Goal: Information Seeking & Learning: Learn about a topic

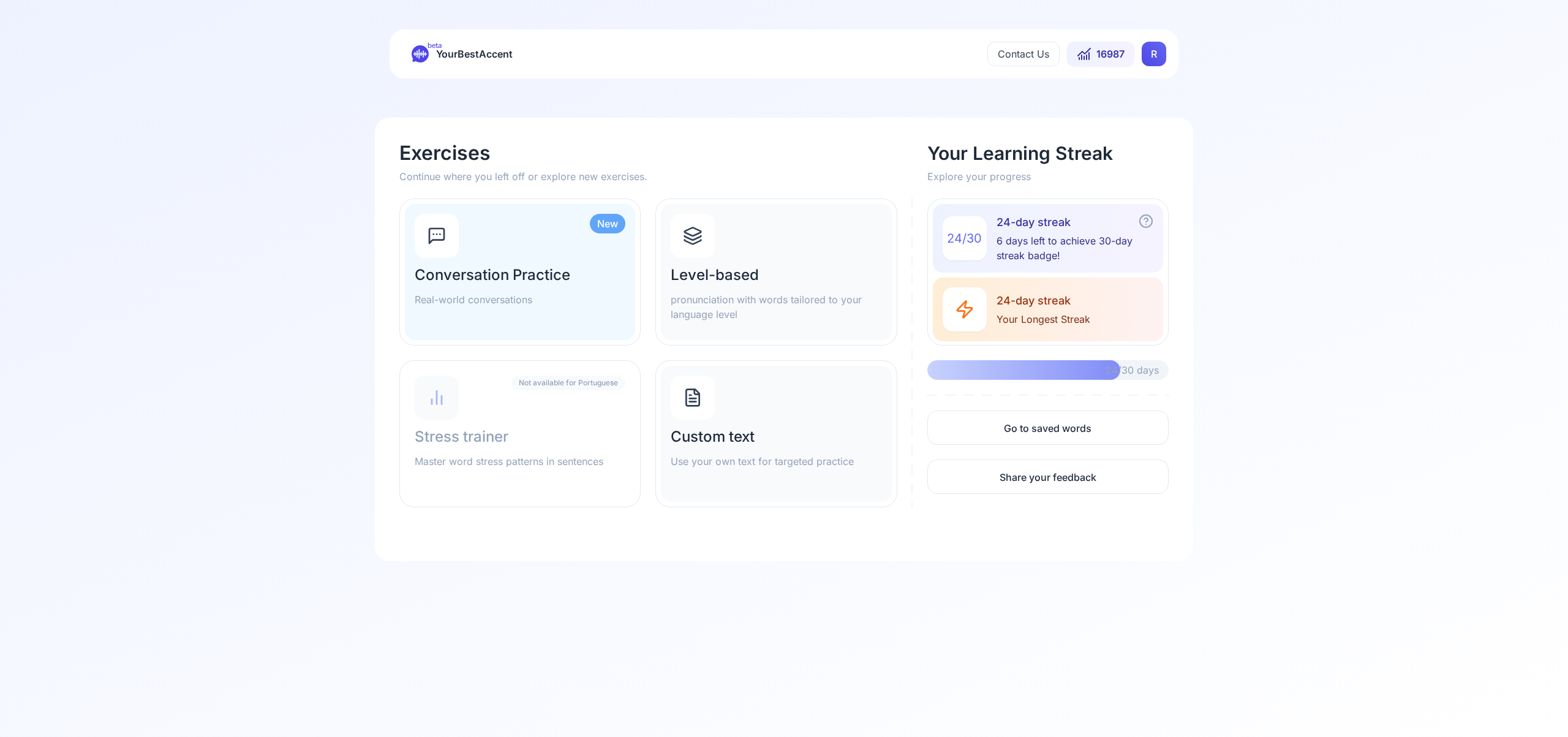
click at [1155, 58] on html "beta YourBestAccent Contact Us 16987 R Exercises Continue where you left off or…" at bounding box center [784, 368] width 1568 height 737
click at [1145, 112] on span "Settings" at bounding box center [1130, 108] width 44 height 17
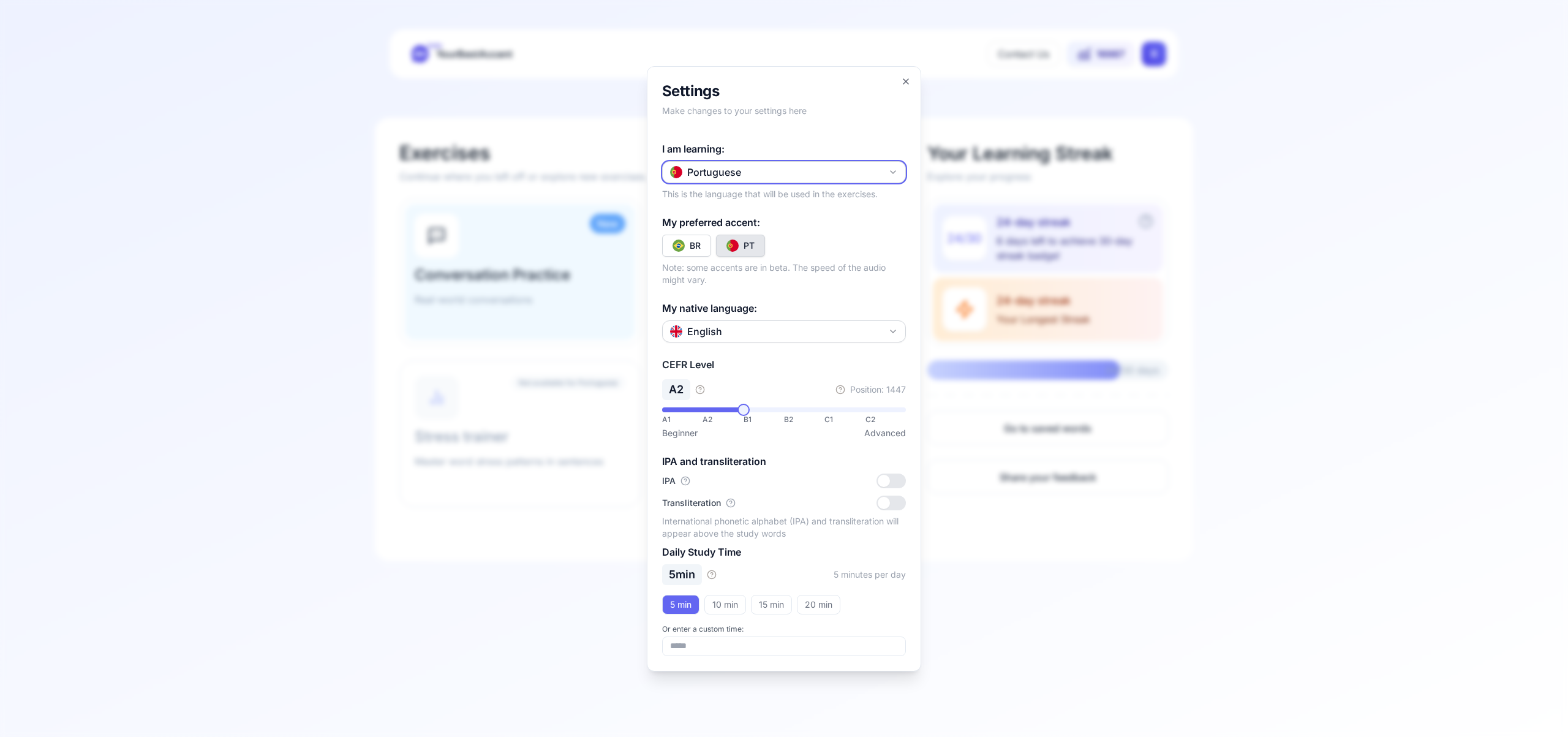
click at [895, 169] on icon "button" at bounding box center [893, 172] width 10 height 10
click at [790, 247] on div "Spanish" at bounding box center [784, 244] width 238 height 22
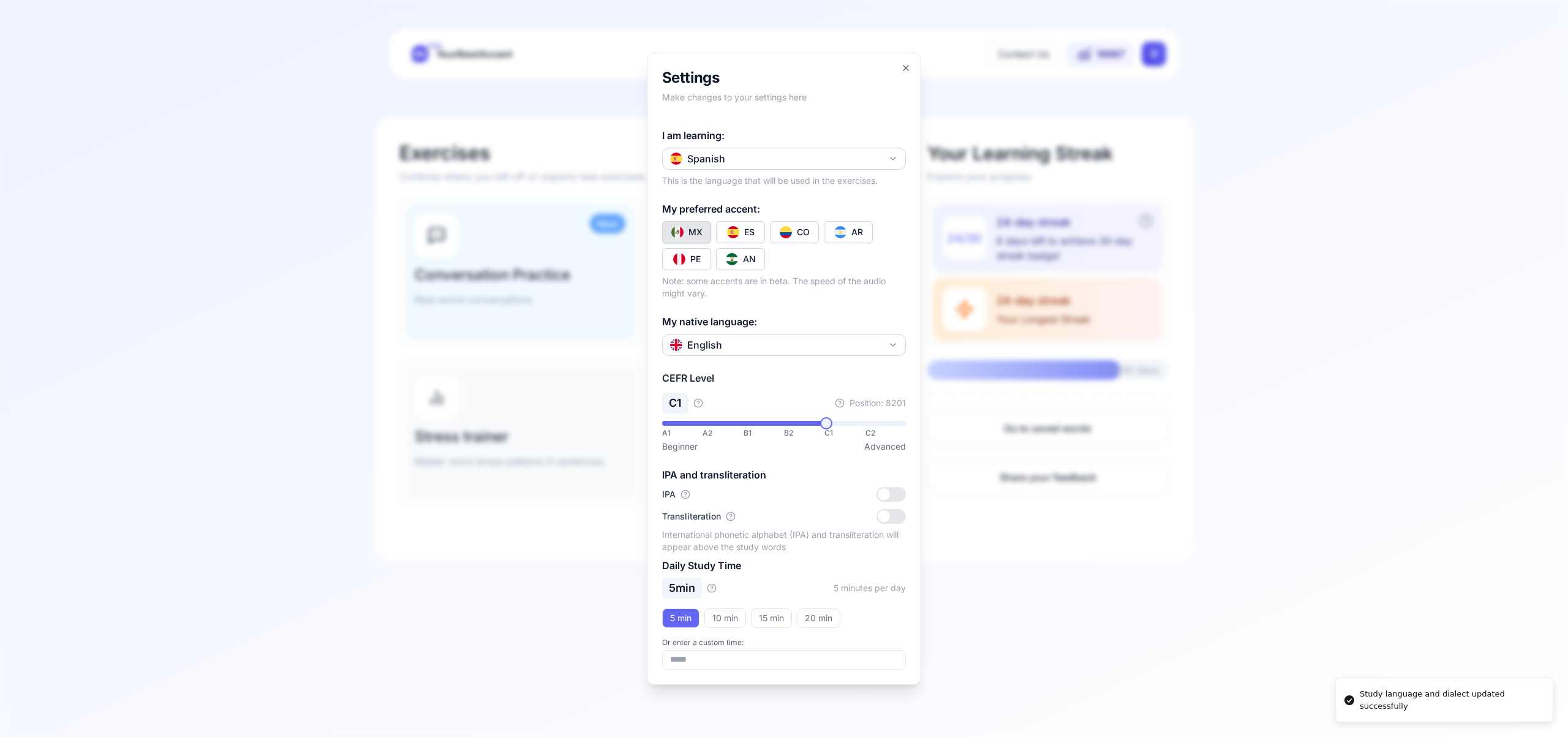
click at [797, 235] on div "CO" at bounding box center [803, 231] width 13 height 12
click at [906, 68] on icon "button" at bounding box center [906, 68] width 10 height 10
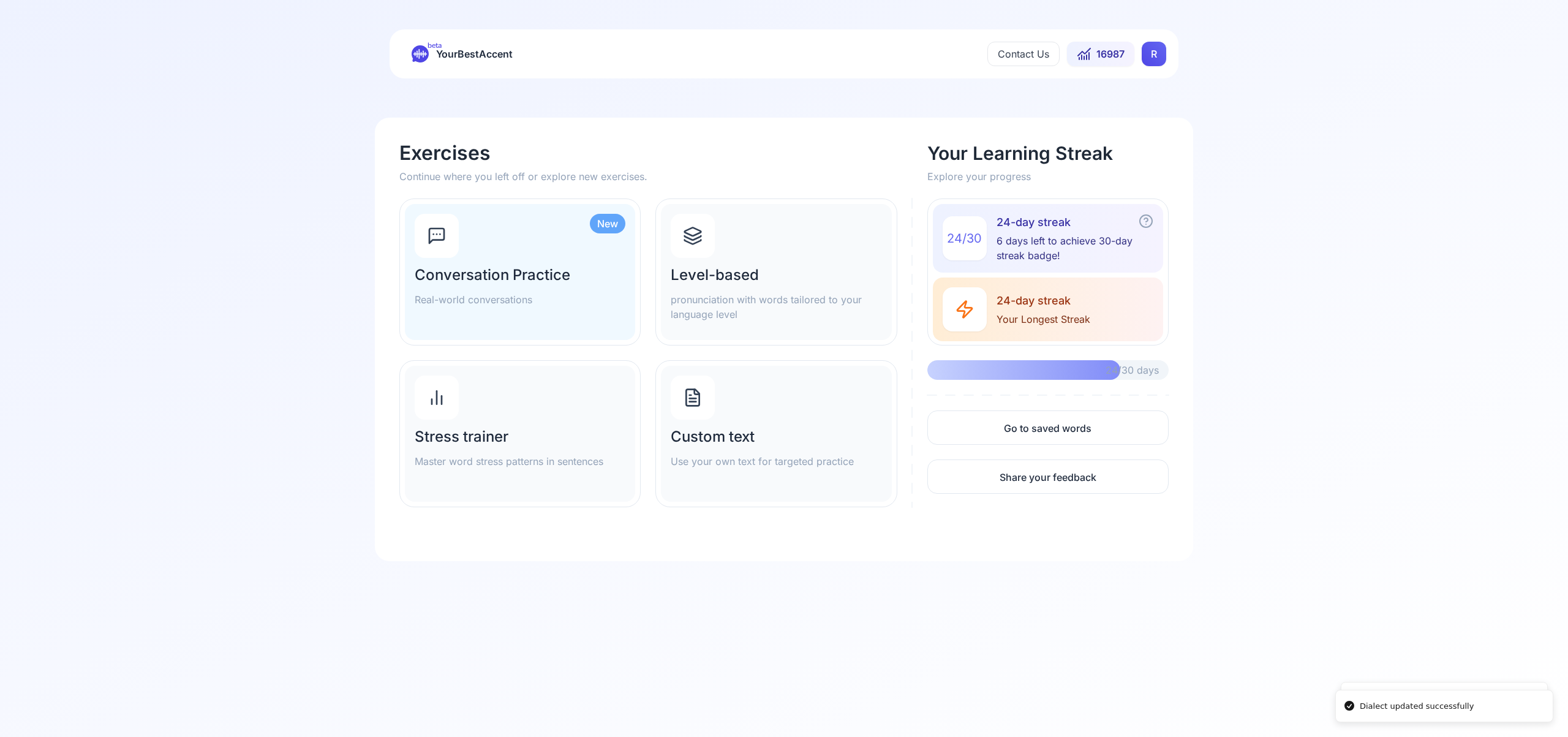
click at [690, 250] on div at bounding box center [693, 236] width 44 height 44
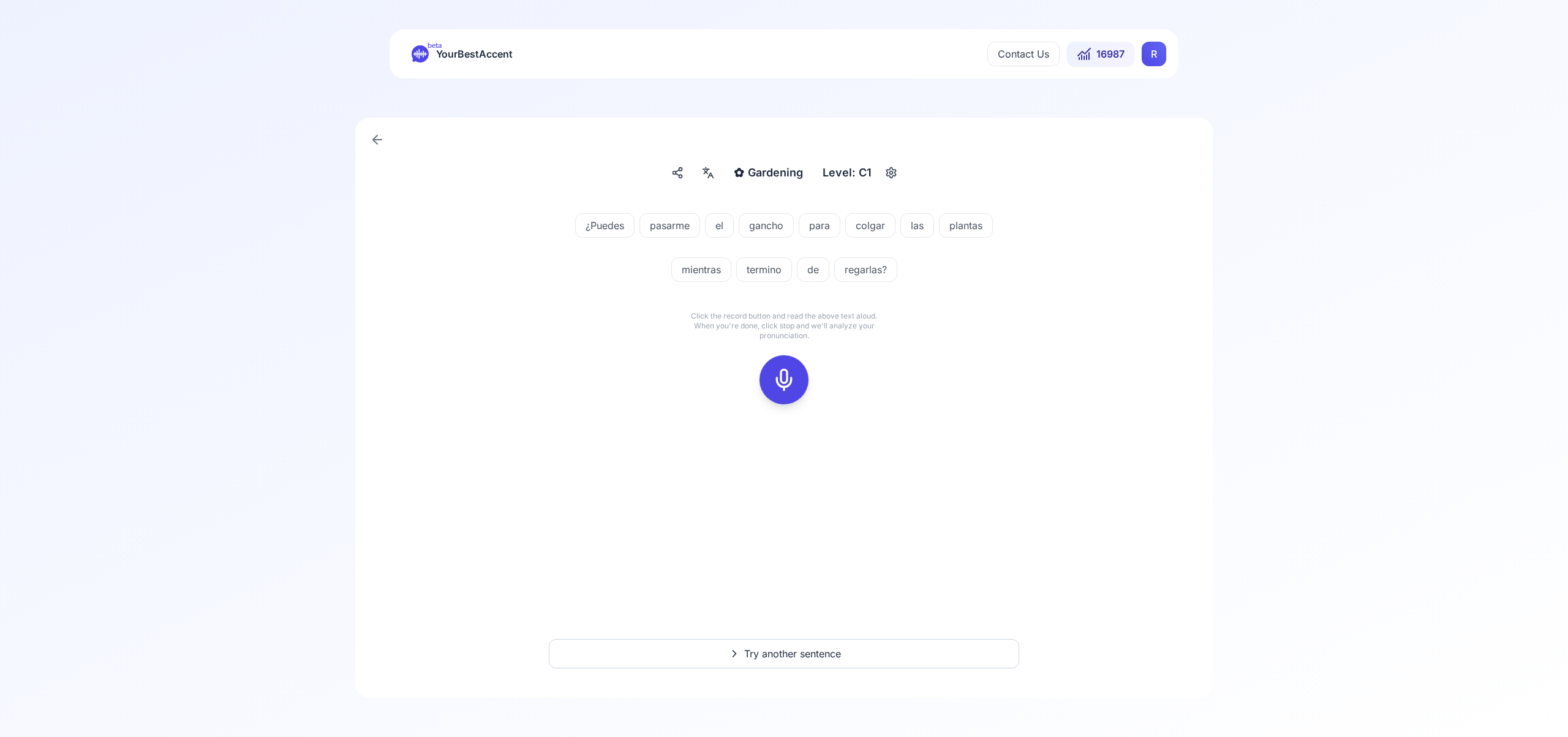
click at [779, 382] on icon at bounding box center [784, 379] width 25 height 25
click at [792, 387] on rect at bounding box center [784, 380] width 18 height 18
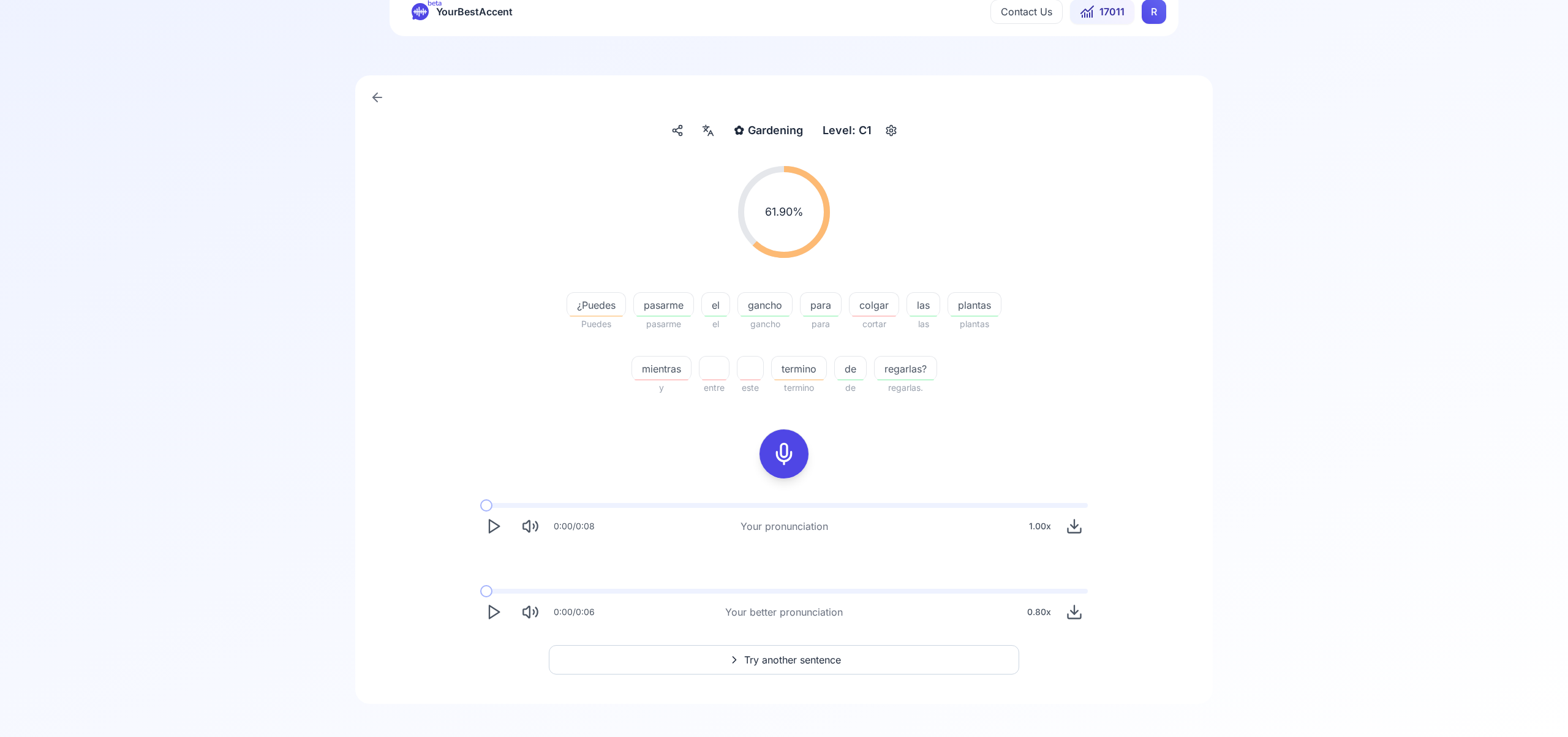
scroll to position [48, 0]
click at [785, 649] on span "Try another sentence" at bounding box center [793, 653] width 97 height 15
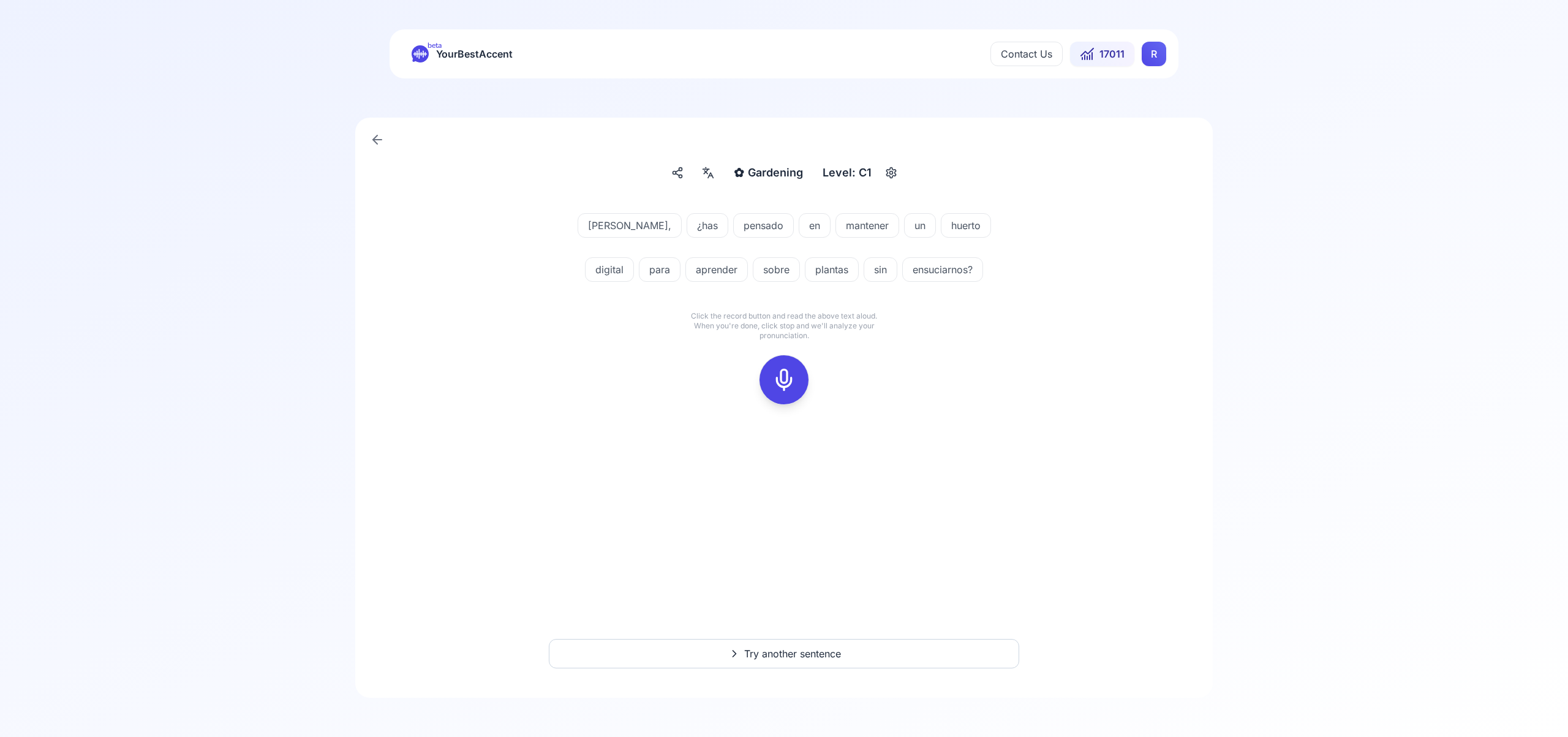
click at [776, 384] on icon at bounding box center [784, 379] width 25 height 25
click at [787, 378] on icon at bounding box center [784, 379] width 25 height 25
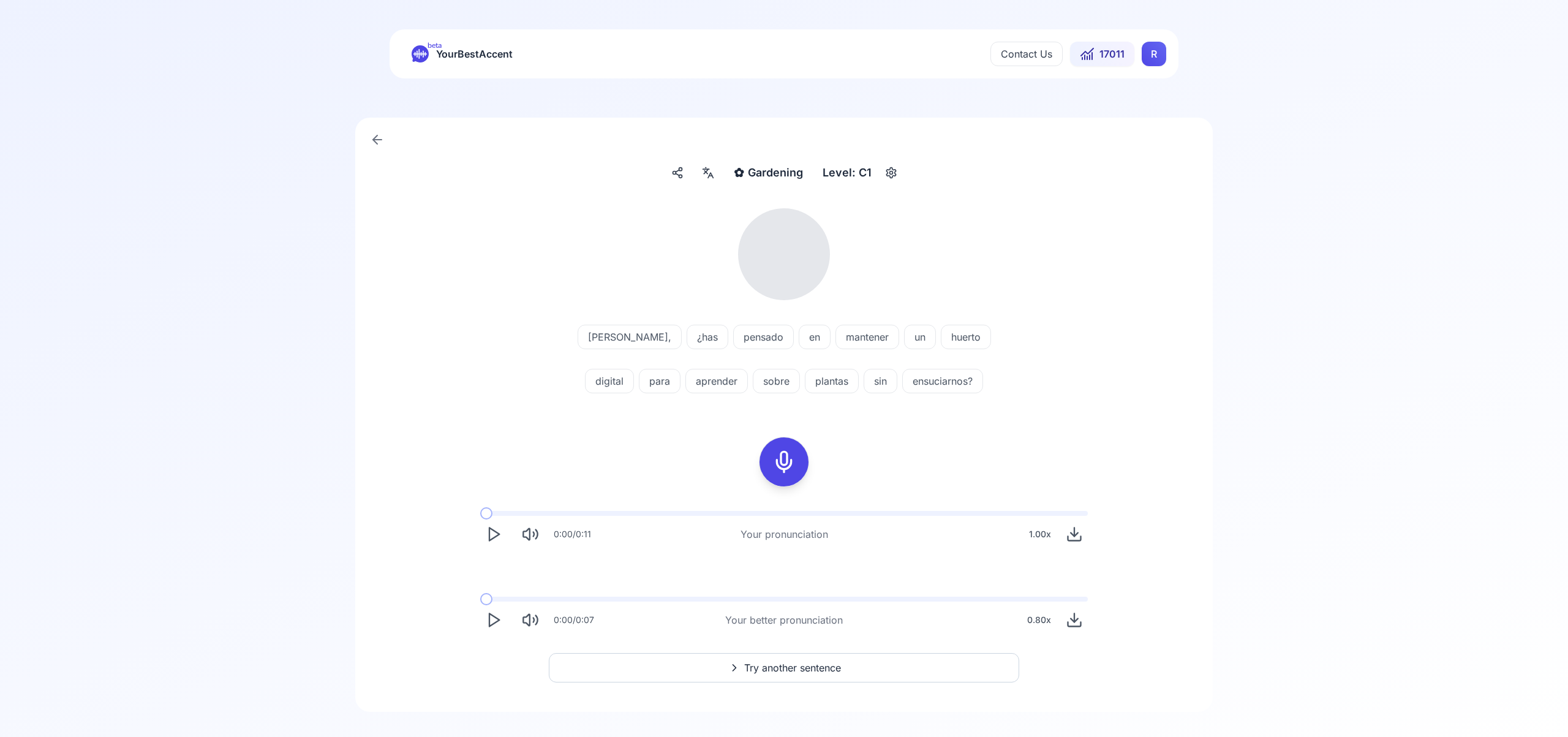
scroll to position [14, 0]
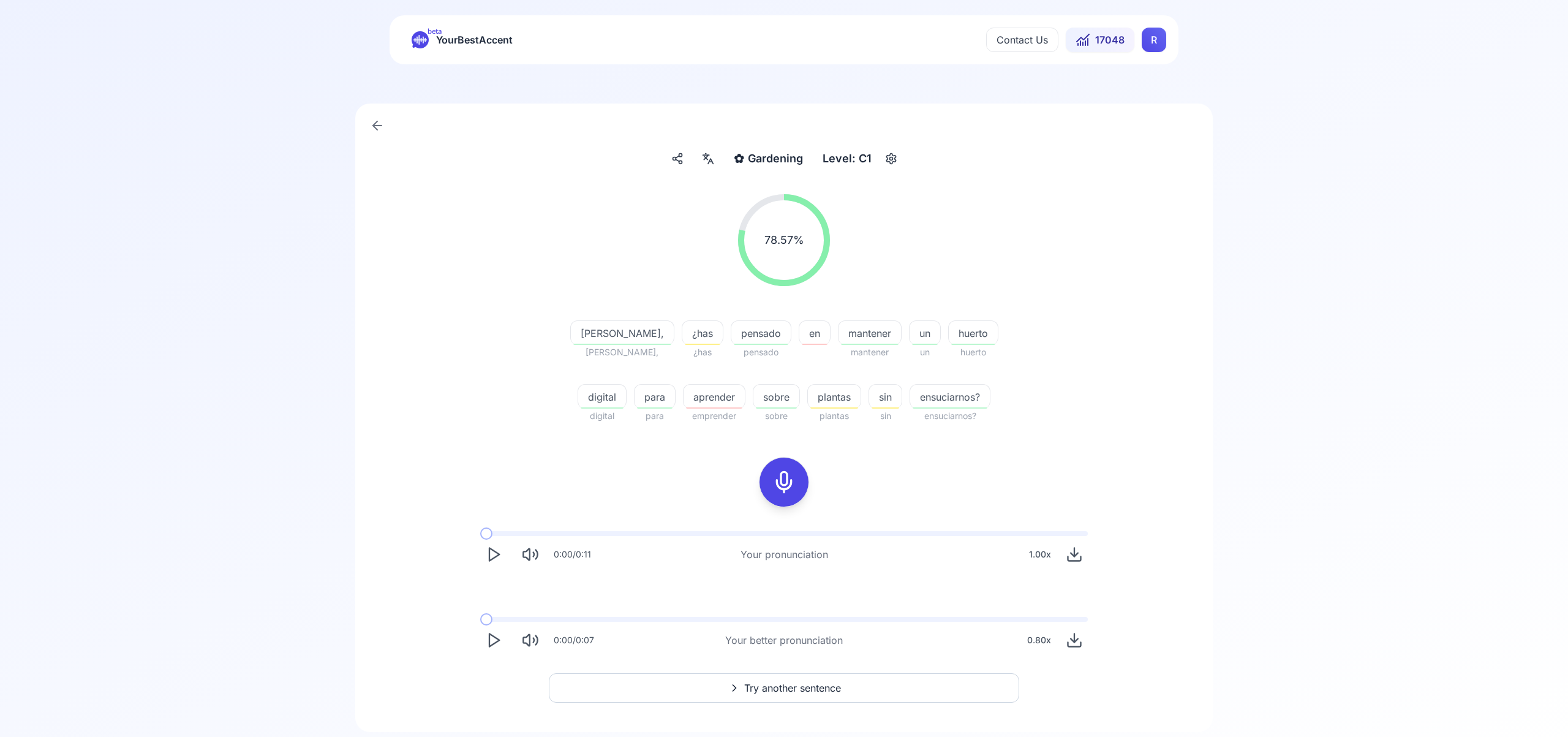
click at [765, 690] on span "Try another sentence" at bounding box center [793, 688] width 97 height 15
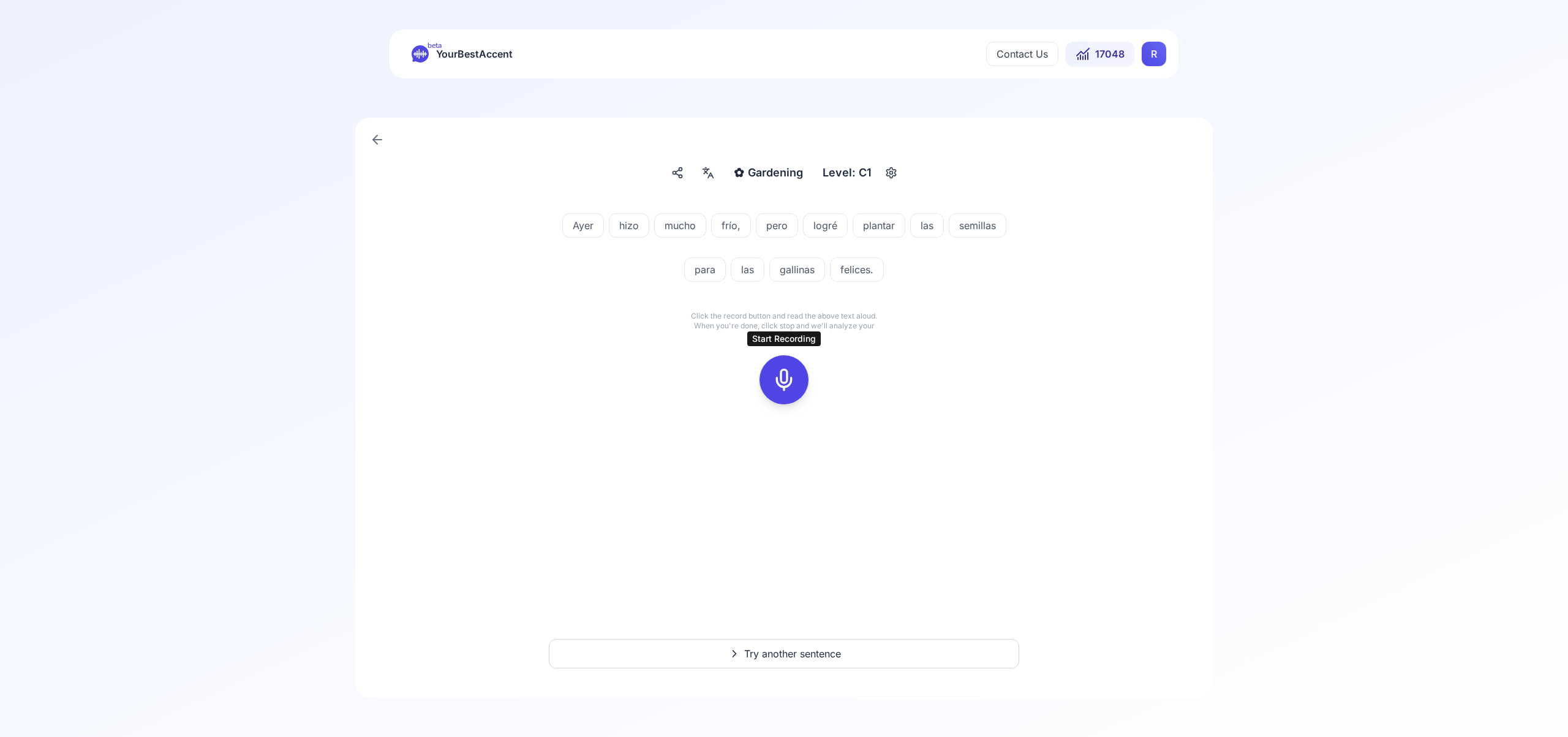
click at [781, 385] on icon at bounding box center [784, 379] width 25 height 25
click at [785, 392] on div at bounding box center [784, 380] width 29 height 49
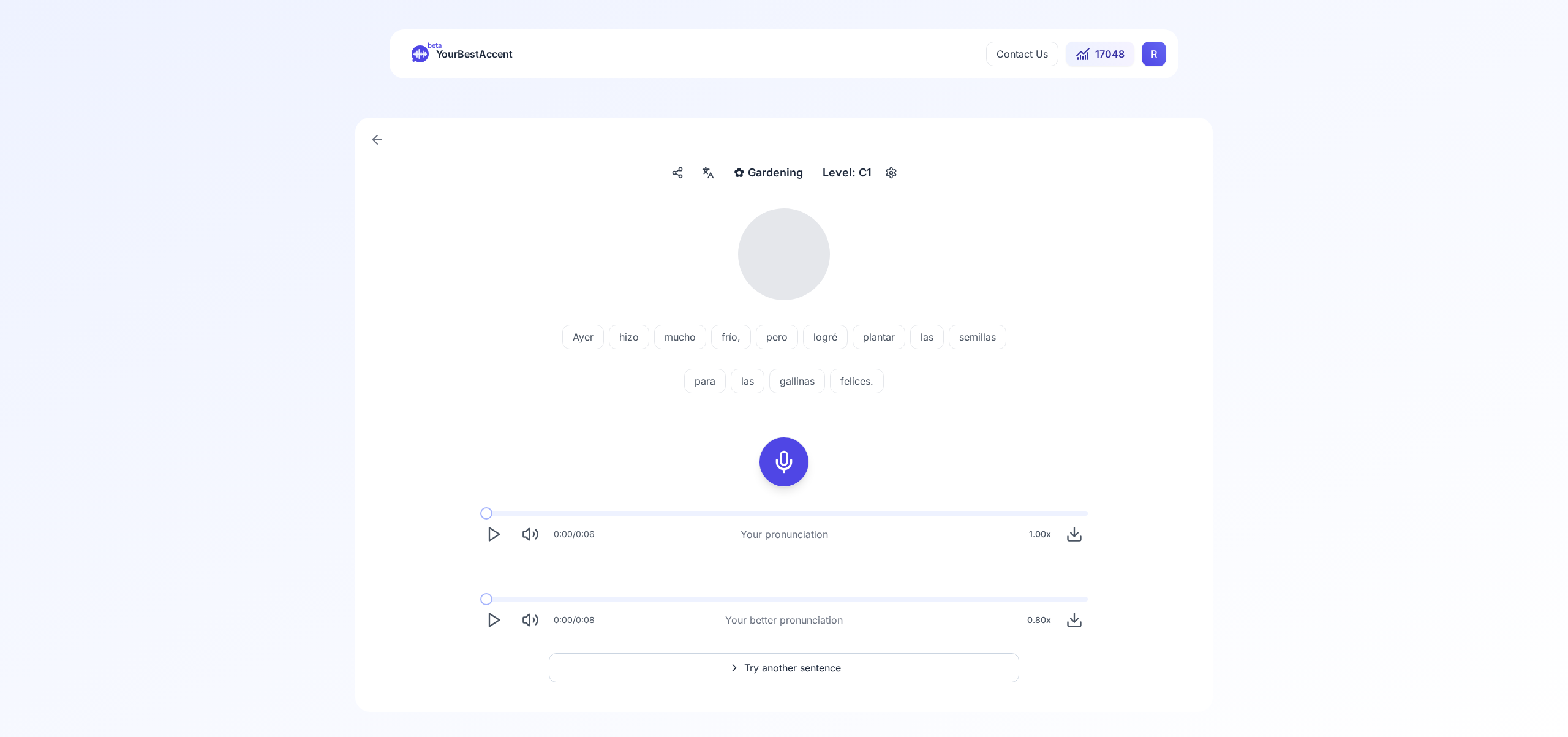
scroll to position [14, 0]
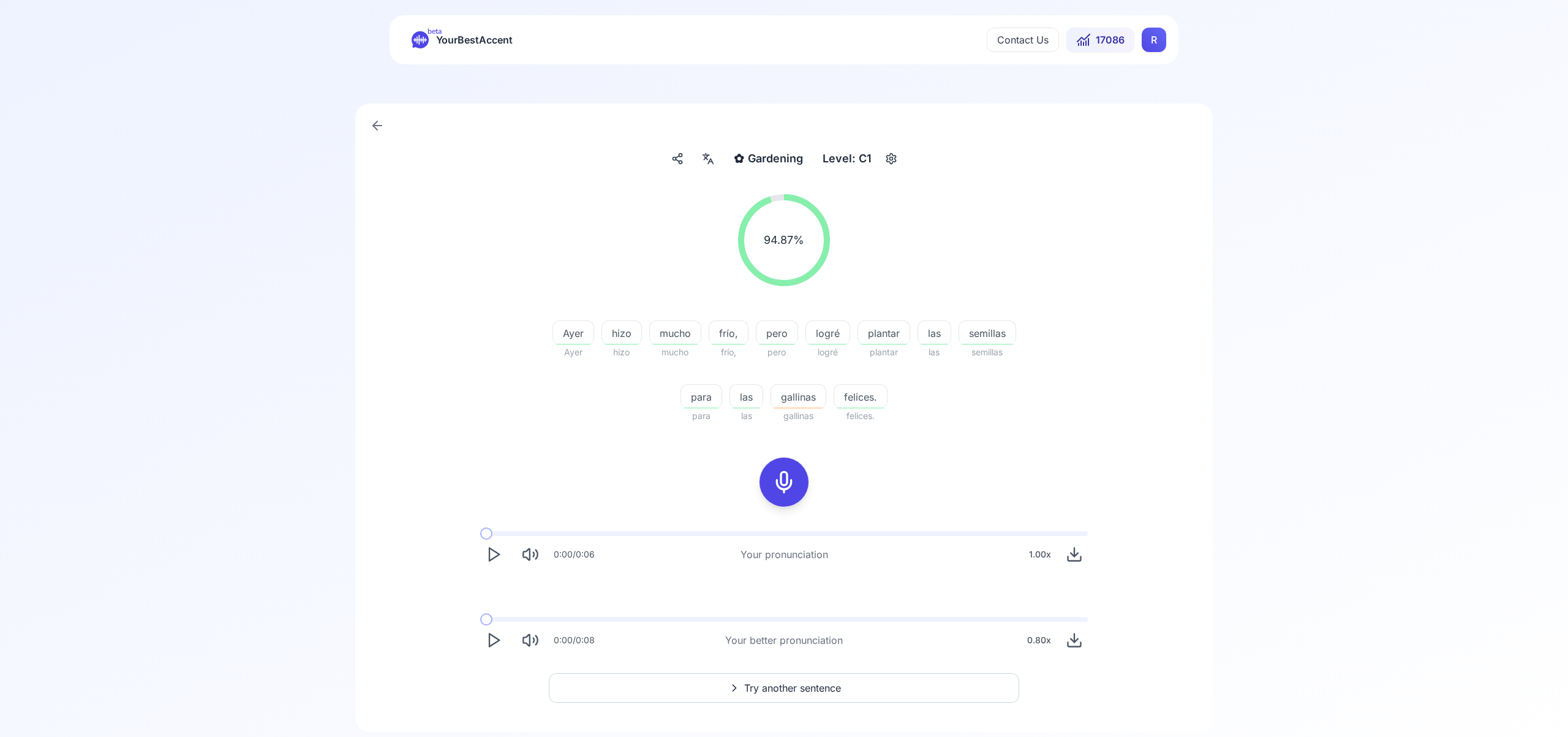
click at [785, 689] on span "Try another sentence" at bounding box center [793, 688] width 97 height 15
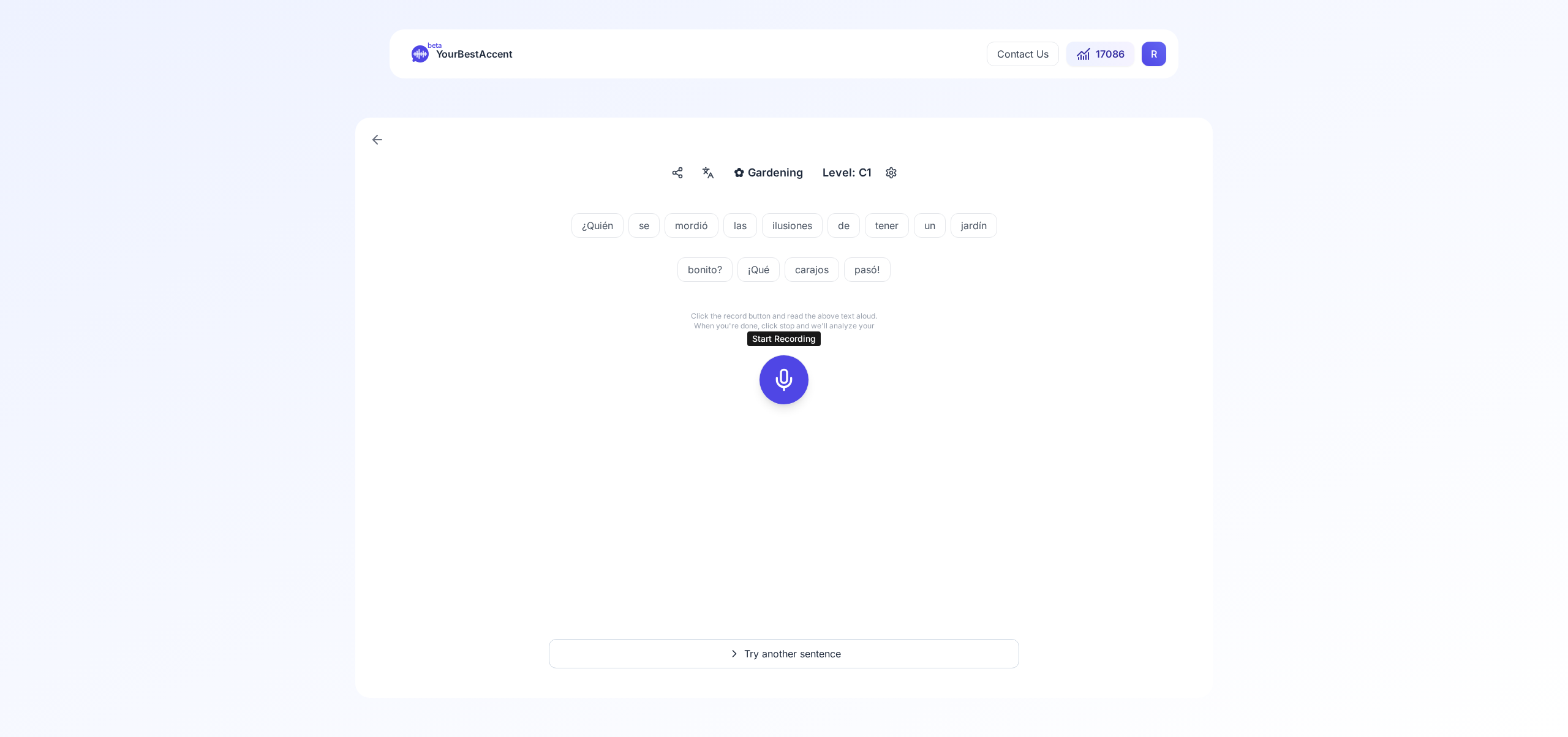
click at [789, 372] on icon at bounding box center [784, 379] width 25 height 25
click at [794, 378] on icon at bounding box center [784, 379] width 25 height 25
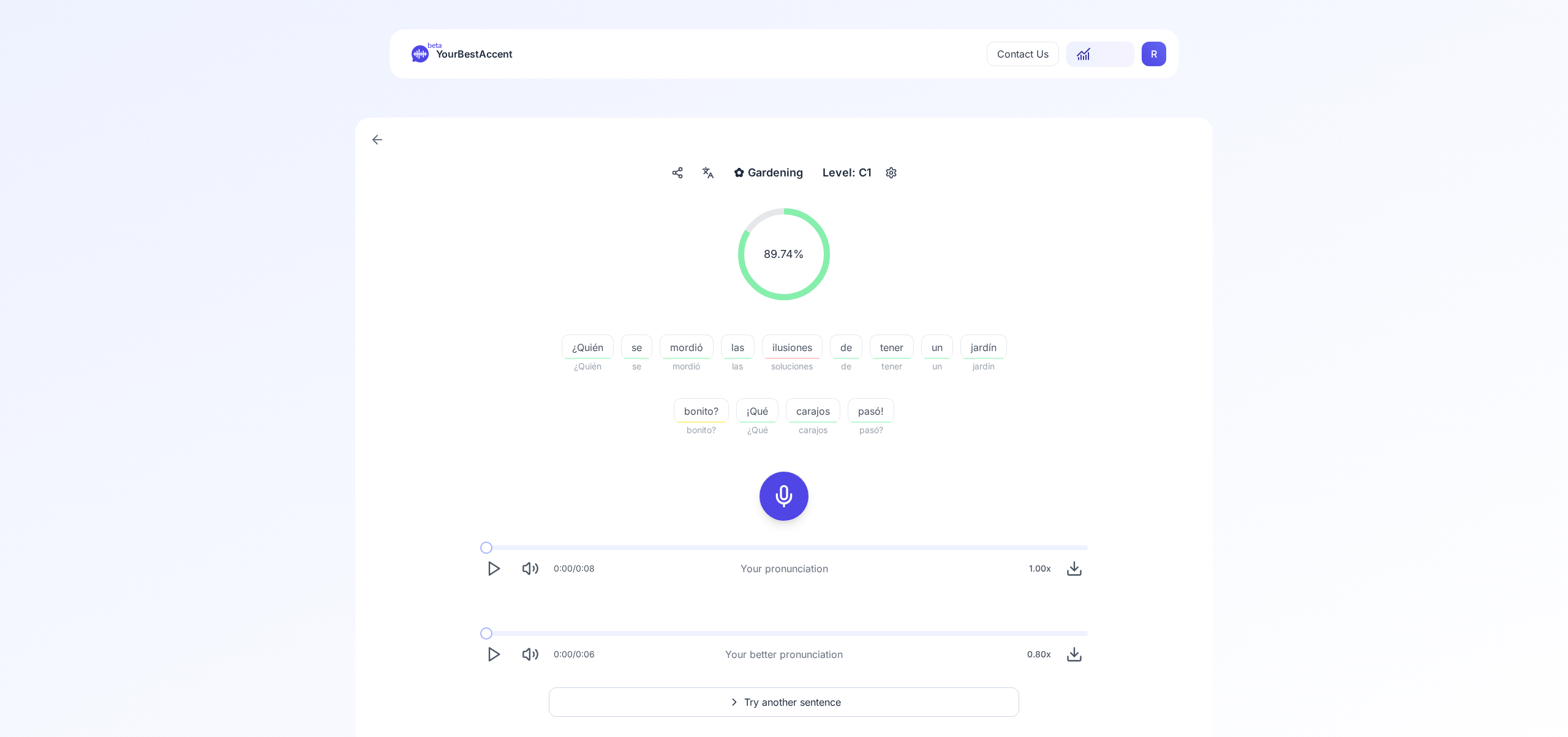
scroll to position [48, 0]
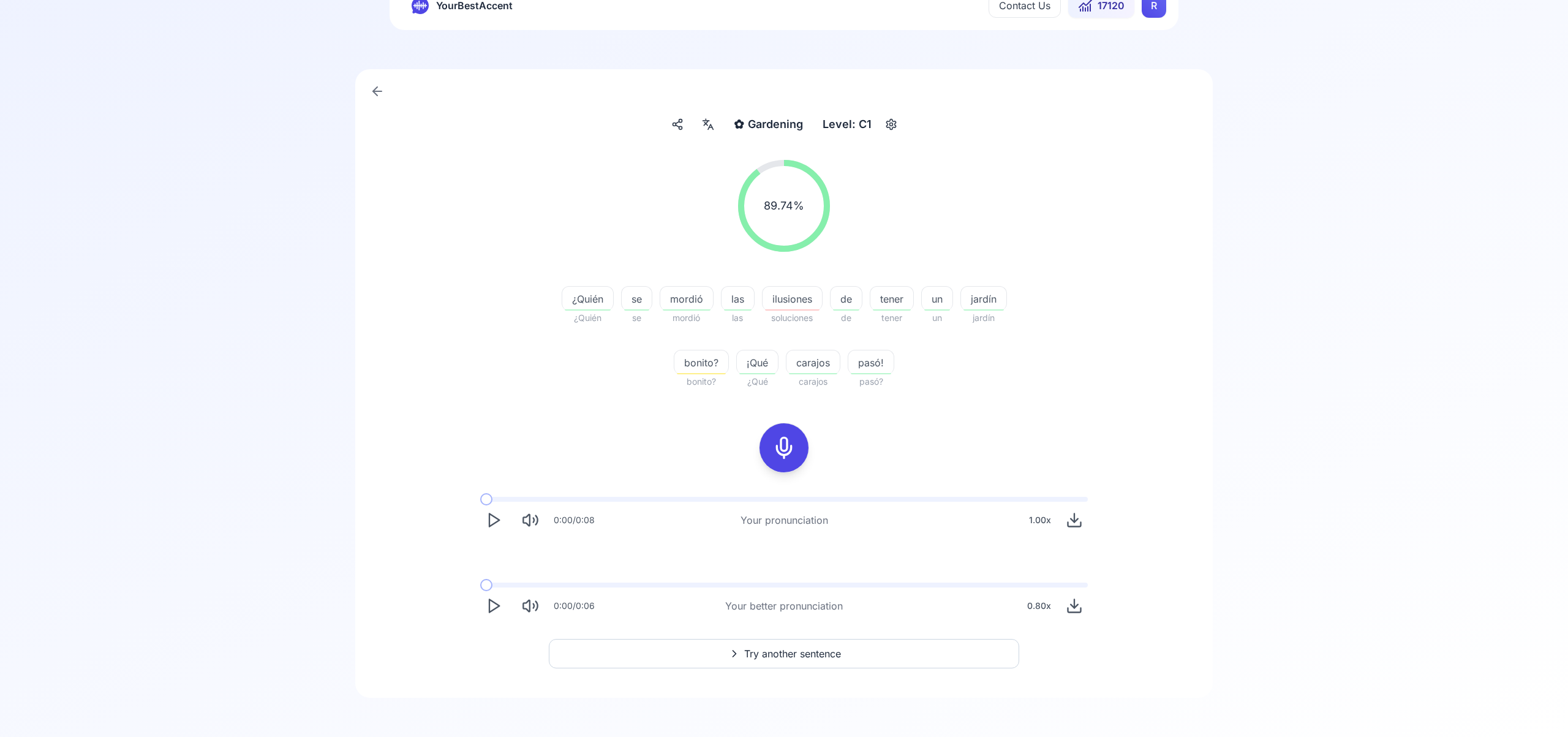
click at [806, 653] on span "Try another sentence" at bounding box center [793, 653] width 97 height 15
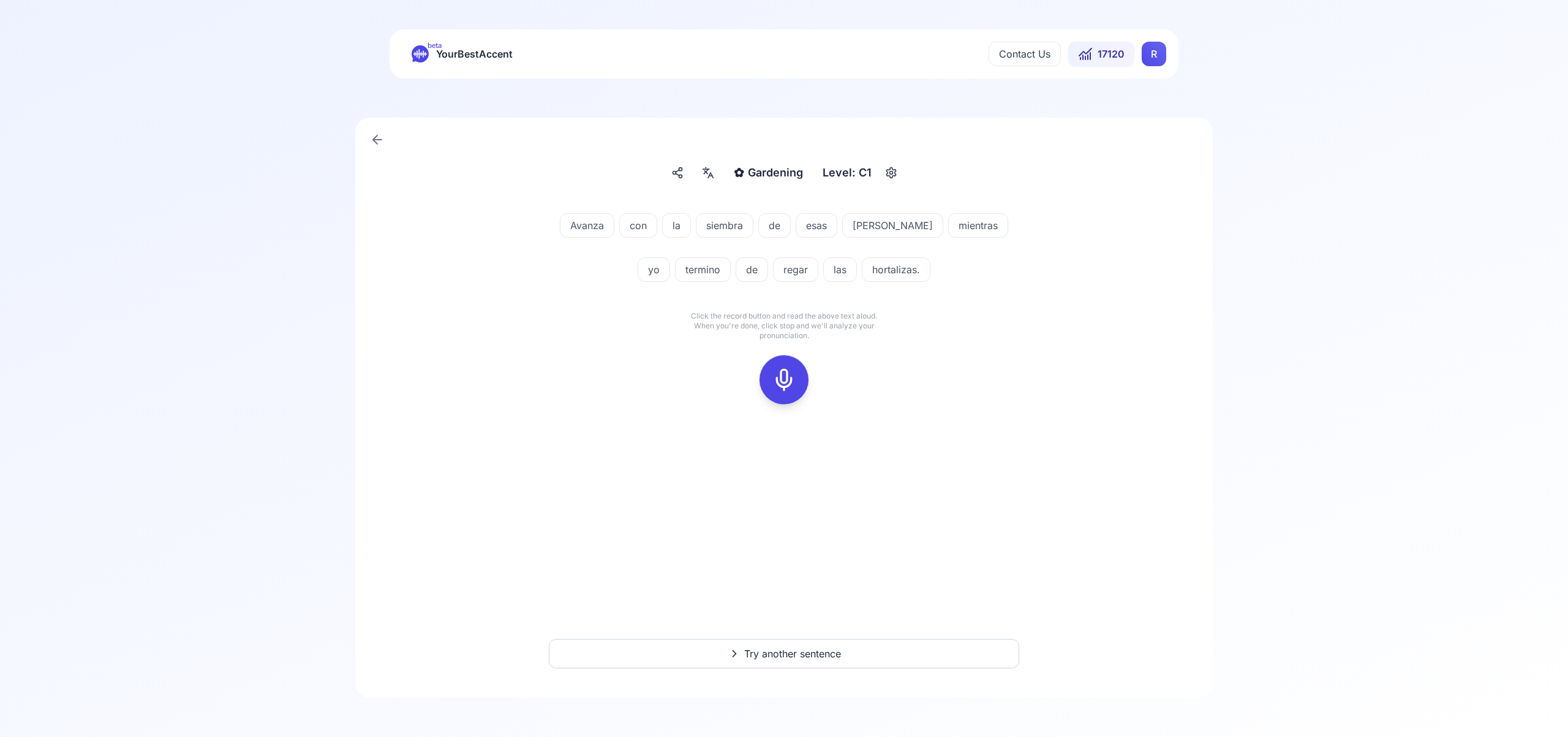
click at [785, 378] on icon at bounding box center [784, 379] width 25 height 25
click at [785, 364] on div at bounding box center [784, 380] width 29 height 49
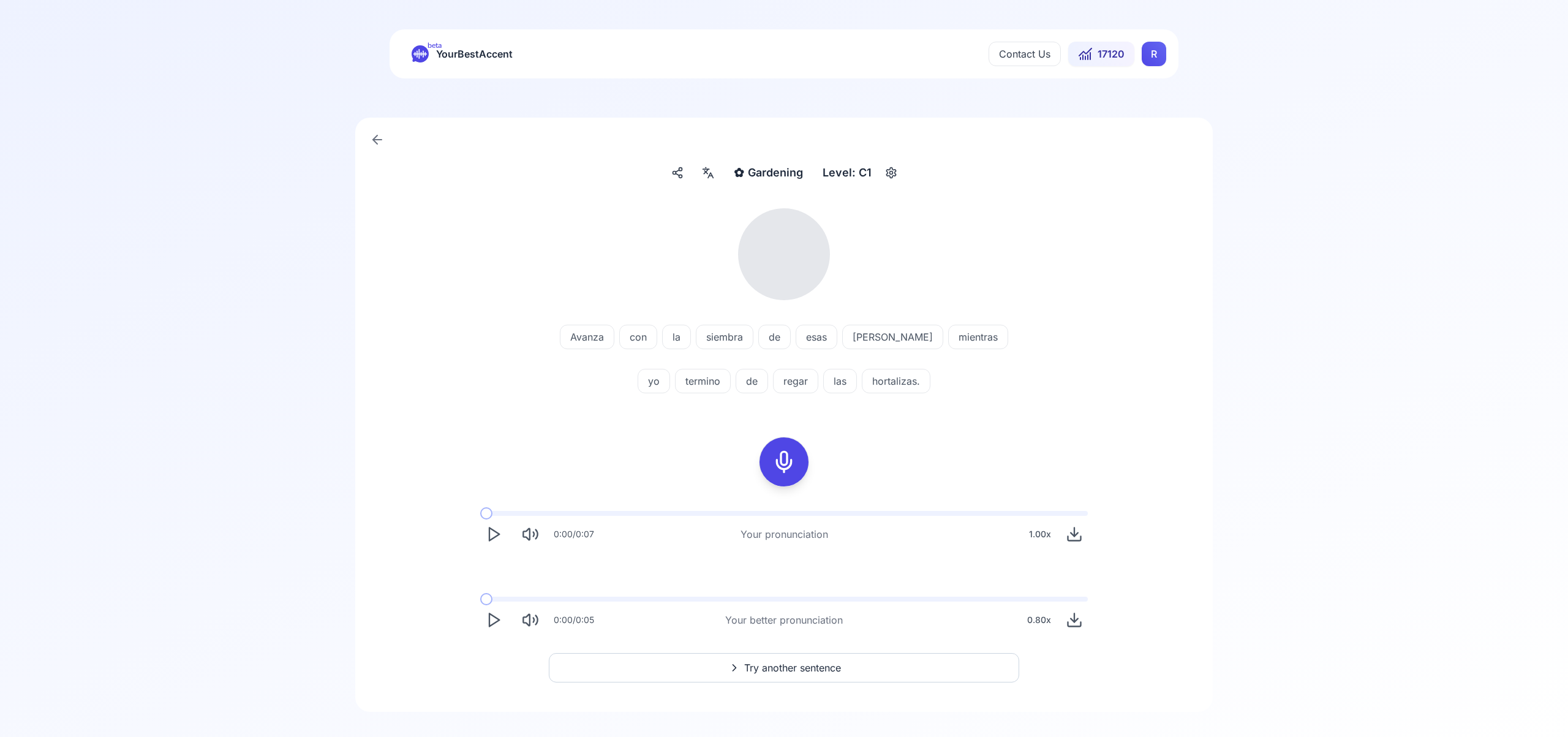
click at [705, 173] on icon at bounding box center [705, 171] width 5 height 5
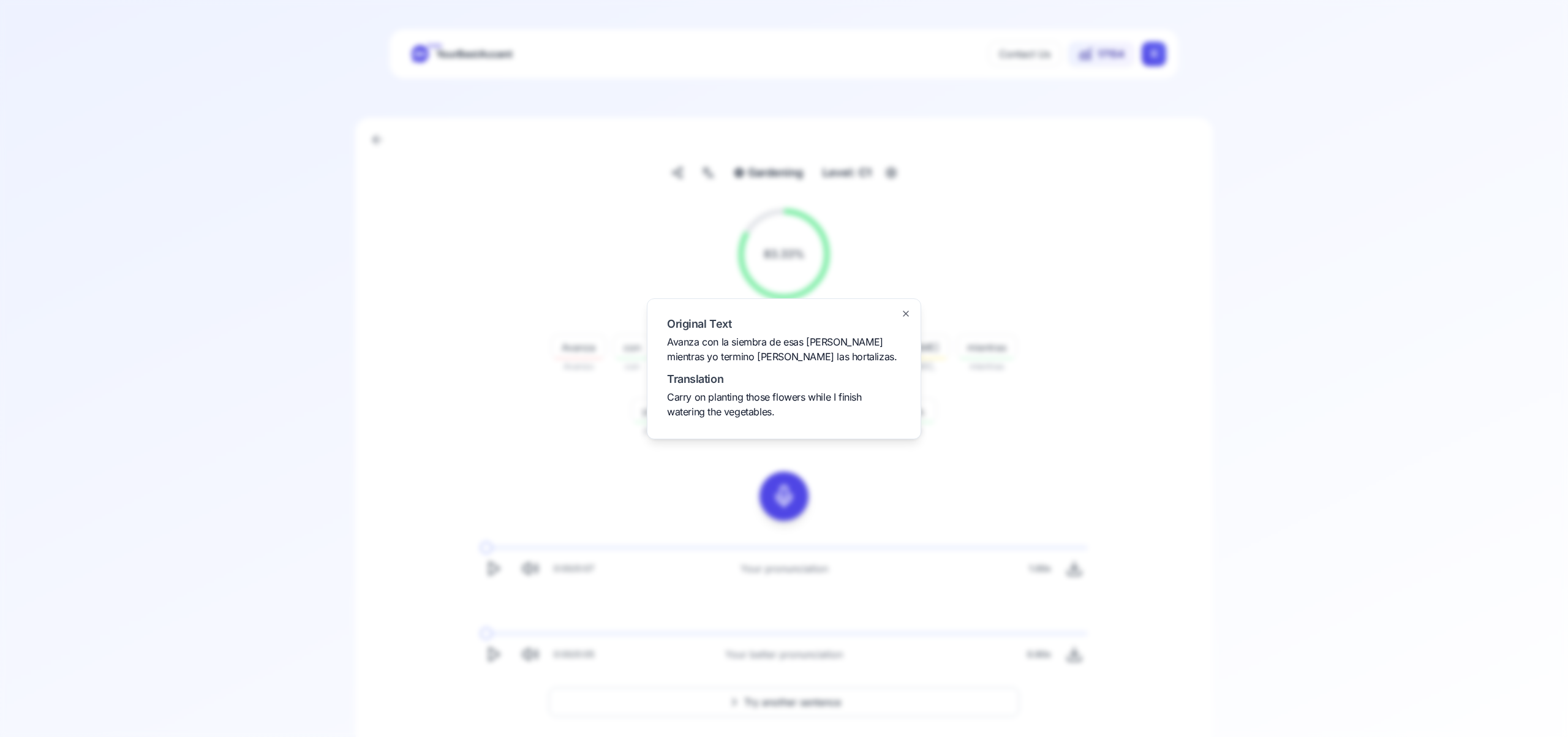
click at [908, 313] on icon "button" at bounding box center [906, 313] width 10 height 10
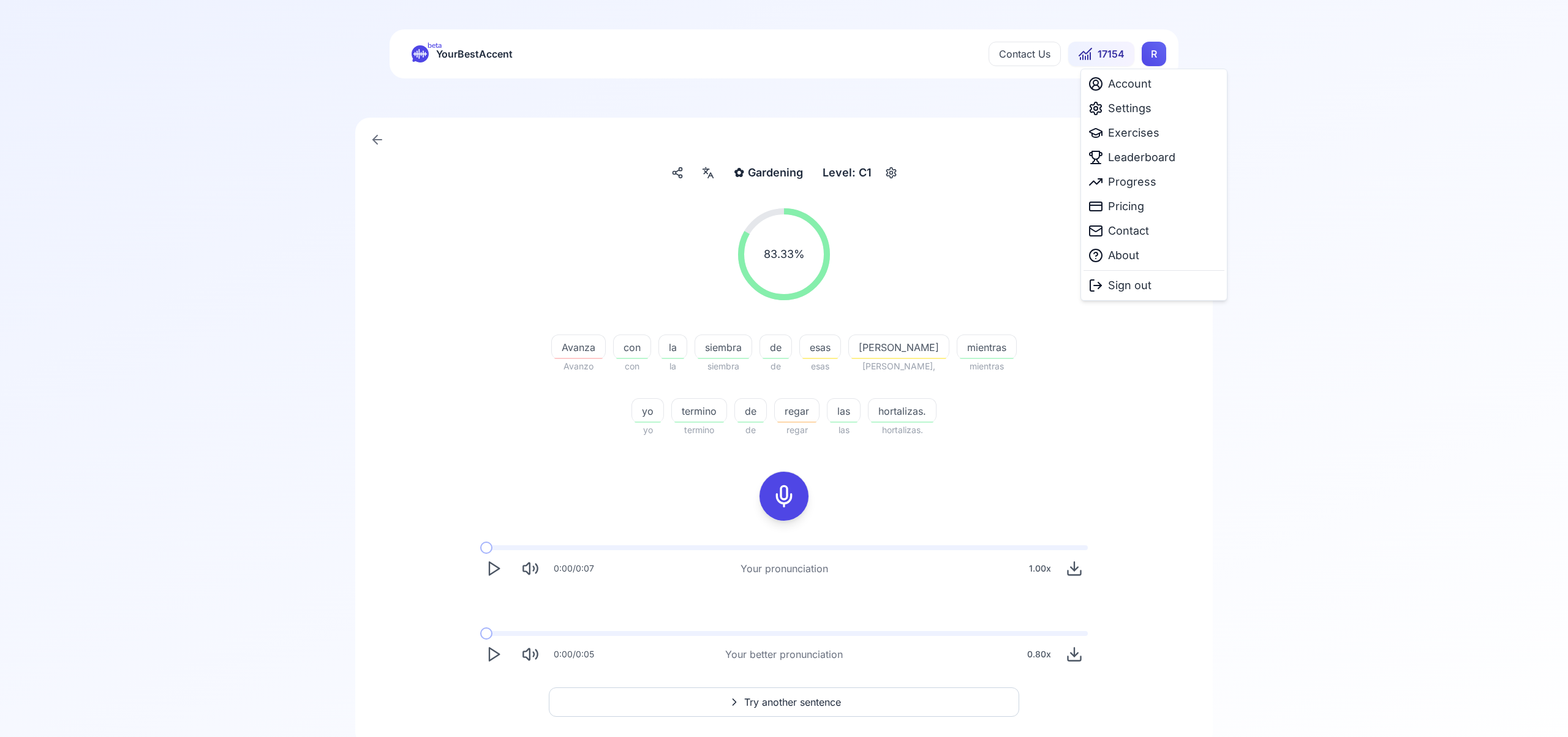
click at [1163, 59] on html "beta YourBestAccent Contact Us 17154 R ✿ Gardening Gardening Level: C1 83.33 % …" at bounding box center [784, 368] width 1568 height 737
click at [1146, 111] on span "Settings" at bounding box center [1130, 108] width 44 height 17
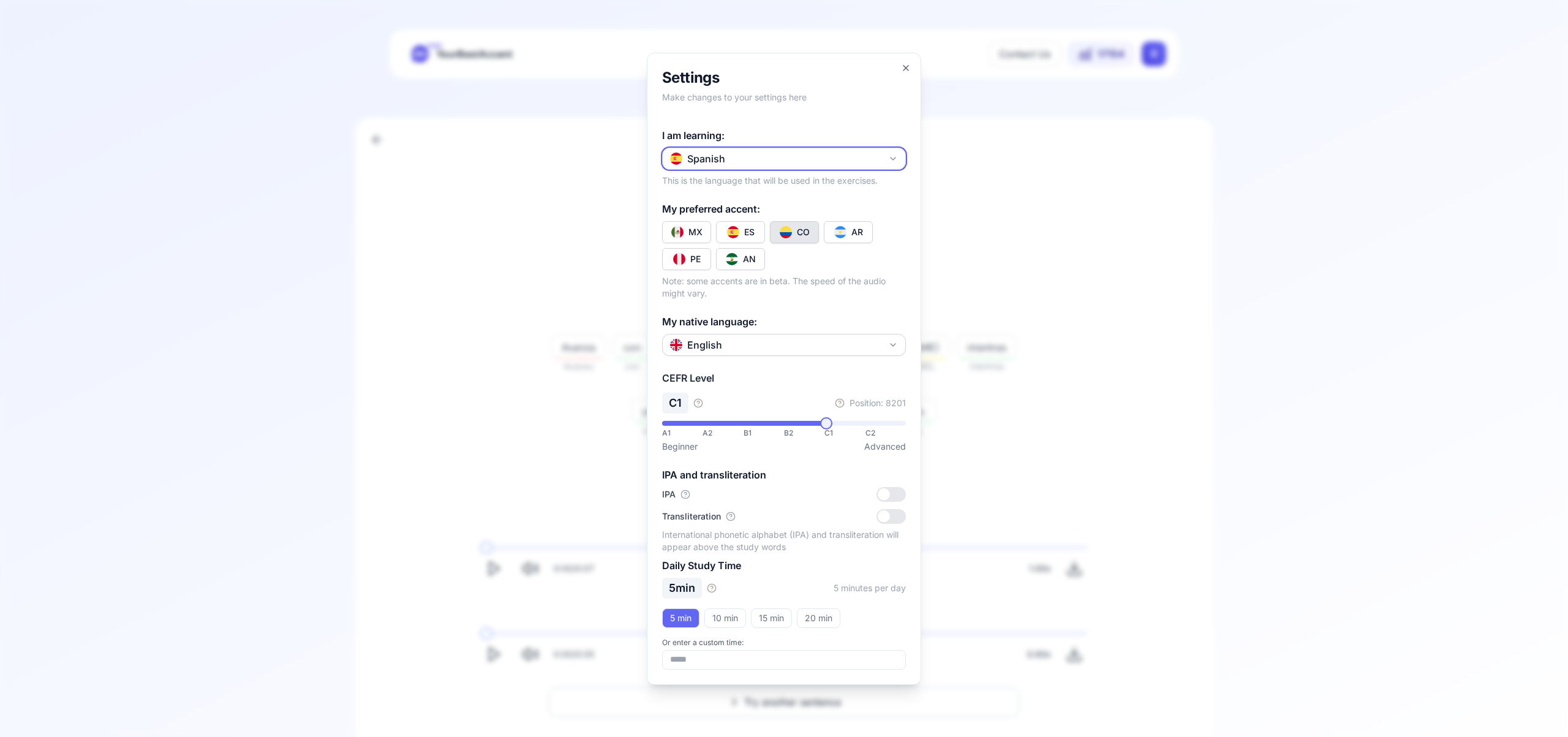
click at [895, 160] on icon "button" at bounding box center [893, 158] width 10 height 10
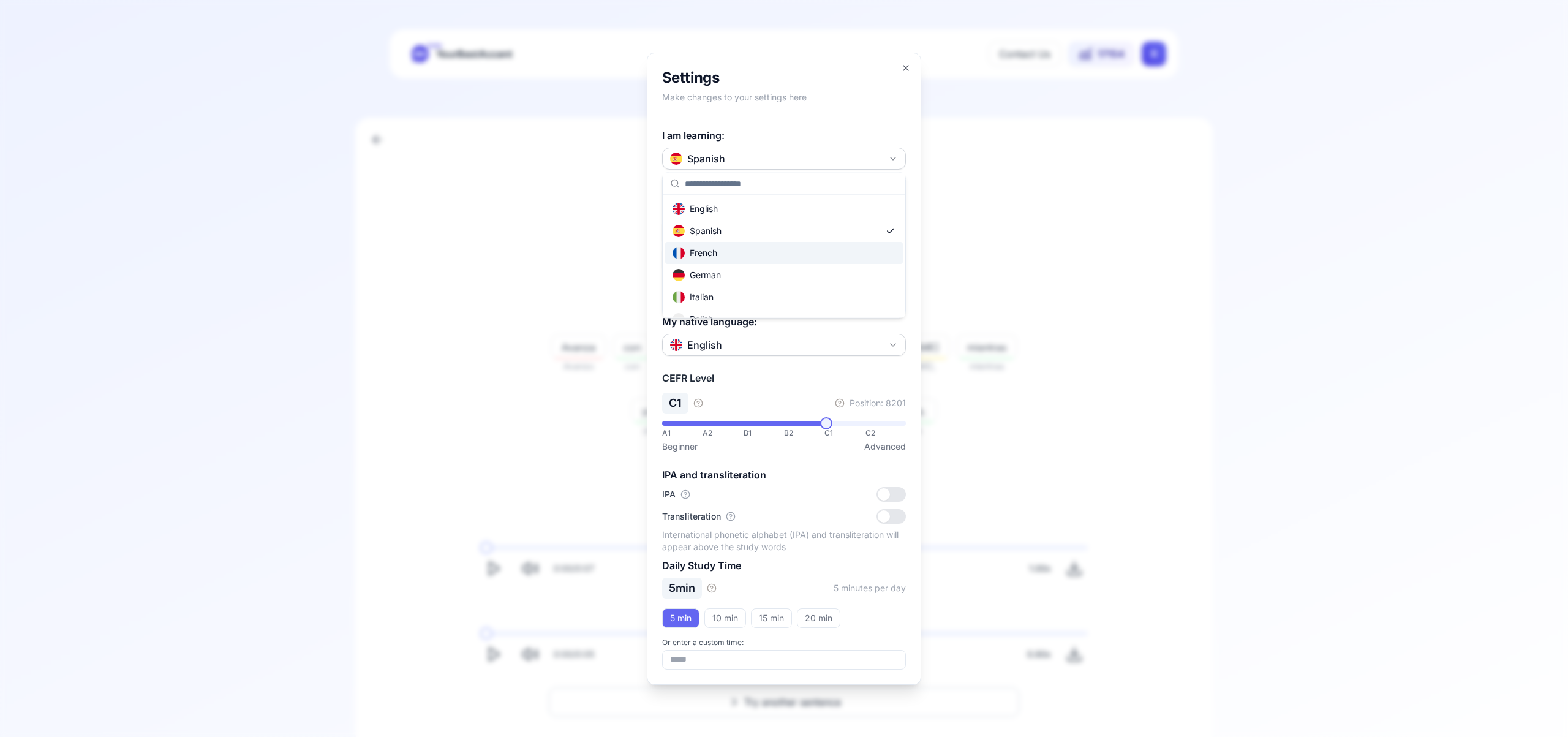
click at [814, 254] on div "French" at bounding box center [784, 253] width 238 height 22
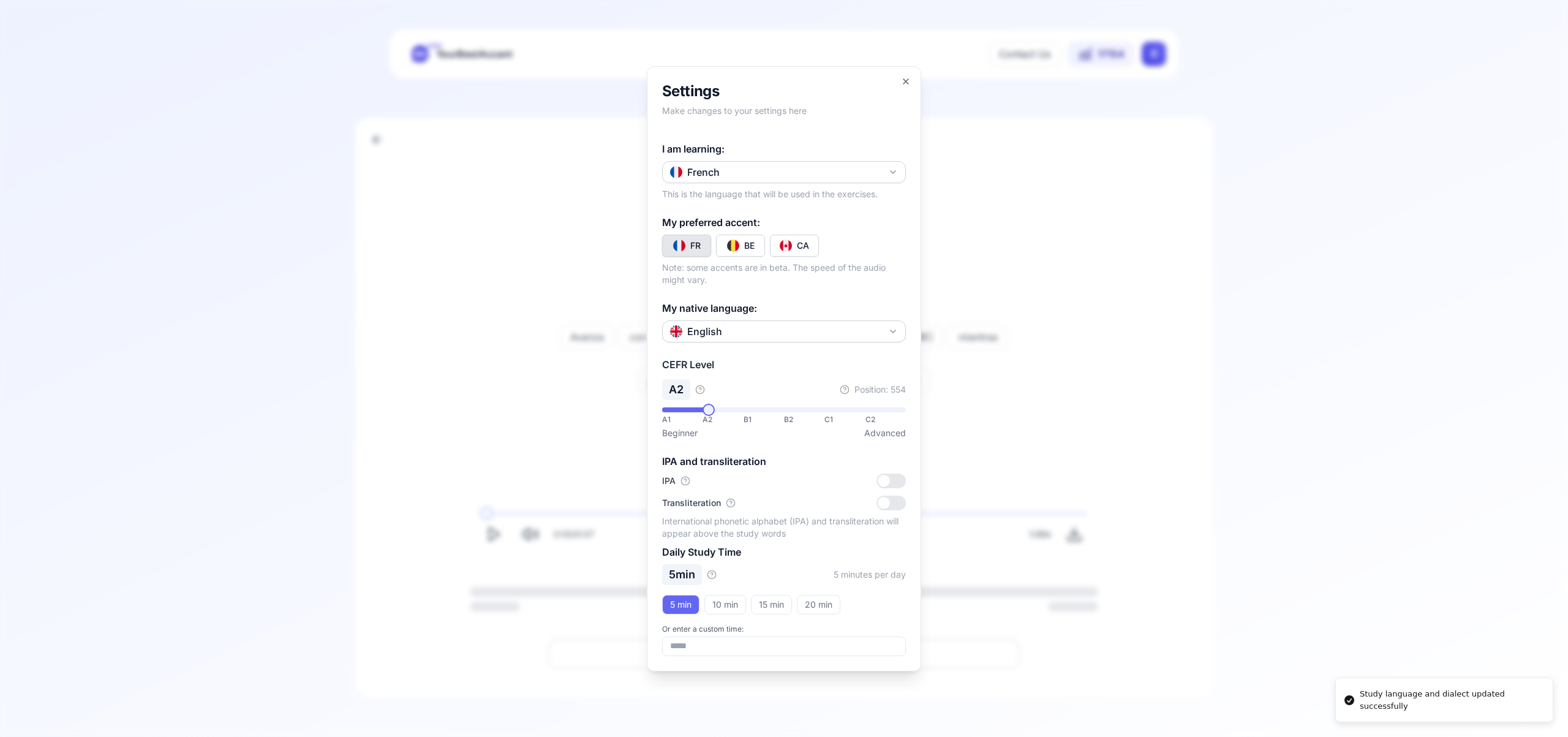
click at [810, 245] on button "CA" at bounding box center [795, 246] width 49 height 22
click at [905, 78] on icon "button" at bounding box center [906, 81] width 10 height 10
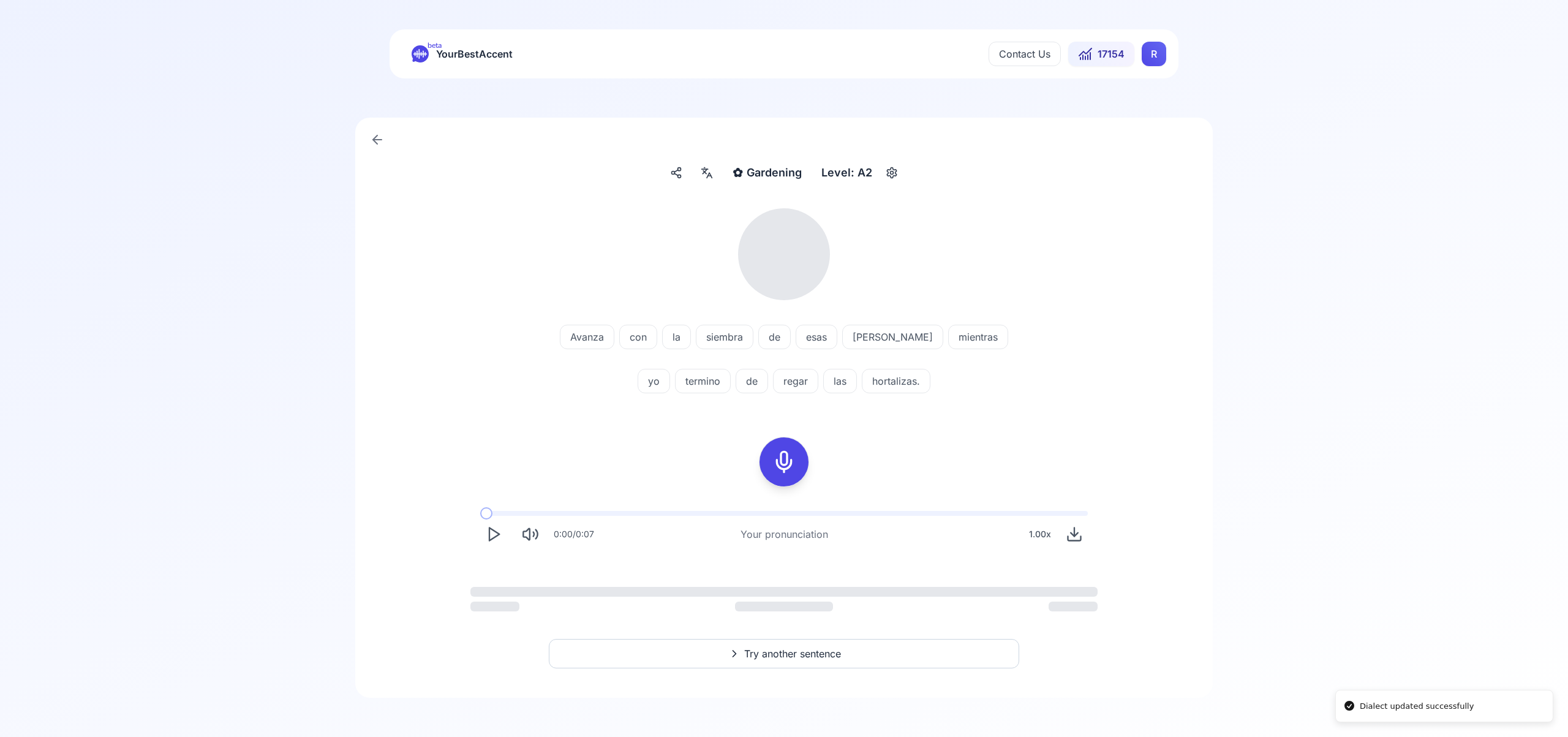
click at [1151, 56] on html "Dialect updated successfully Study language and dialect updated successfully be…" at bounding box center [784, 368] width 1568 height 737
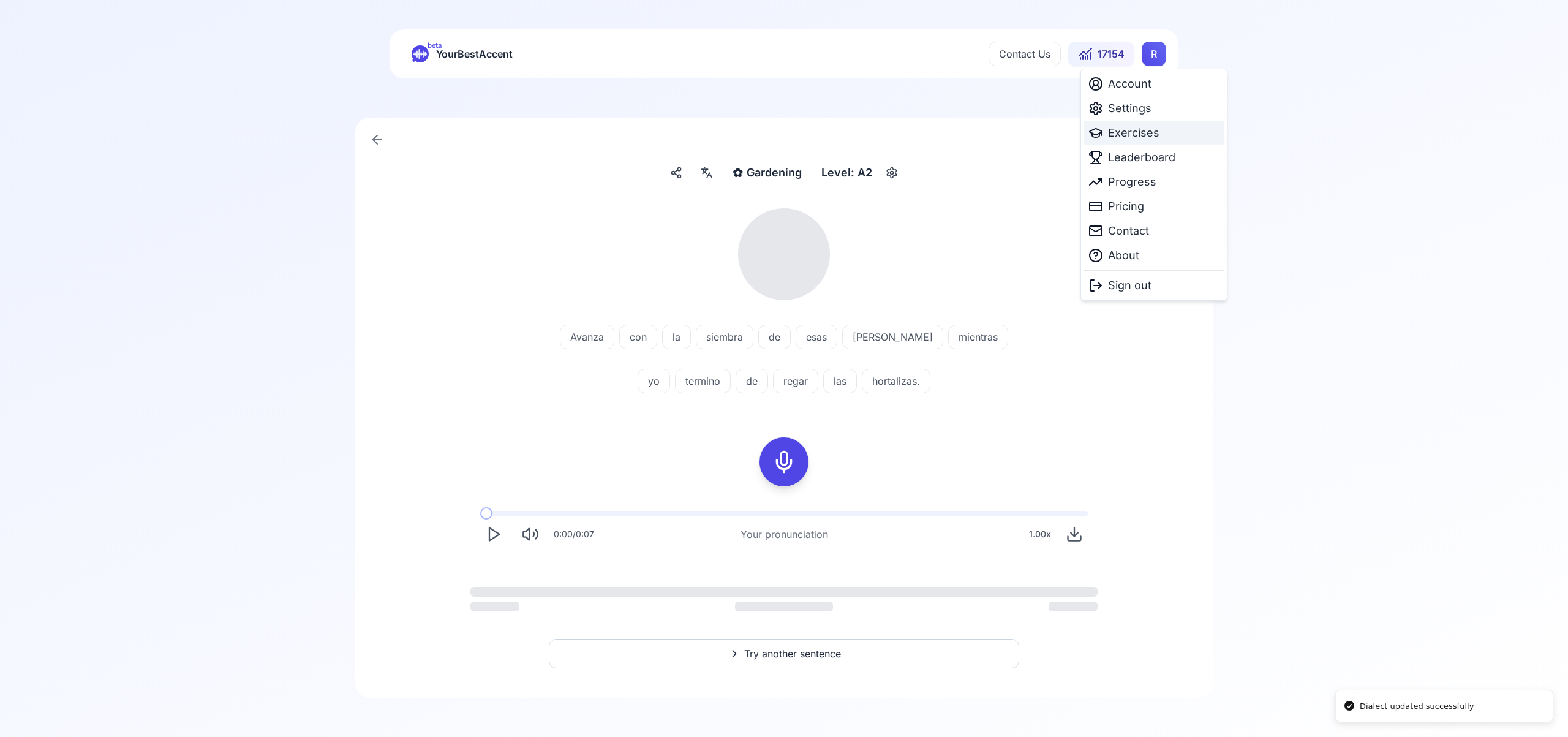
click at [1139, 134] on span "Exercises" at bounding box center [1134, 132] width 51 height 17
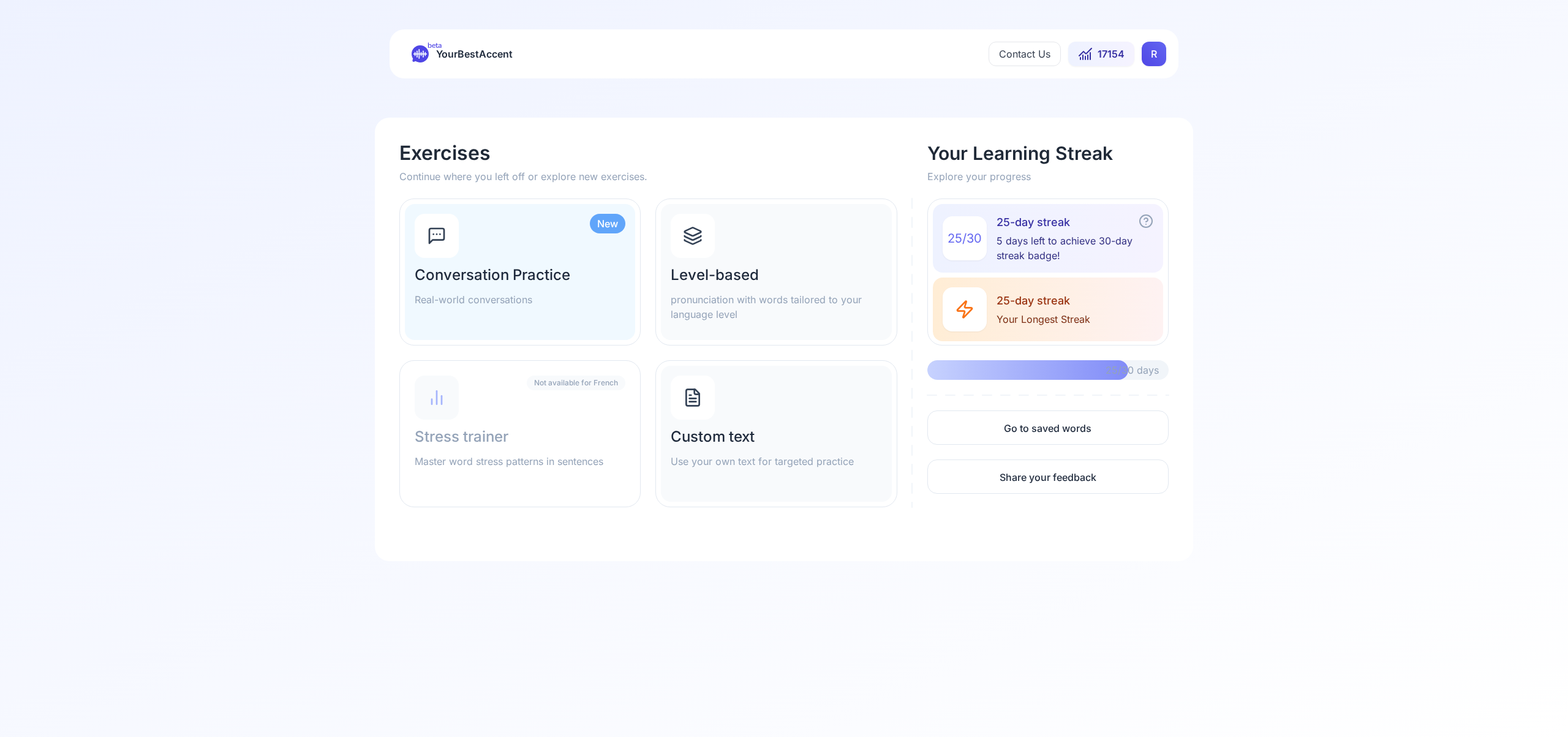
click at [698, 244] on icon at bounding box center [693, 235] width 19 height 19
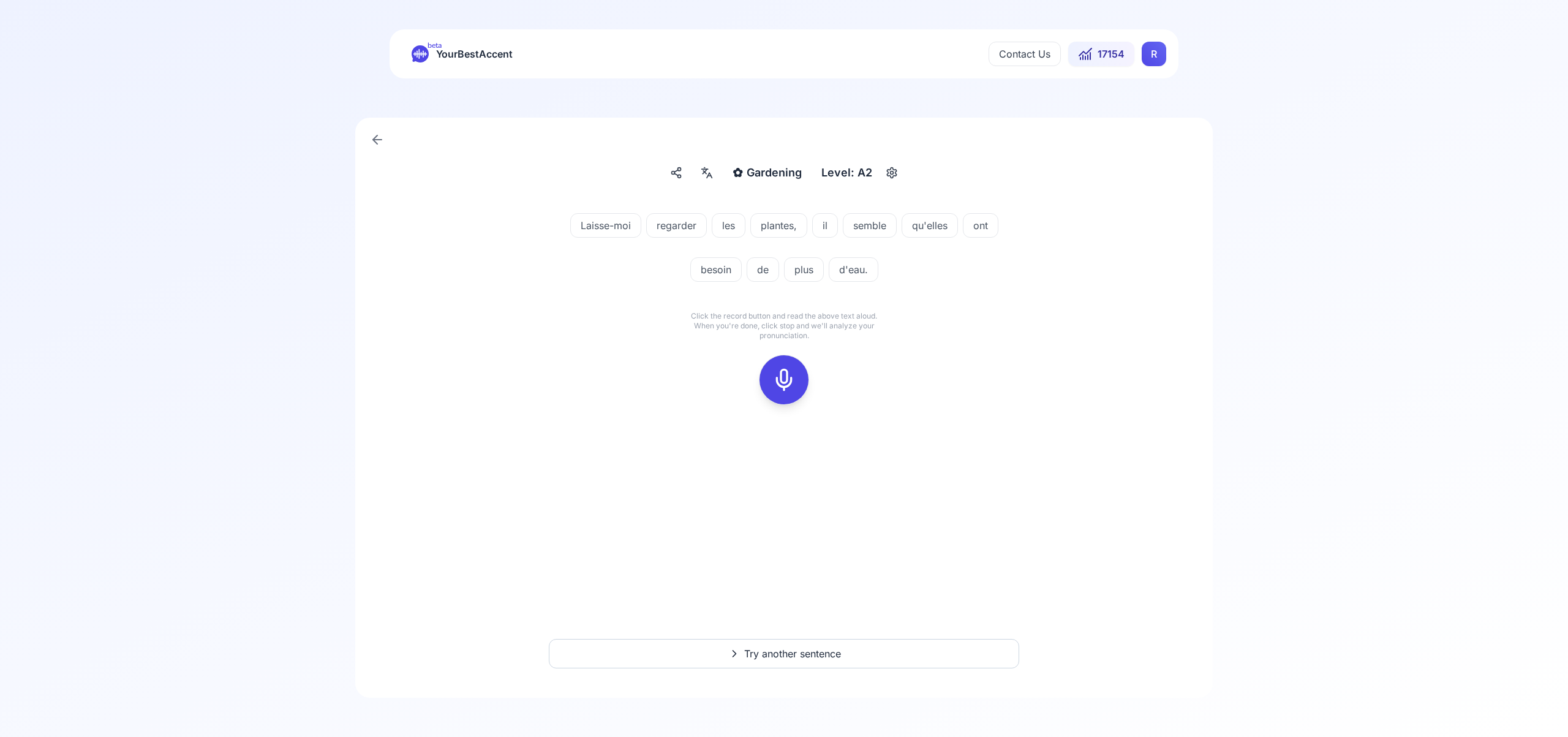
drag, startPoint x: 795, startPoint y: 376, endPoint x: 804, endPoint y: 373, distance: 9.5
click at [796, 376] on div at bounding box center [784, 380] width 29 height 49
click at [791, 378] on icon at bounding box center [784, 379] width 25 height 25
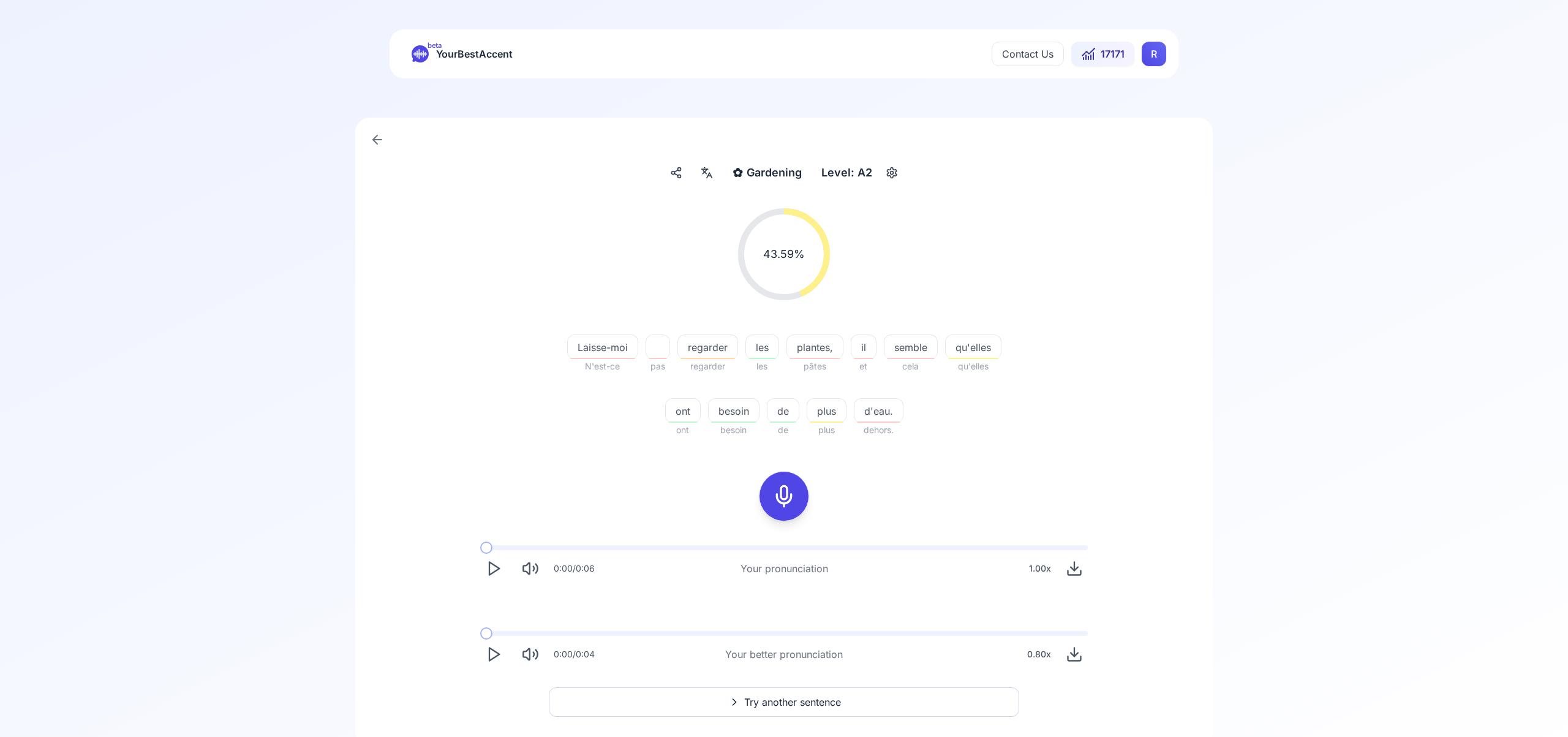
click at [790, 696] on span "Try another sentence" at bounding box center [793, 701] width 97 height 15
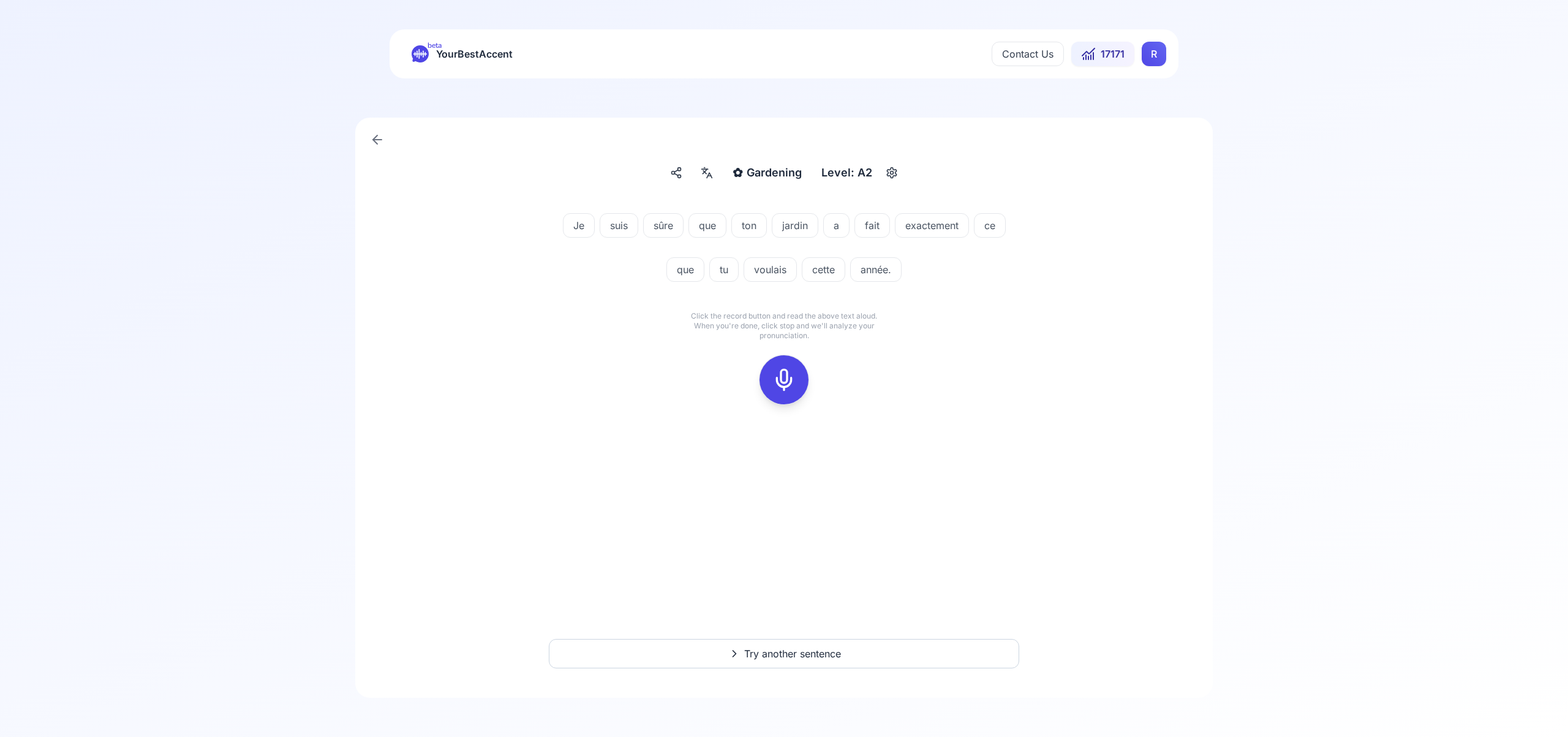
click at [786, 380] on icon at bounding box center [784, 379] width 25 height 25
click at [783, 384] on icon at bounding box center [784, 379] width 25 height 25
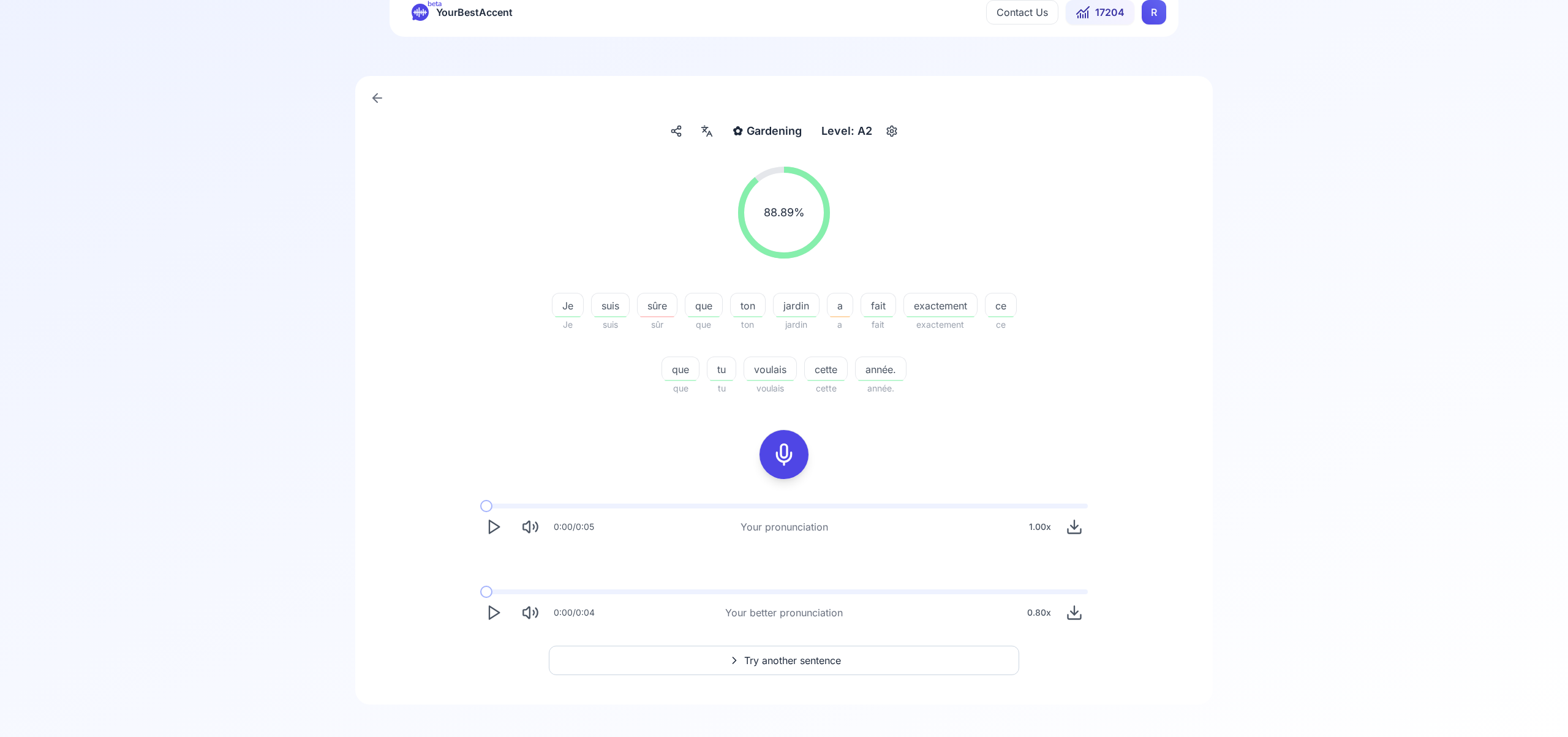
scroll to position [48, 0]
click at [782, 655] on span "Try another sentence" at bounding box center [793, 653] width 97 height 15
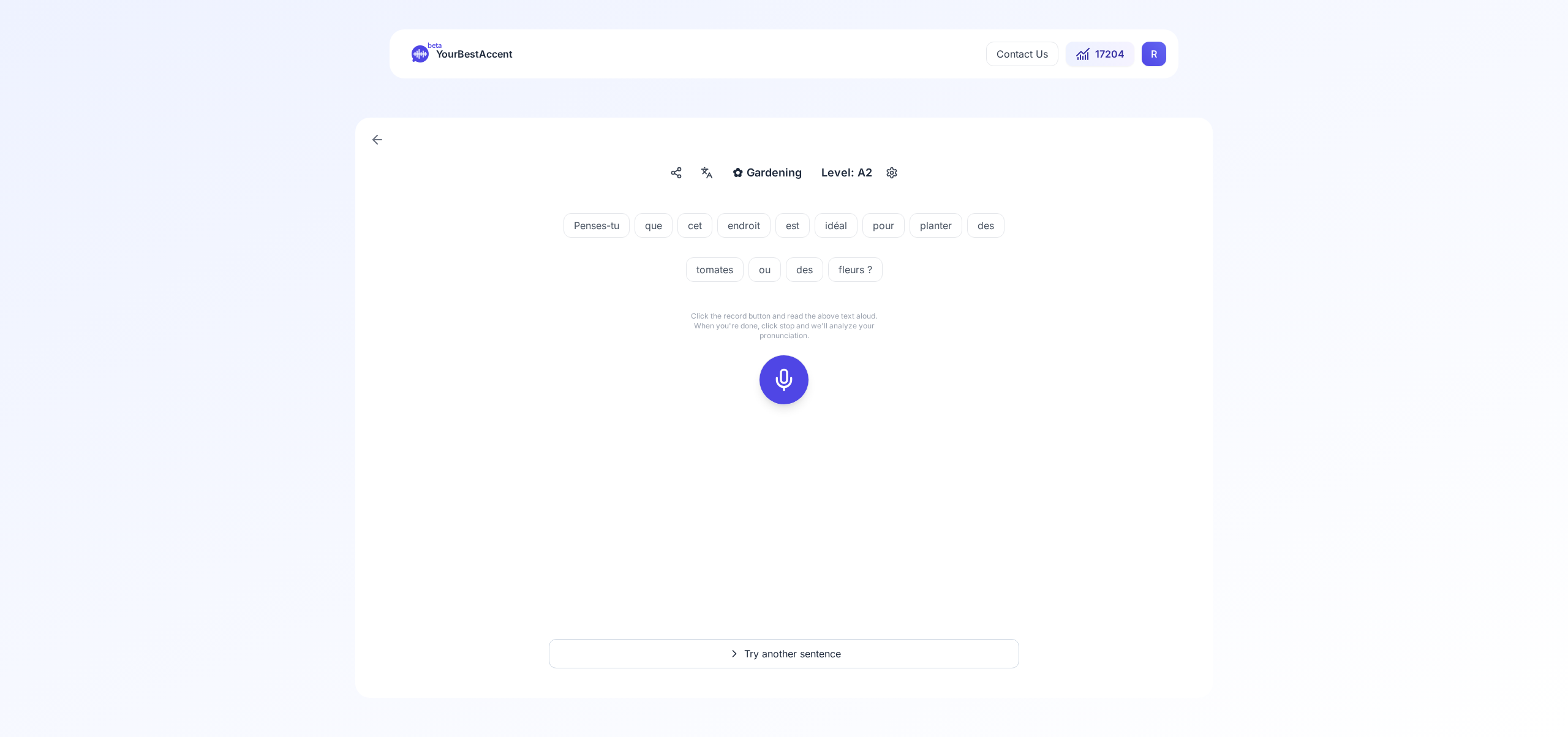
click at [786, 376] on icon at bounding box center [784, 379] width 25 height 25
click at [783, 375] on icon at bounding box center [784, 379] width 25 height 25
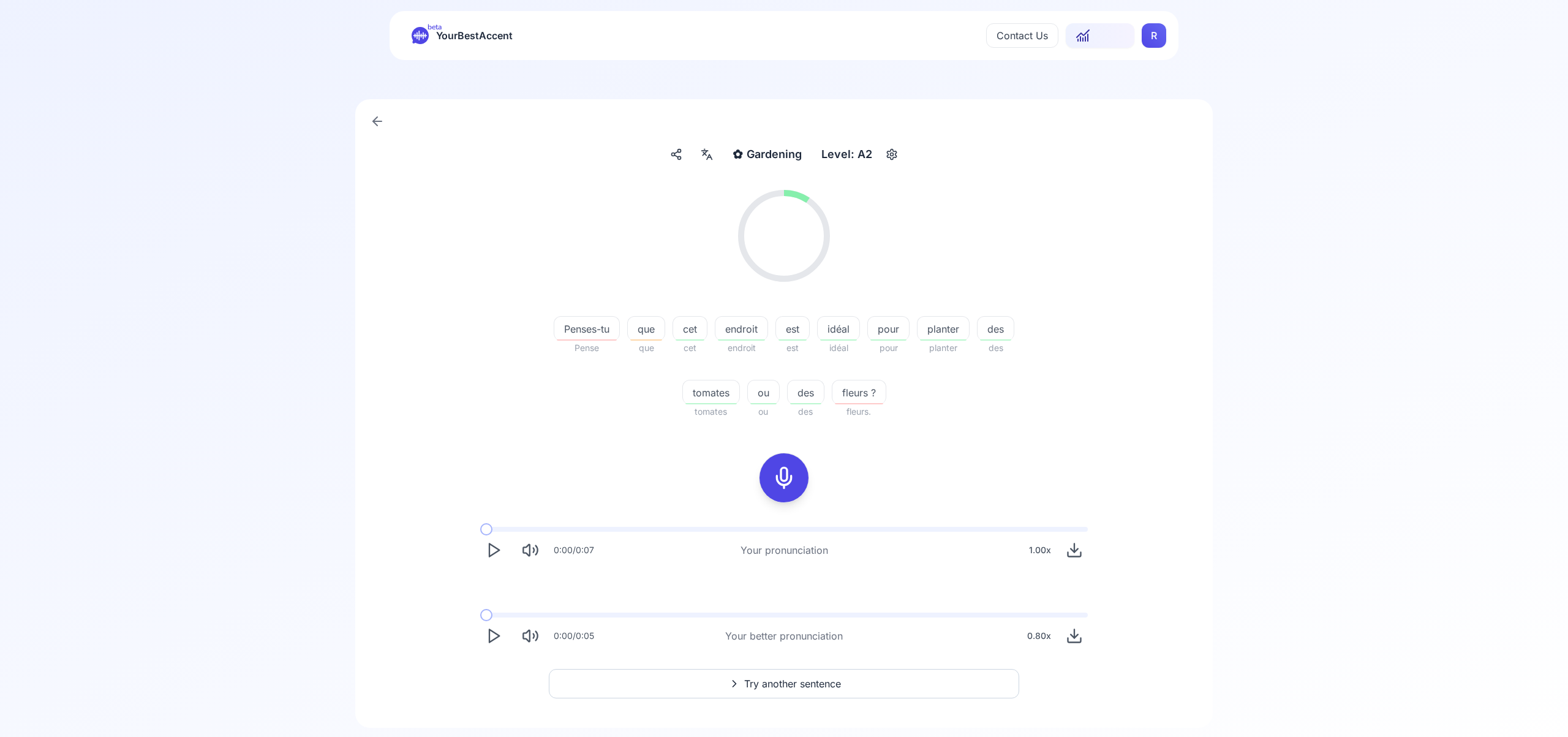
scroll to position [20, 0]
click at [829, 684] on span "Try another sentence" at bounding box center [793, 681] width 97 height 15
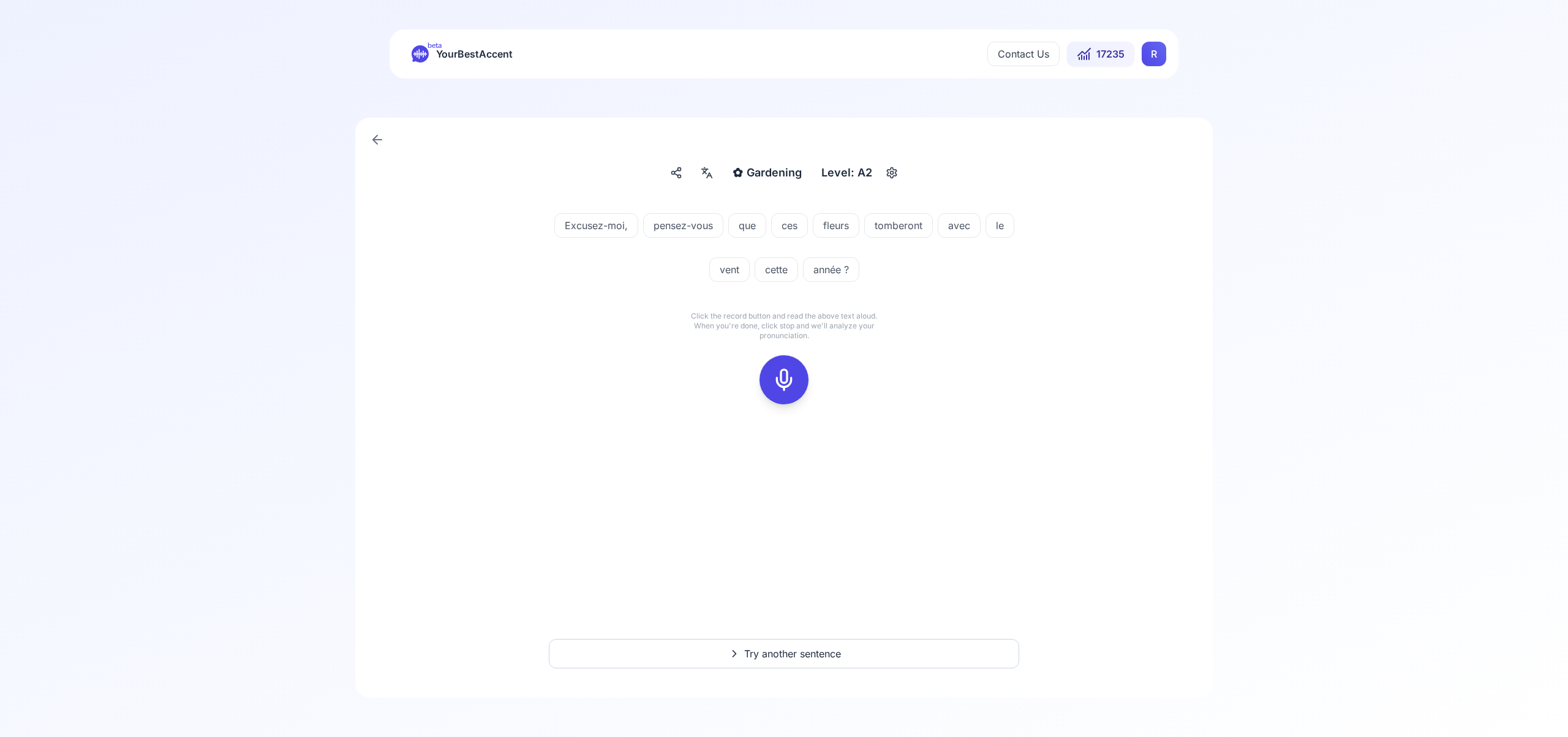
click at [789, 384] on icon at bounding box center [784, 379] width 25 height 25
click at [789, 378] on icon at bounding box center [784, 379] width 25 height 25
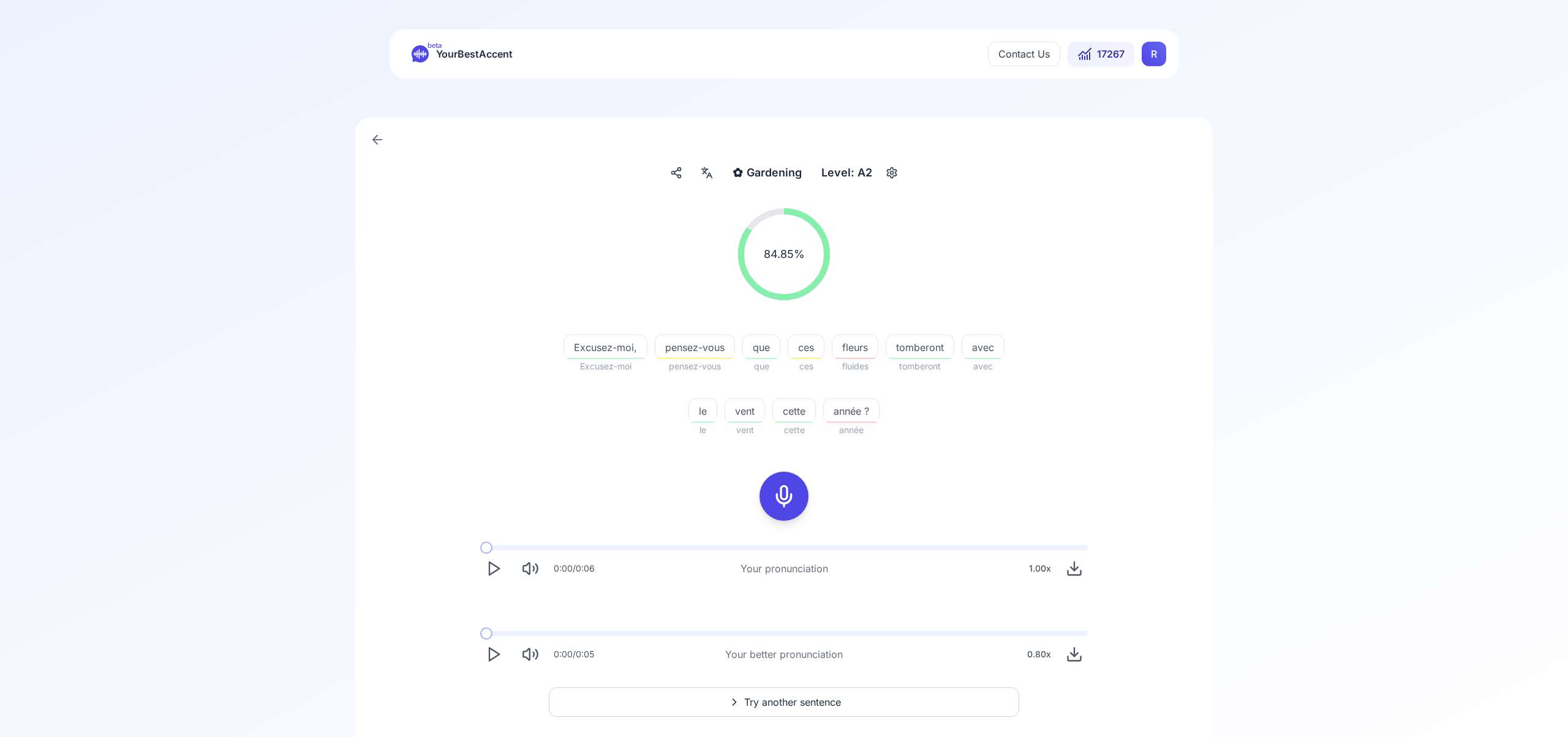
scroll to position [48, 0]
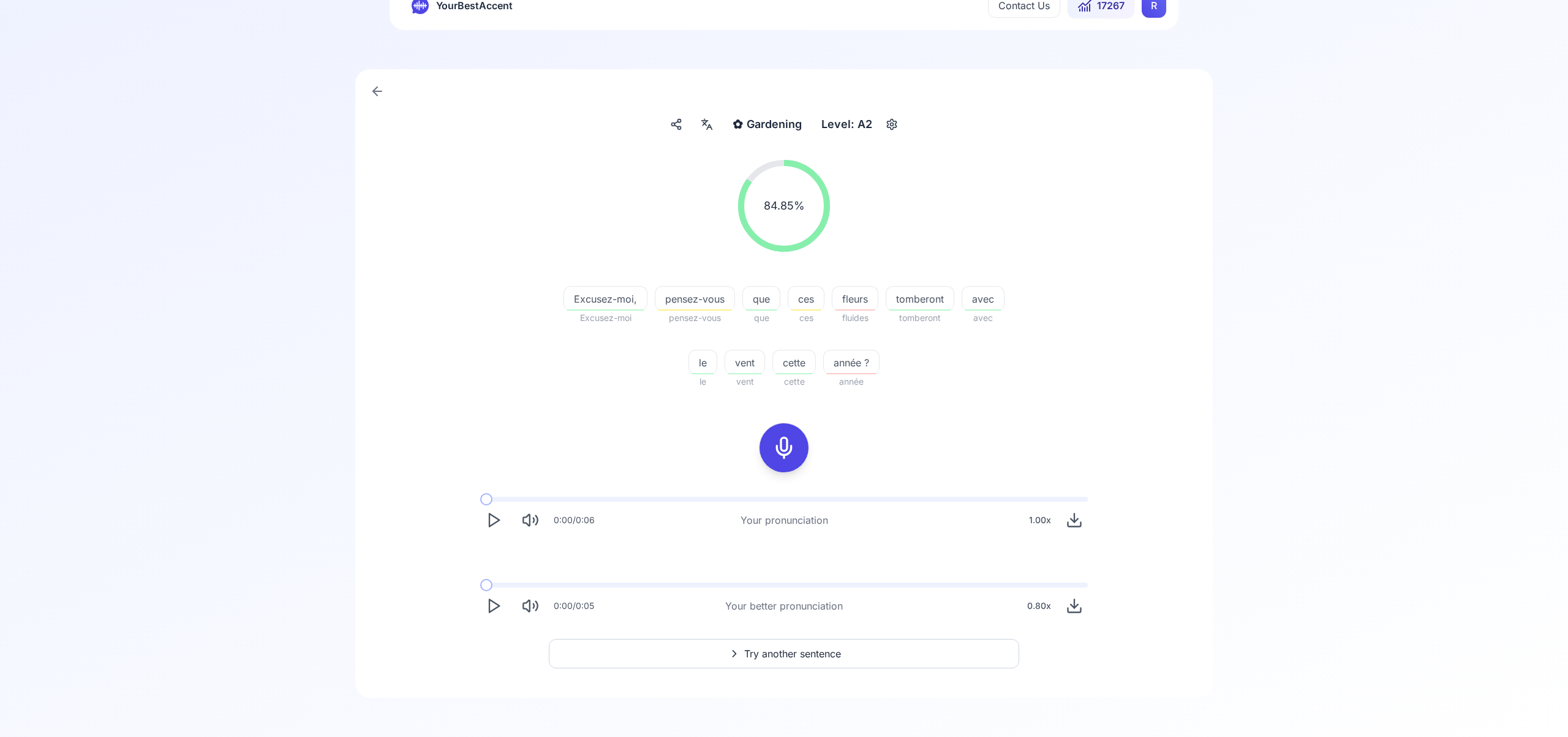
click at [797, 651] on span "Try another sentence" at bounding box center [793, 653] width 97 height 15
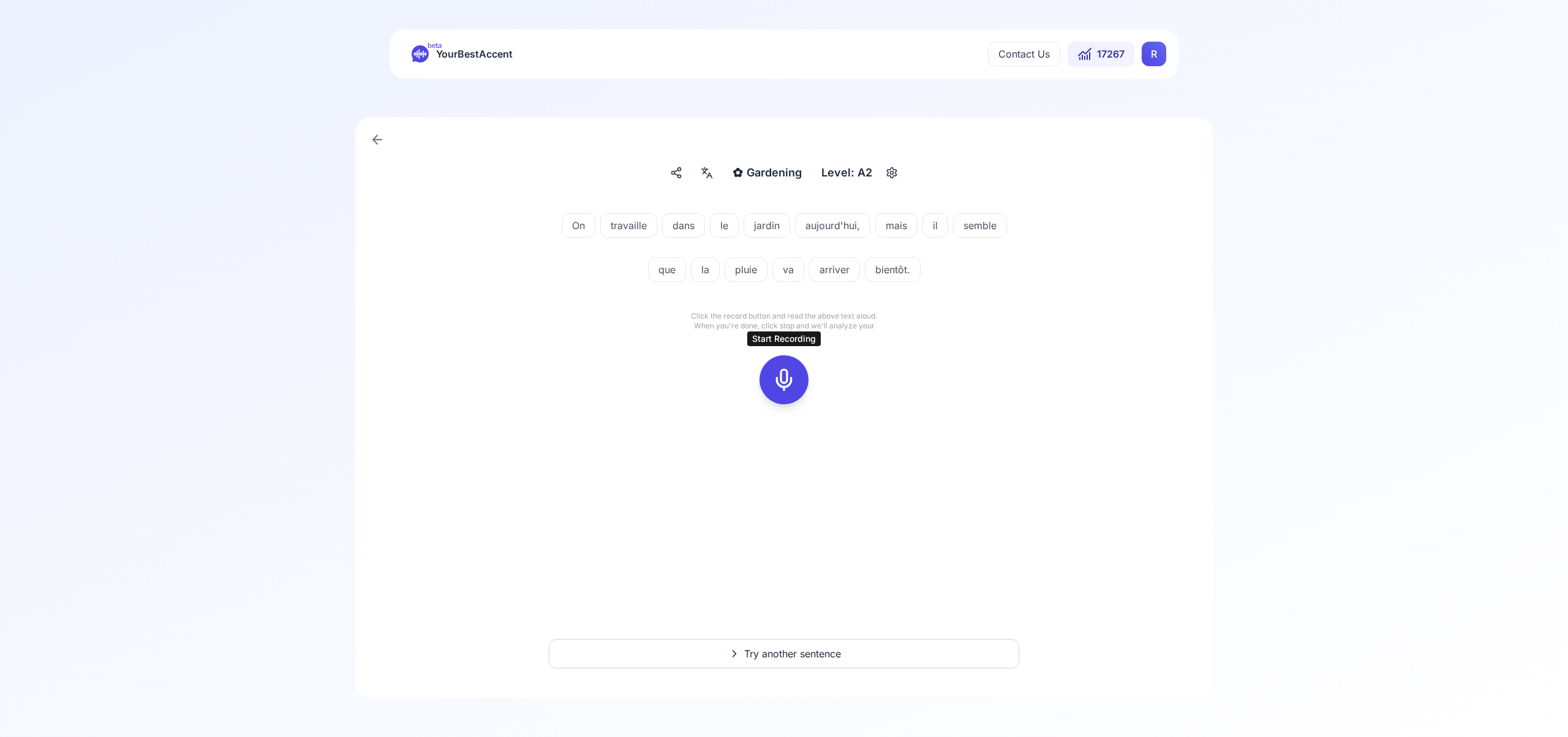
click at [785, 378] on icon at bounding box center [784, 379] width 25 height 25
click at [779, 380] on icon at bounding box center [784, 379] width 25 height 25
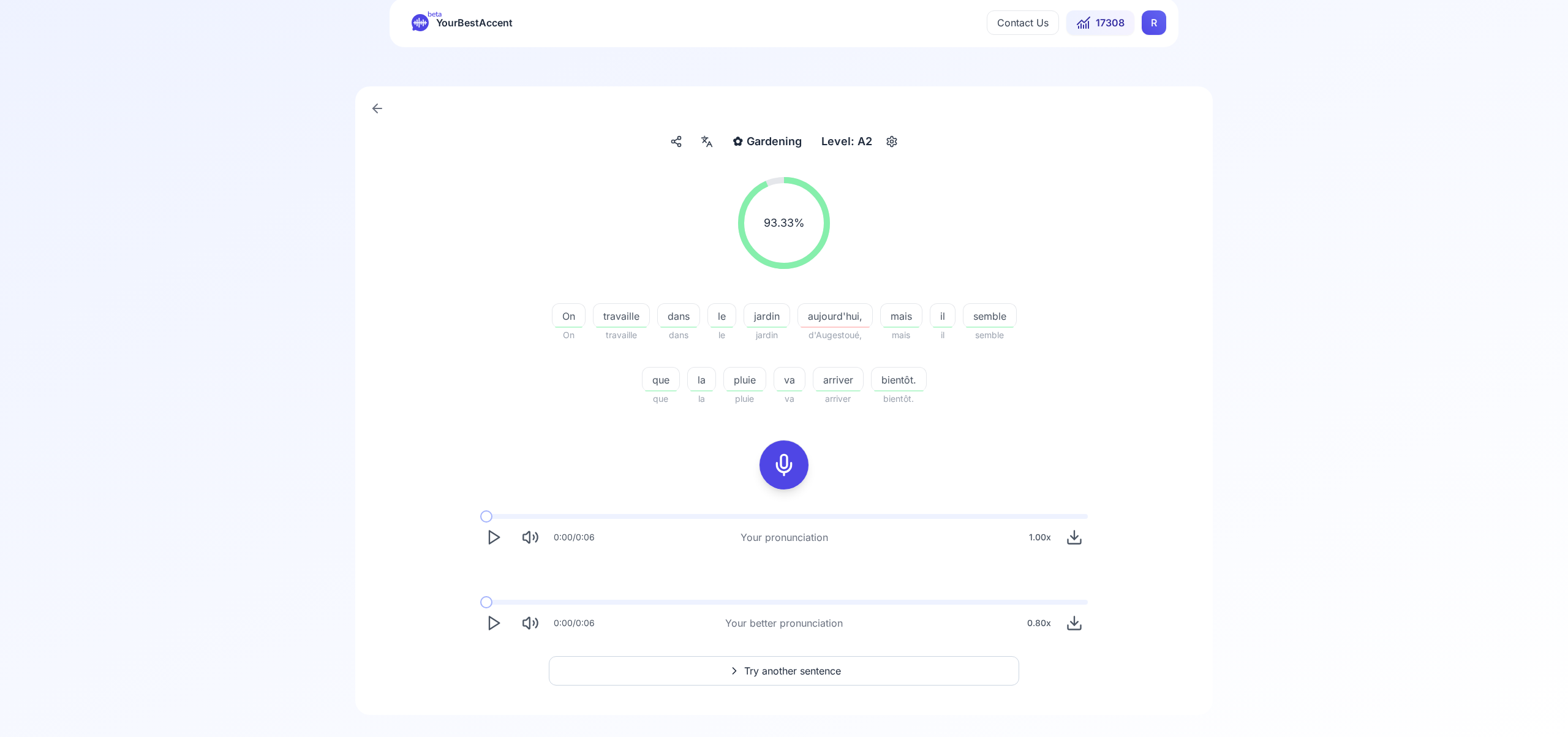
scroll to position [48, 0]
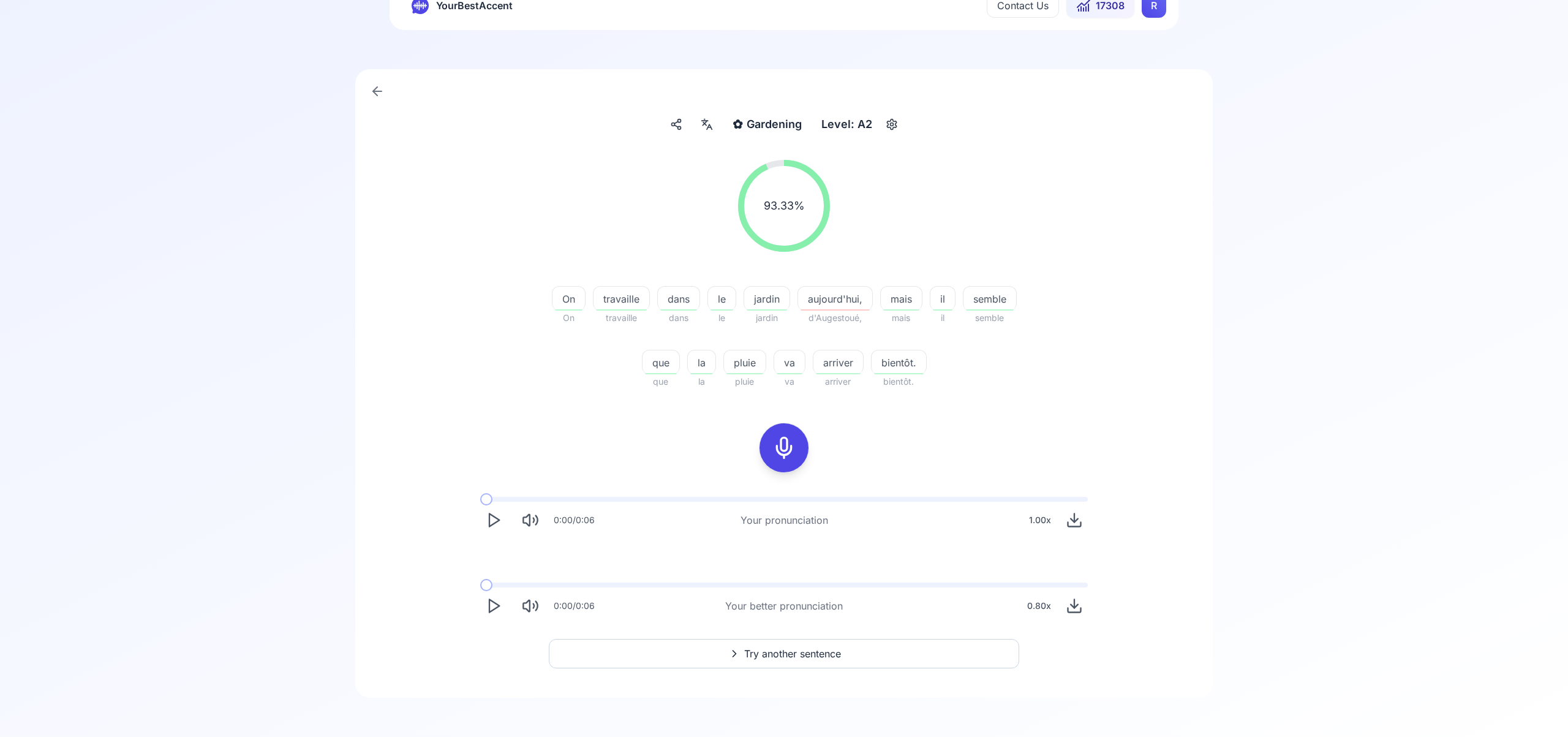
click at [809, 657] on span "Try another sentence" at bounding box center [793, 653] width 97 height 15
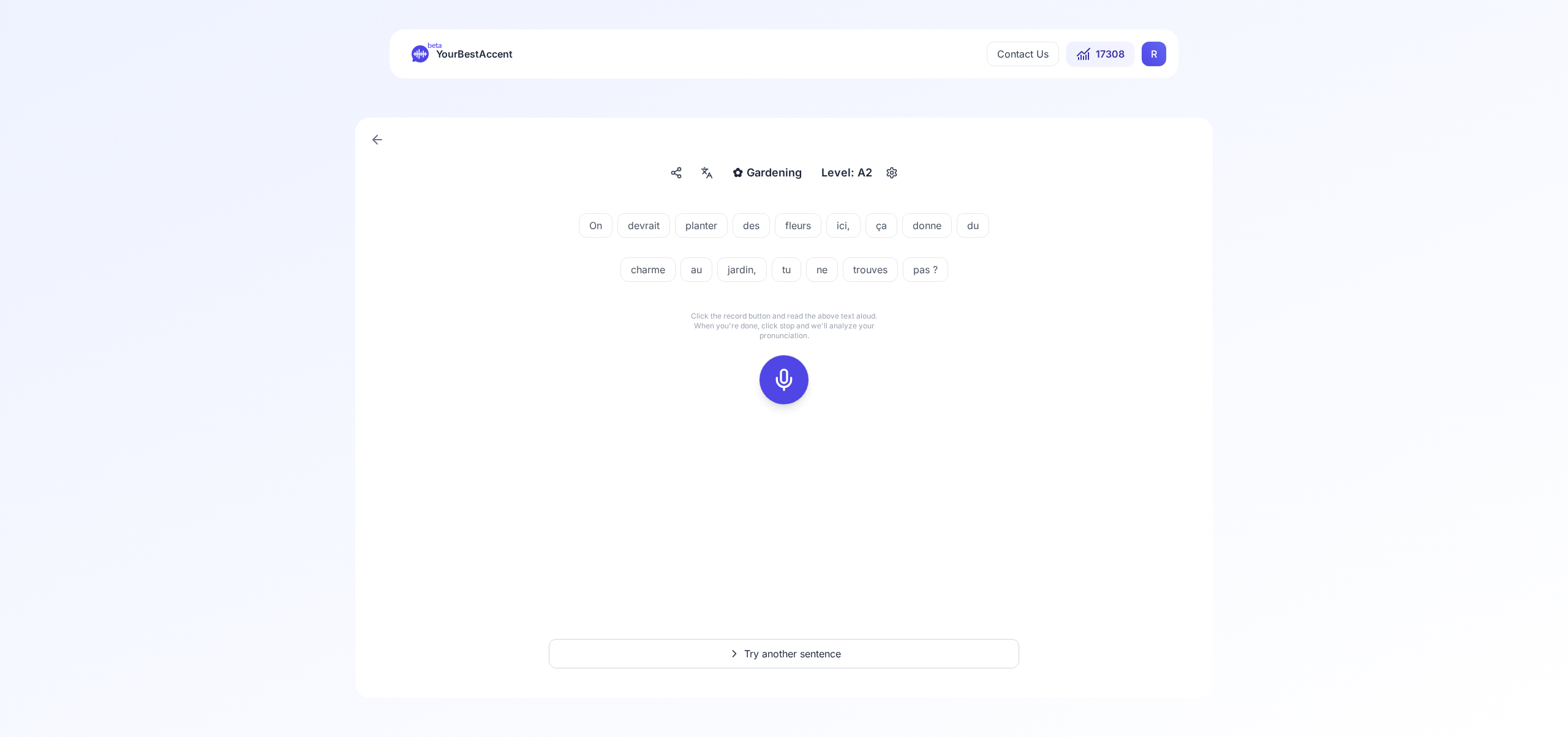
click at [787, 378] on icon at bounding box center [784, 379] width 25 height 25
click at [787, 383] on icon at bounding box center [784, 379] width 25 height 25
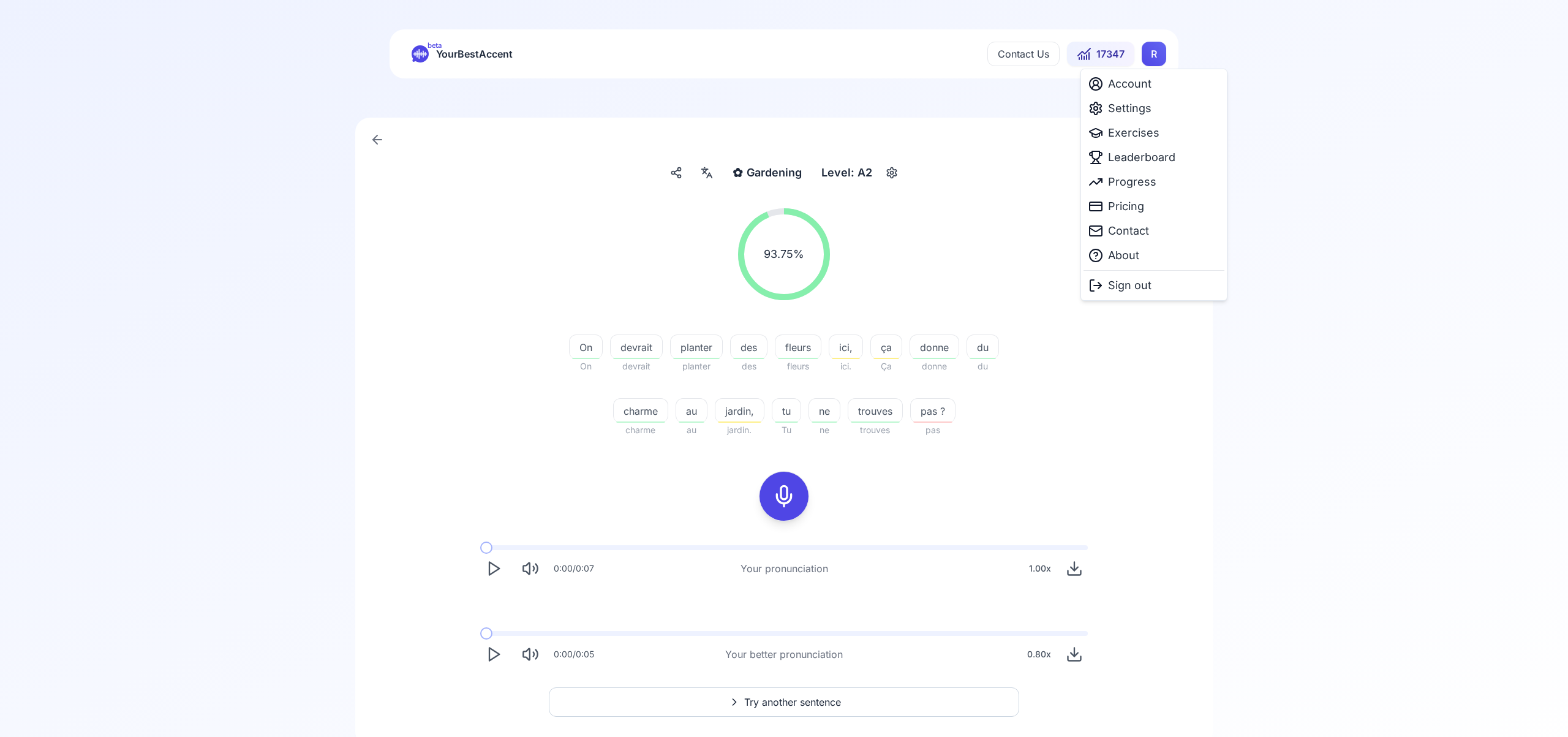
click at [1146, 57] on html "beta YourBestAccent Contact Us 17347 R ✿ Gardening Gardening Level: A2 93.75 % …" at bounding box center [784, 368] width 1568 height 737
click at [1136, 108] on span "Settings" at bounding box center [1130, 108] width 44 height 17
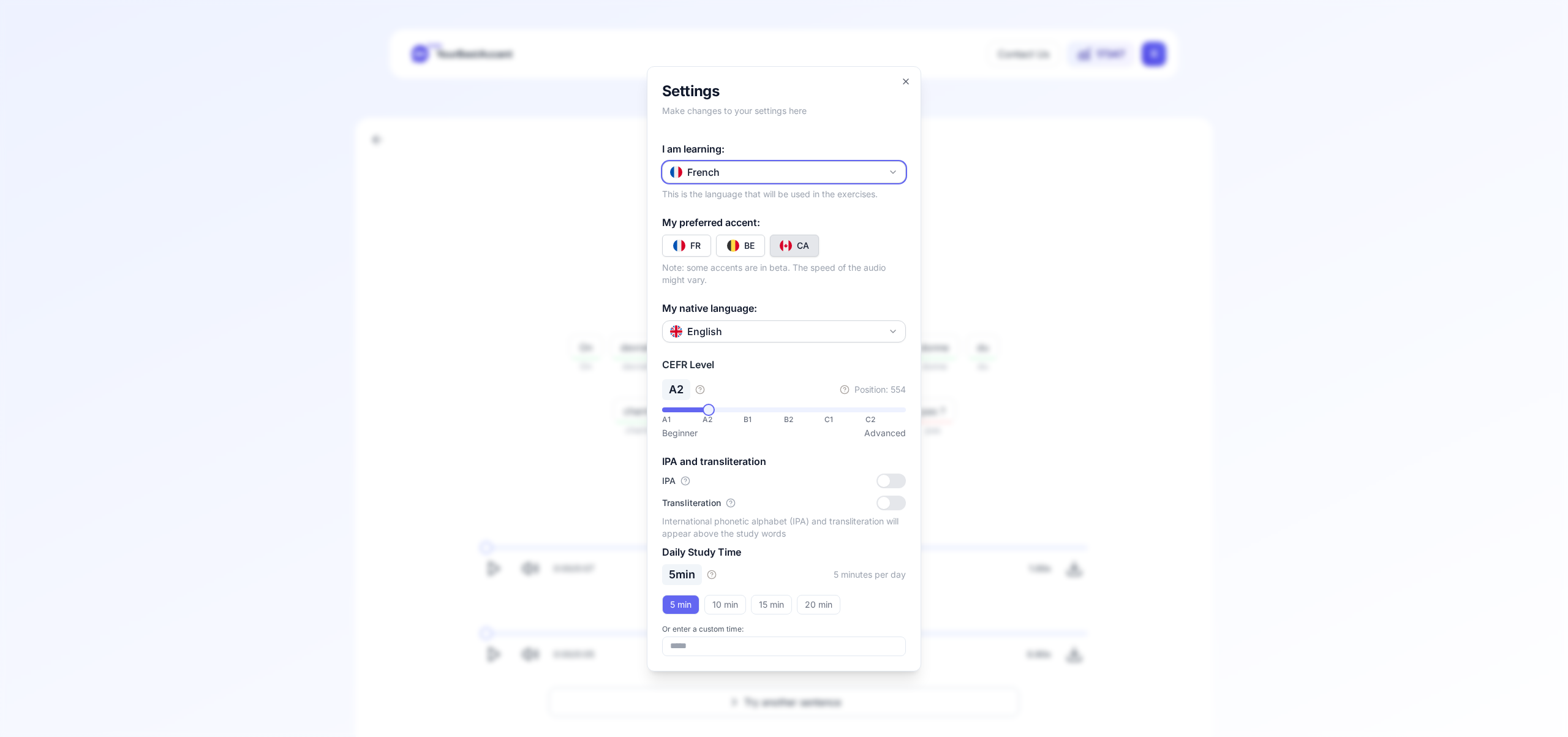
click at [891, 172] on icon "button" at bounding box center [893, 172] width 5 height 3
click at [816, 321] on div "Russian" at bounding box center [784, 323] width 238 height 22
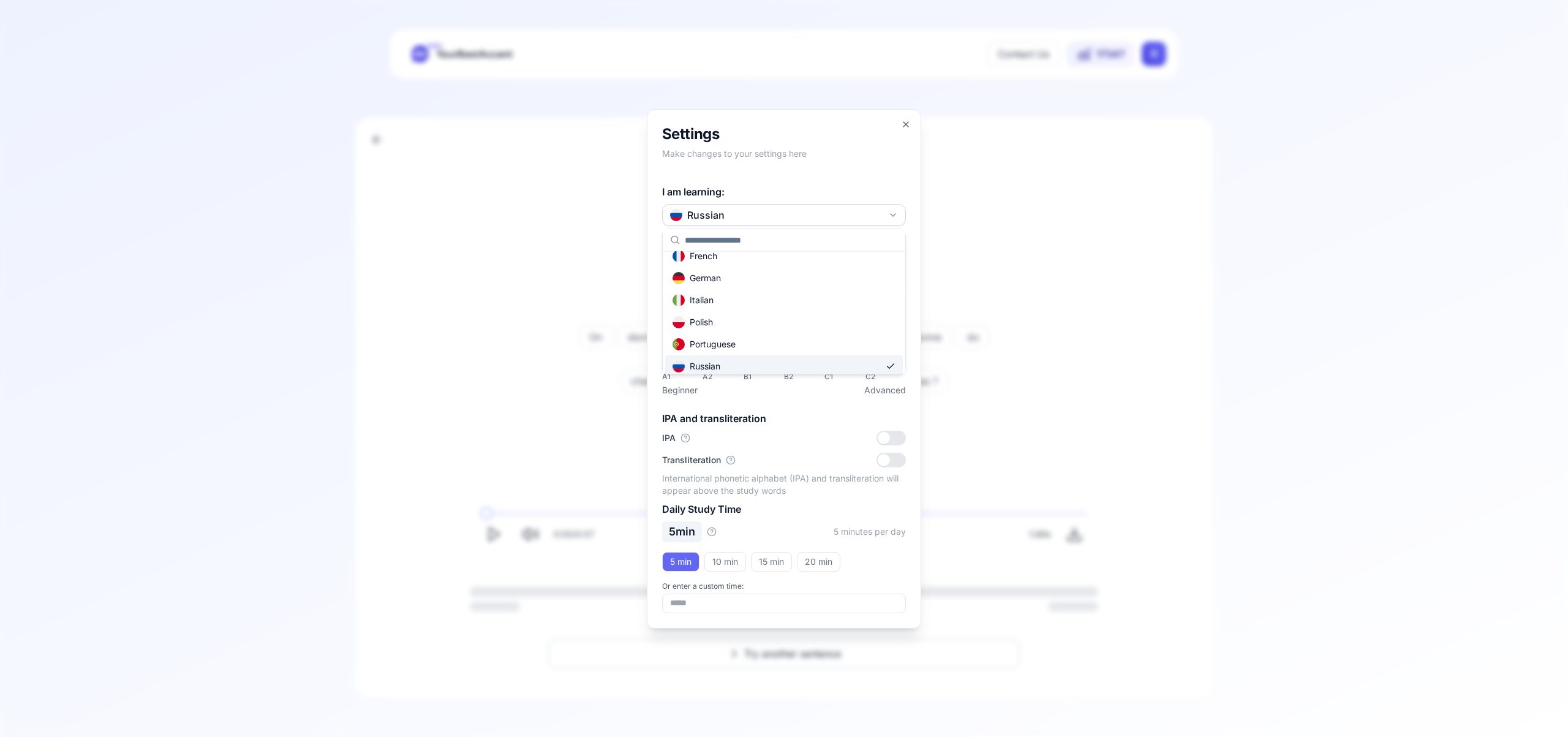
scroll to position [54, 0]
click at [905, 123] on icon "button" at bounding box center [906, 123] width 5 height 5
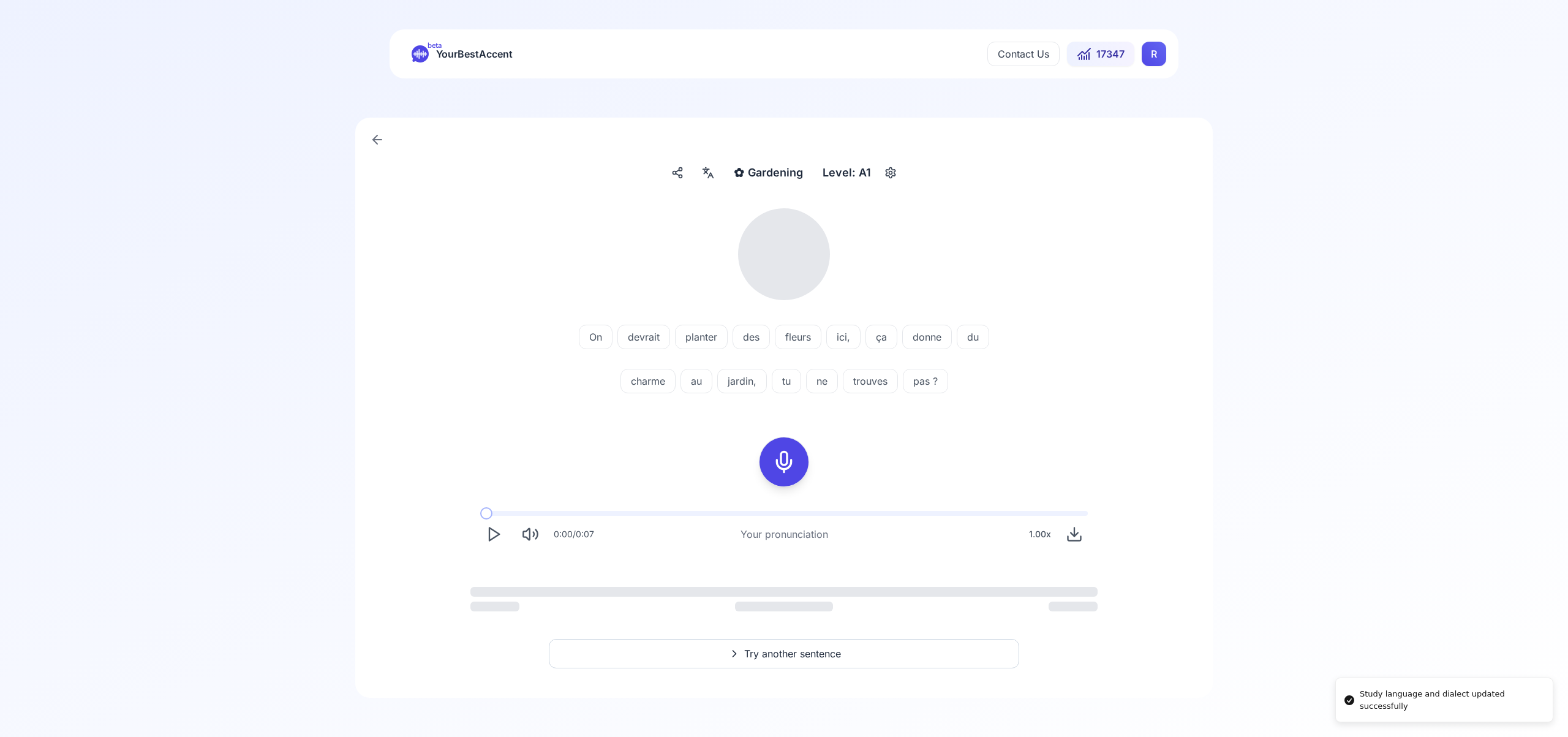
click at [1153, 51] on html "Study language and dialect updated successfully beta YourBestAccent Contact Us …" at bounding box center [784, 368] width 1568 height 737
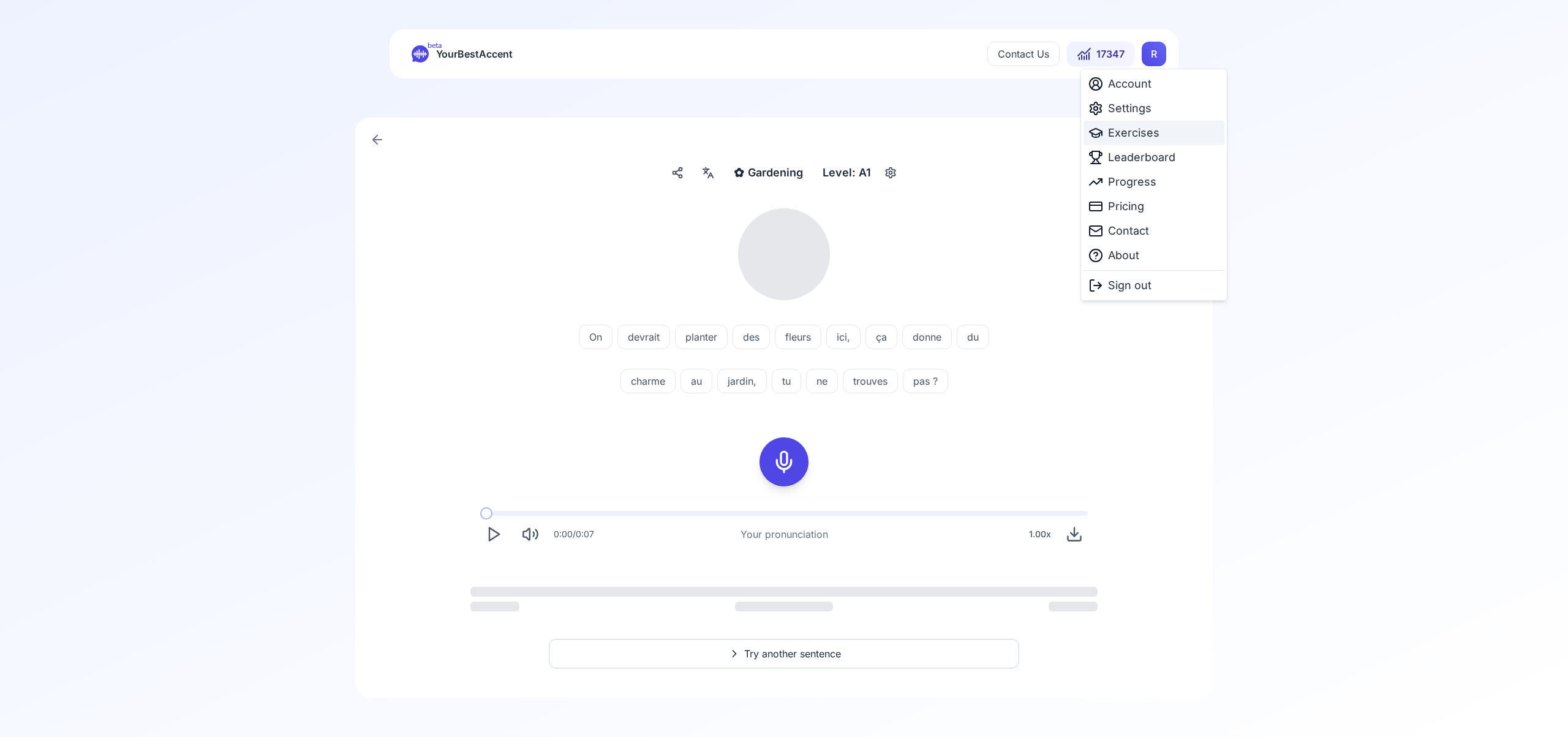
click at [1142, 133] on span "Exercises" at bounding box center [1134, 132] width 51 height 17
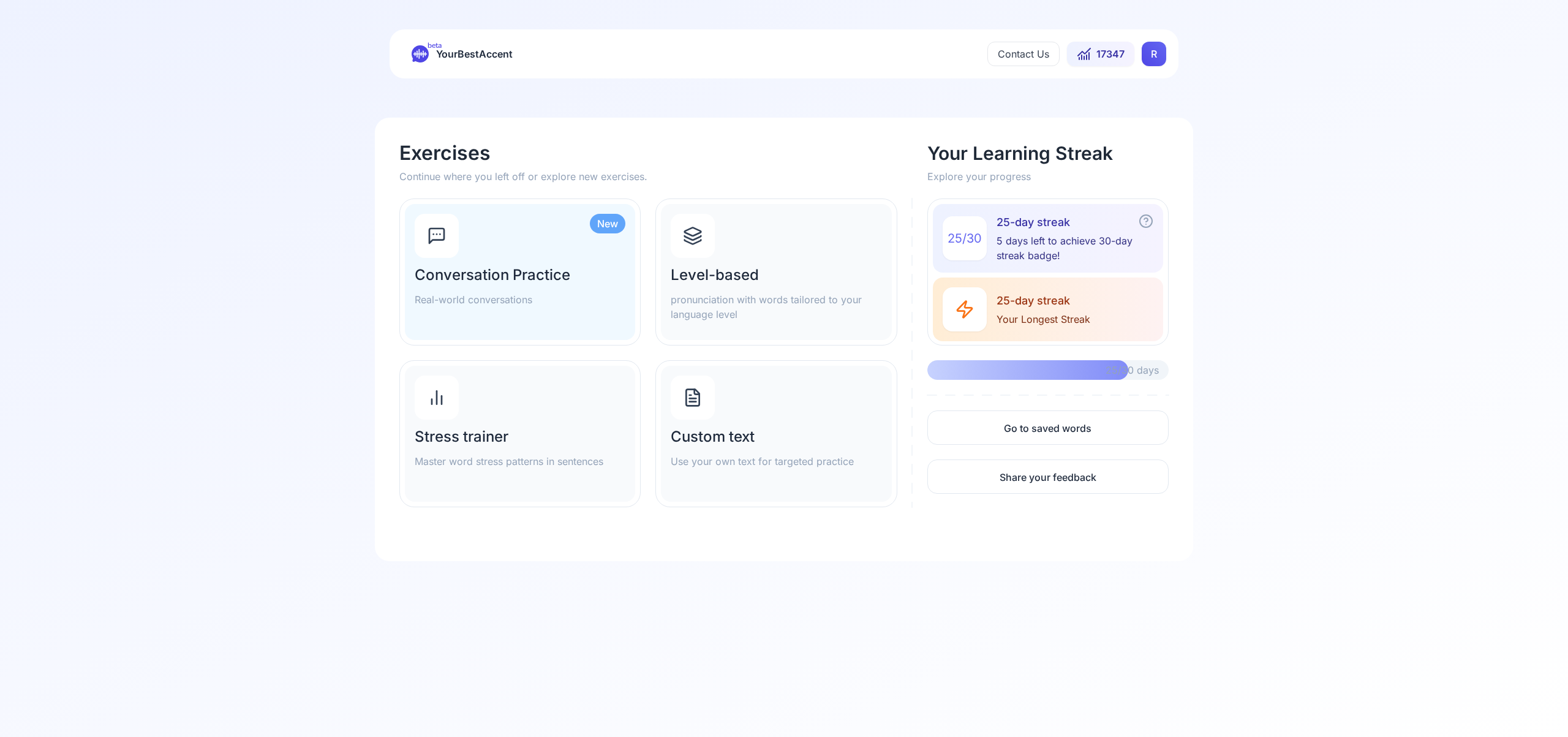
click at [692, 238] on icon at bounding box center [694, 237] width 16 height 5
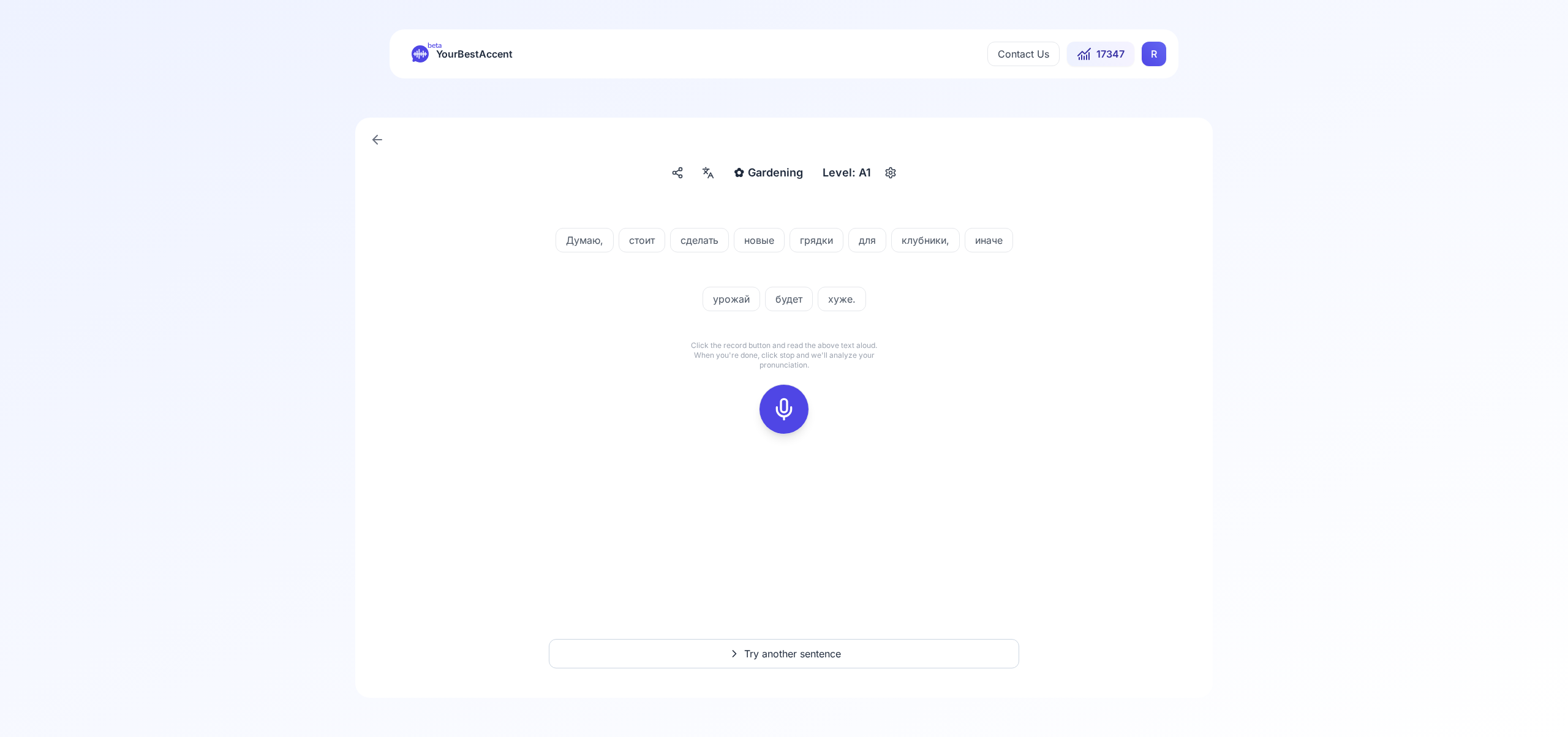
drag, startPoint x: 775, startPoint y: 407, endPoint x: 821, endPoint y: 404, distance: 46.1
click at [777, 407] on icon at bounding box center [784, 408] width 25 height 25
click at [790, 410] on icon at bounding box center [784, 408] width 25 height 25
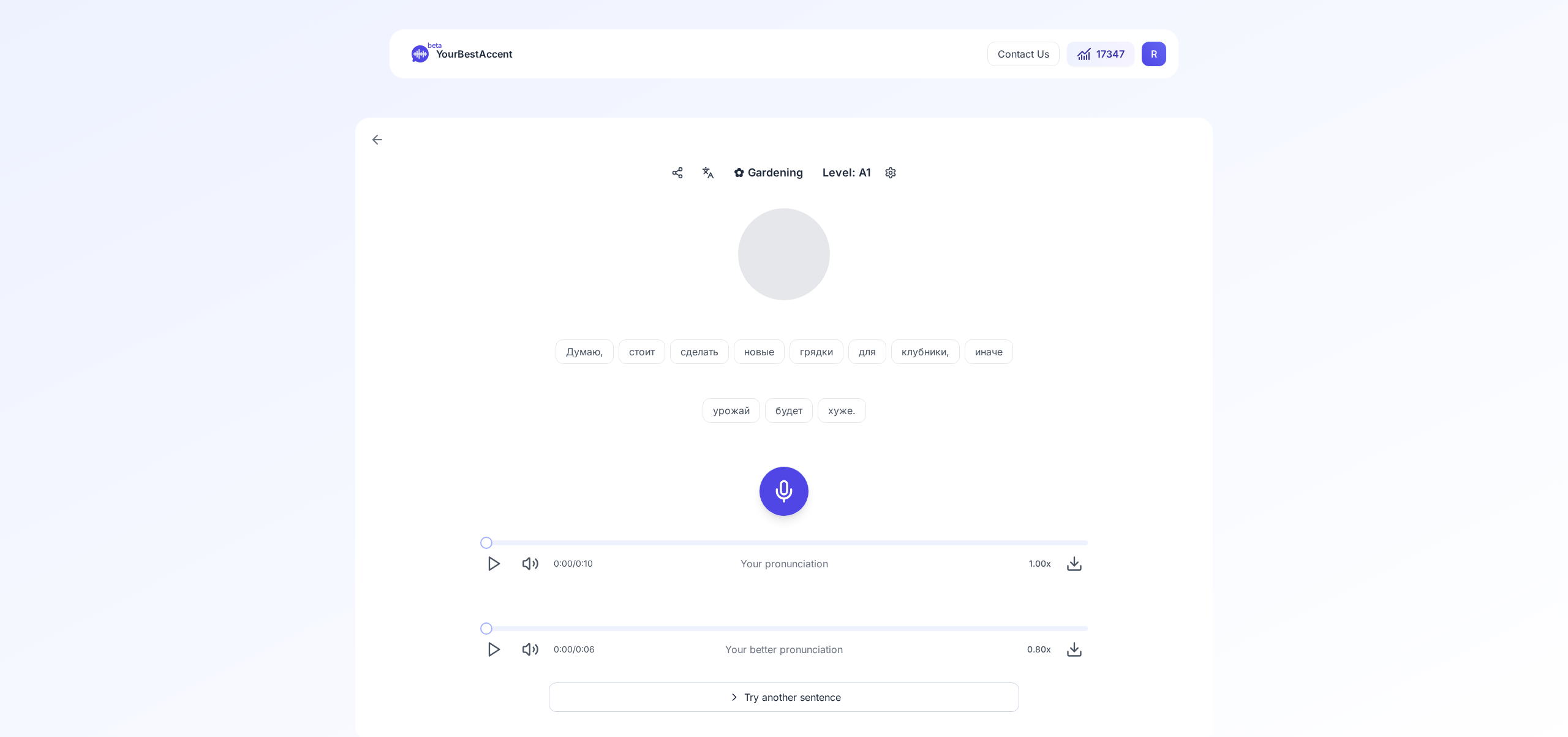
click at [709, 173] on icon at bounding box center [708, 172] width 15 height 12
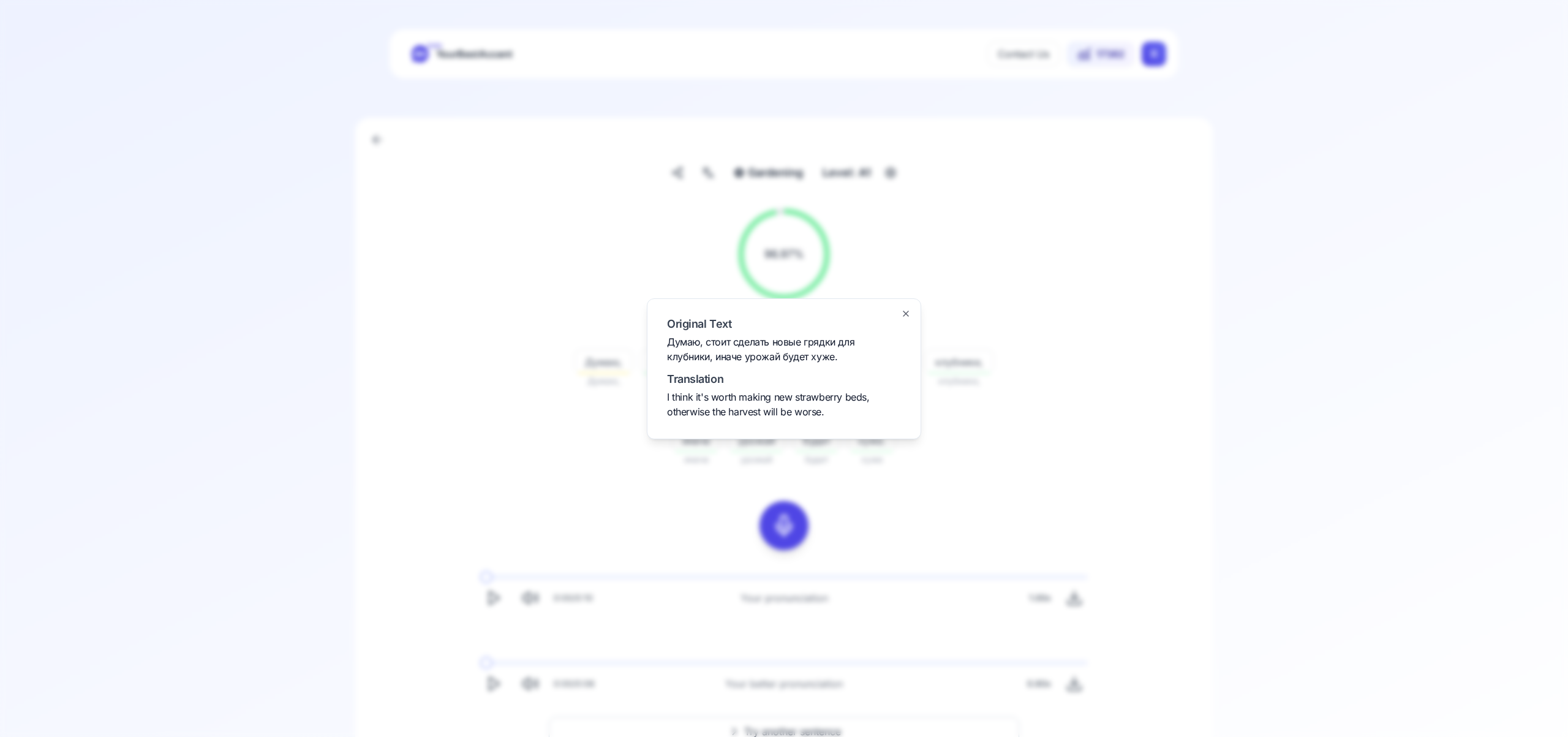
click at [907, 311] on icon "button" at bounding box center [906, 313] width 5 height 5
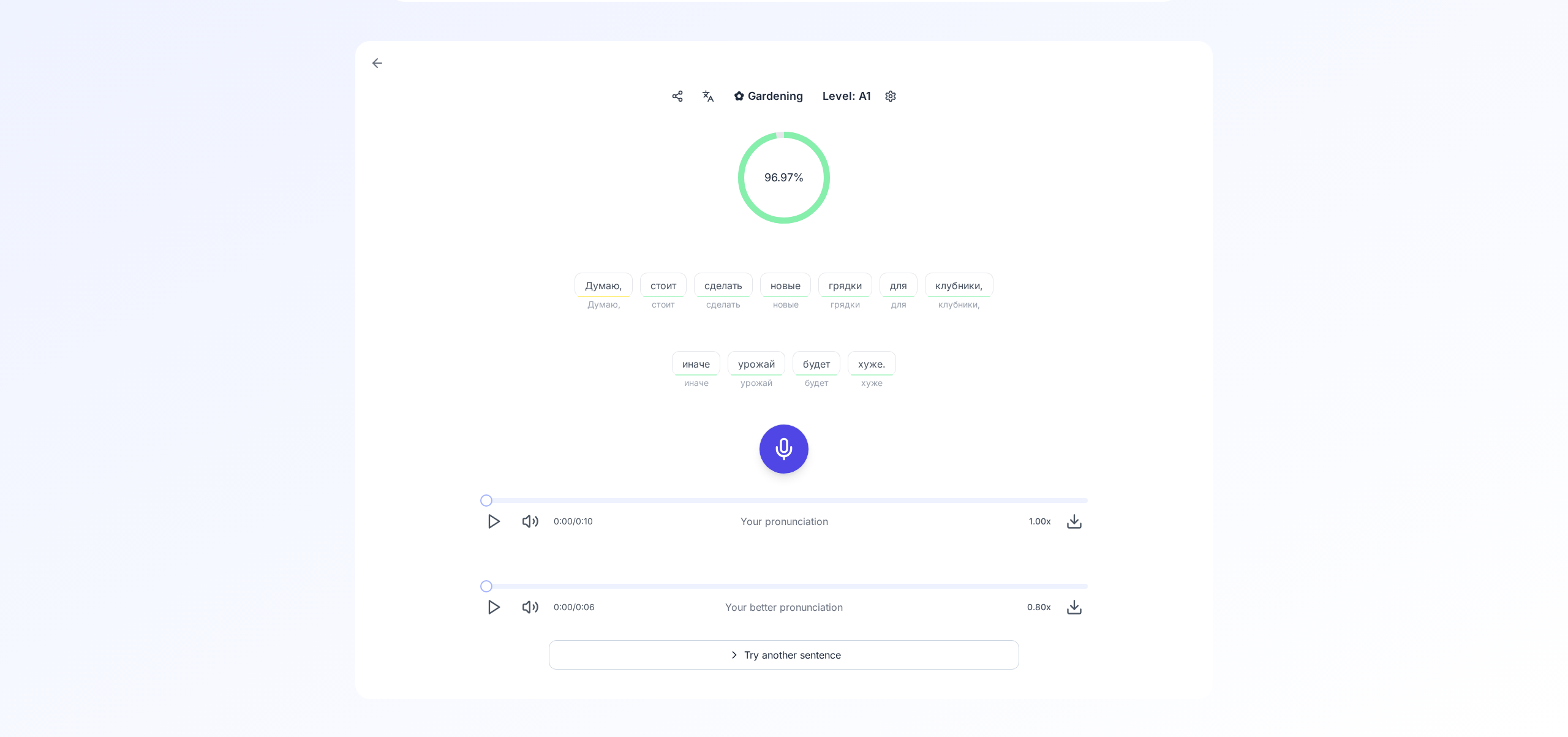
scroll to position [78, 0]
click at [777, 650] on span "Try another sentence" at bounding box center [793, 653] width 97 height 15
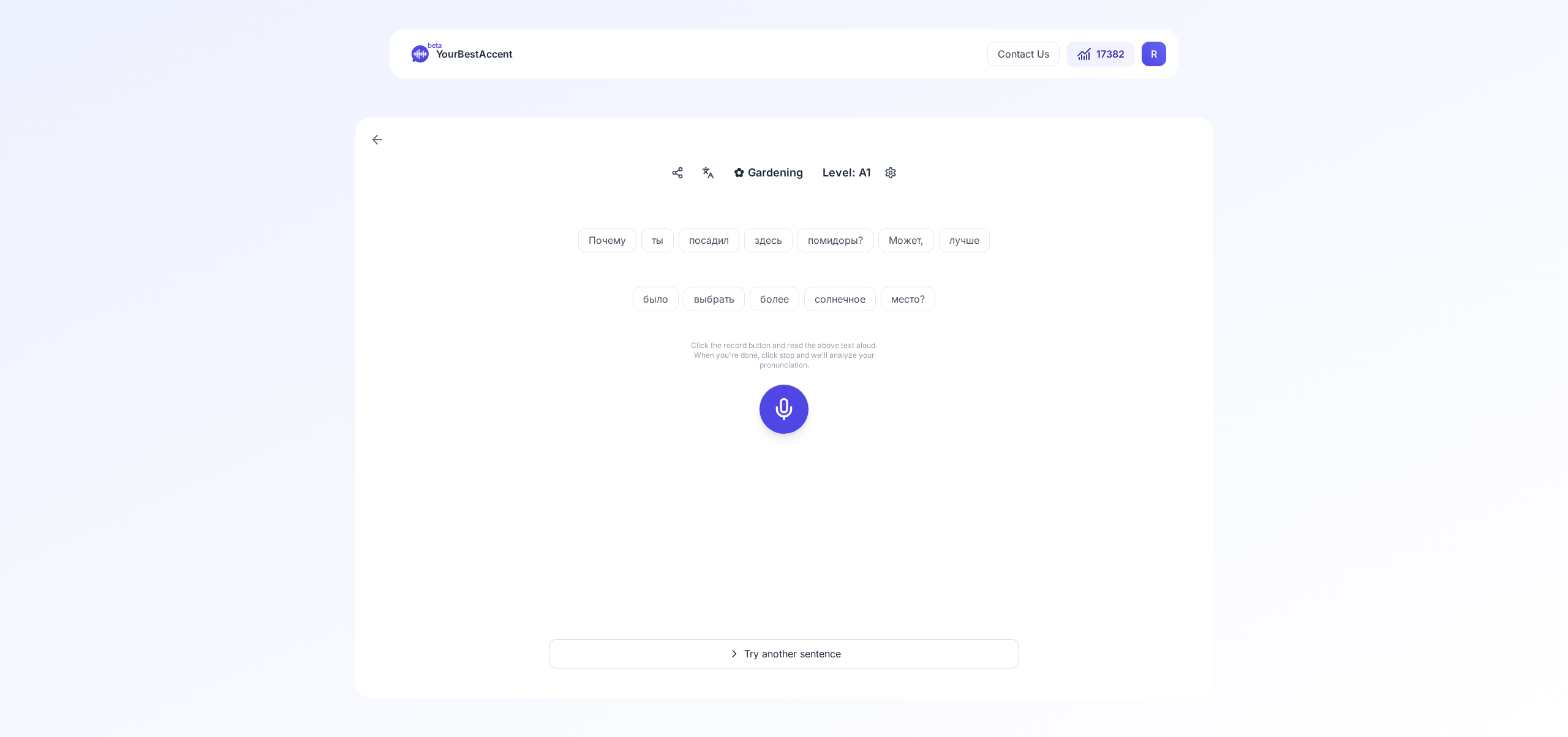
click at [783, 407] on icon at bounding box center [784, 408] width 25 height 25
click at [794, 405] on icon at bounding box center [784, 408] width 25 height 25
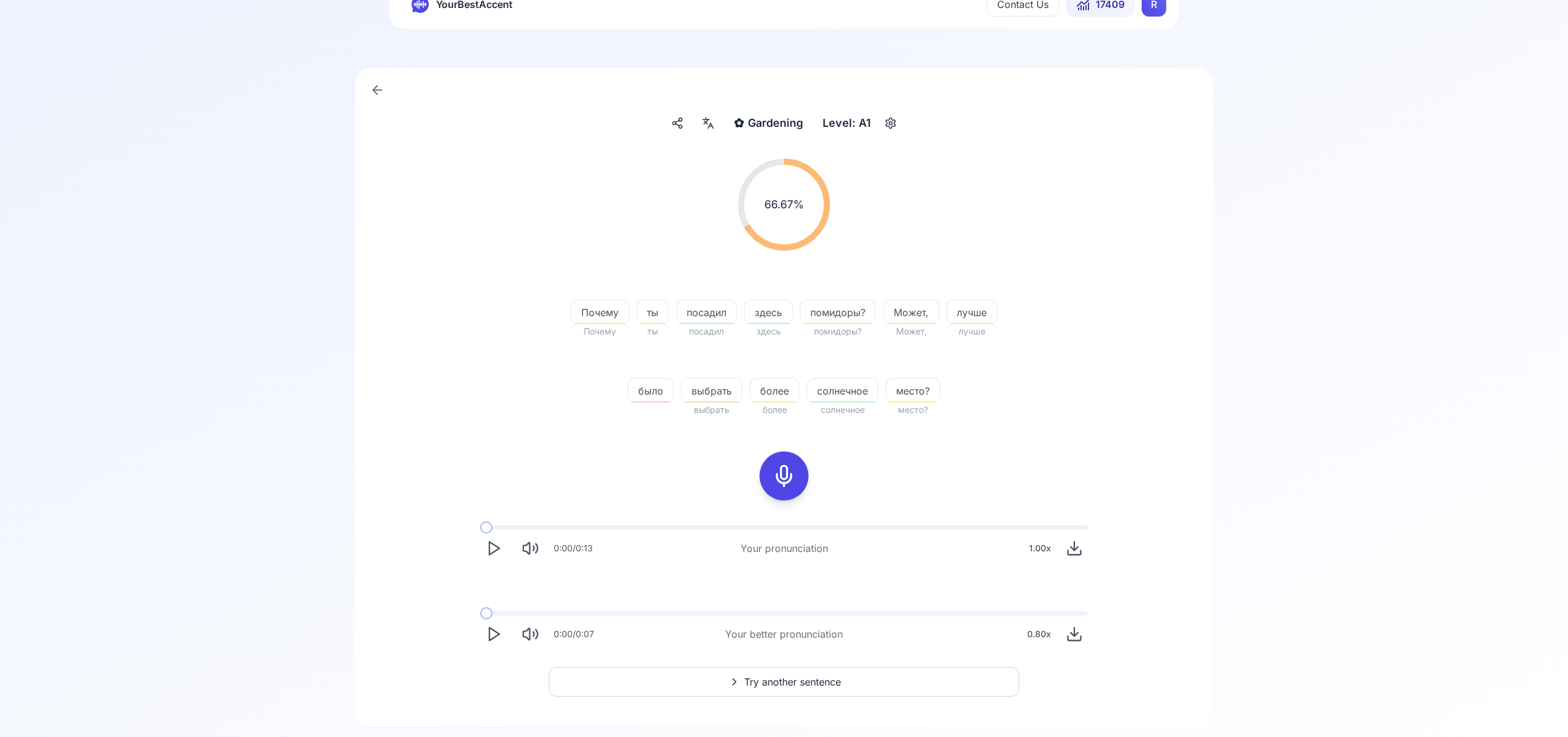
scroll to position [46, 0]
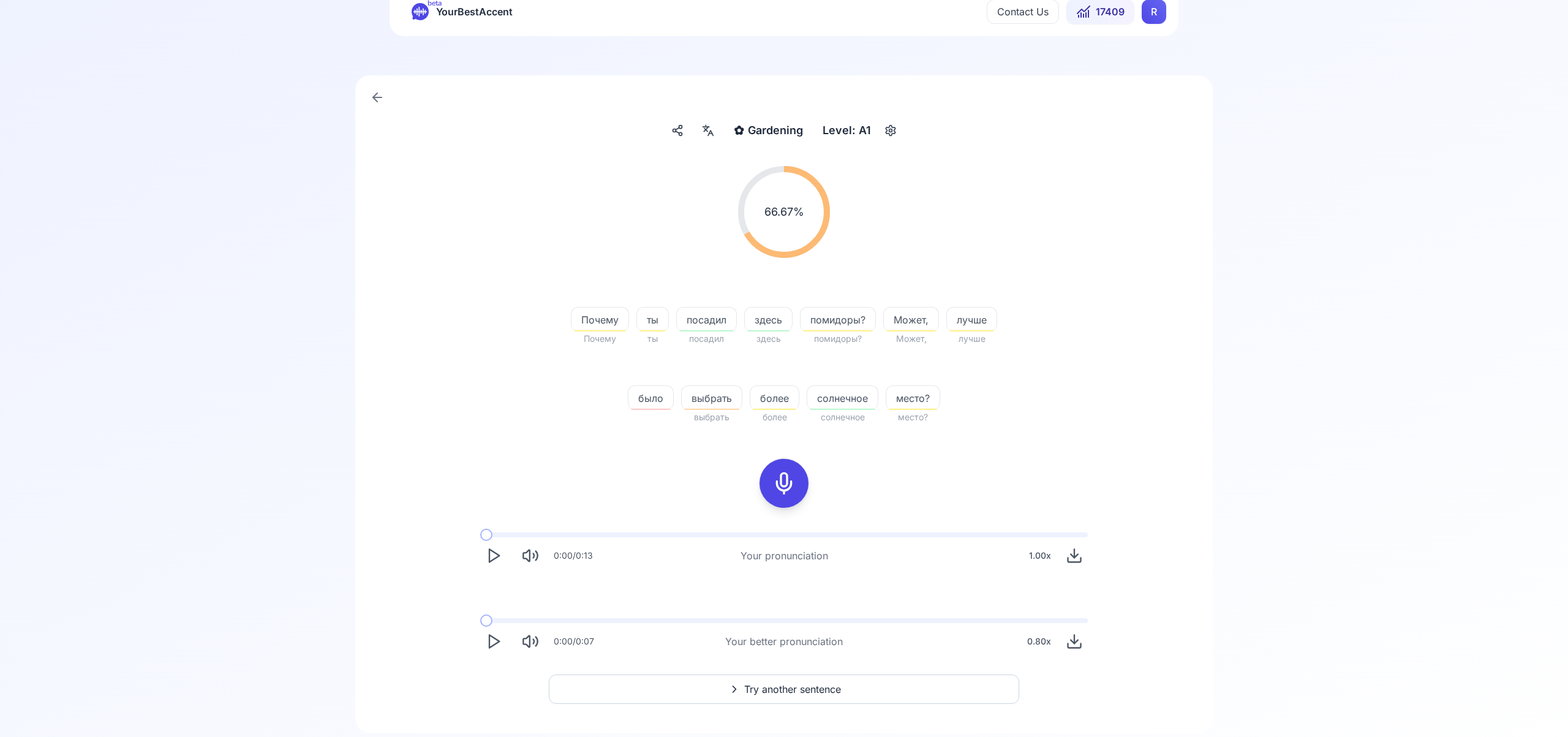
click at [497, 637] on icon "Play" at bounding box center [493, 641] width 17 height 17
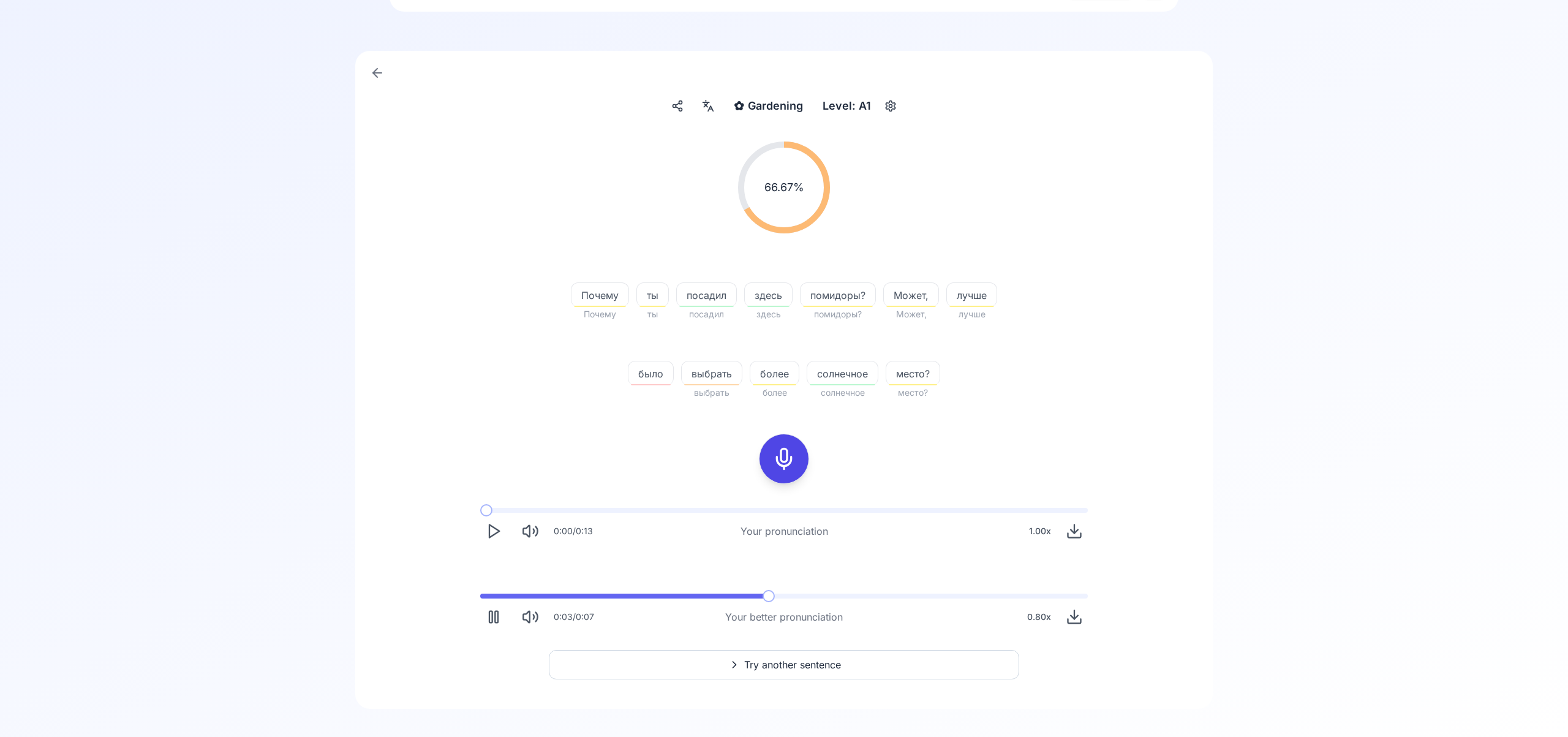
scroll to position [78, 0]
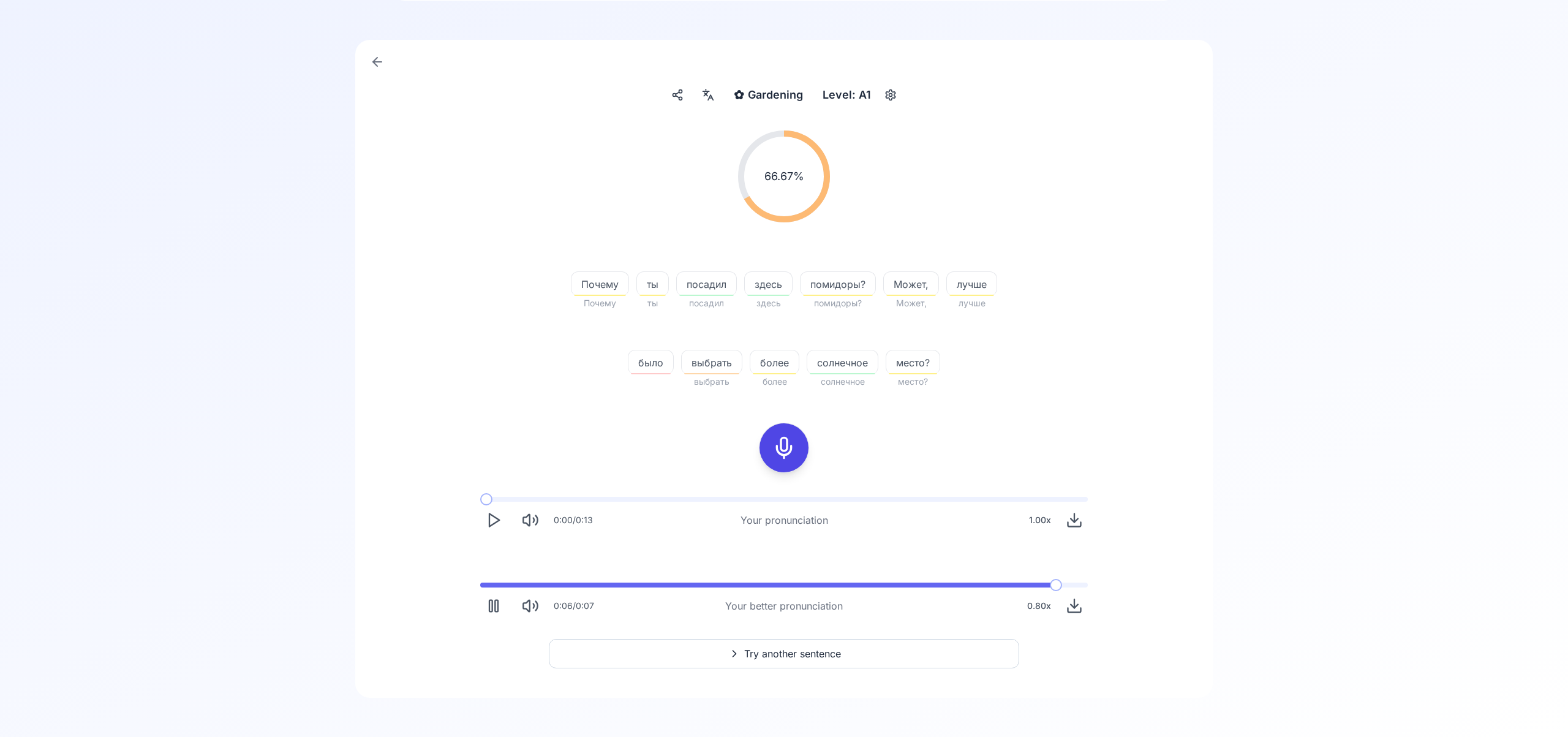
click at [826, 655] on span "Try another sentence" at bounding box center [793, 653] width 97 height 15
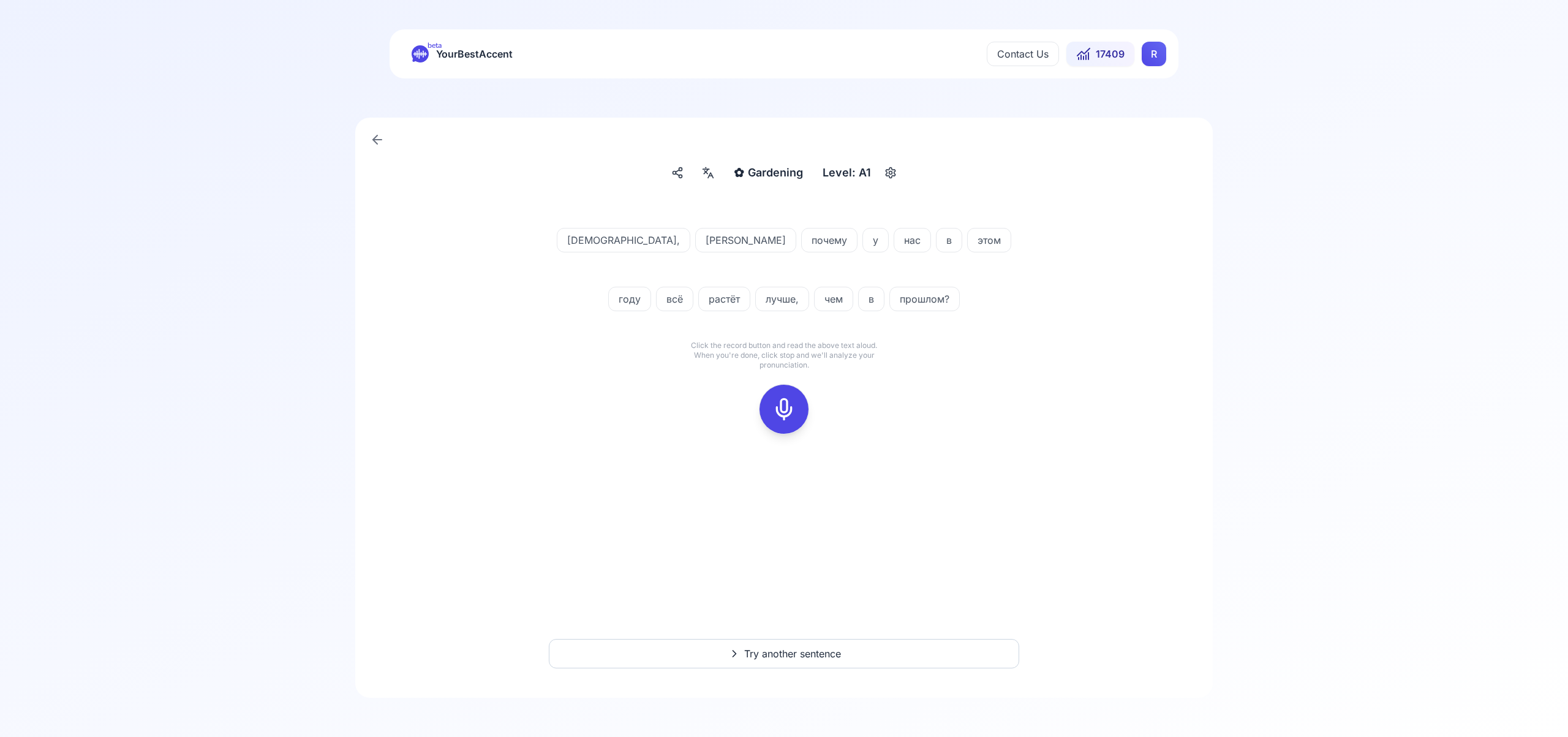
click at [787, 411] on icon at bounding box center [784, 408] width 25 height 25
click at [774, 414] on icon at bounding box center [784, 408] width 25 height 25
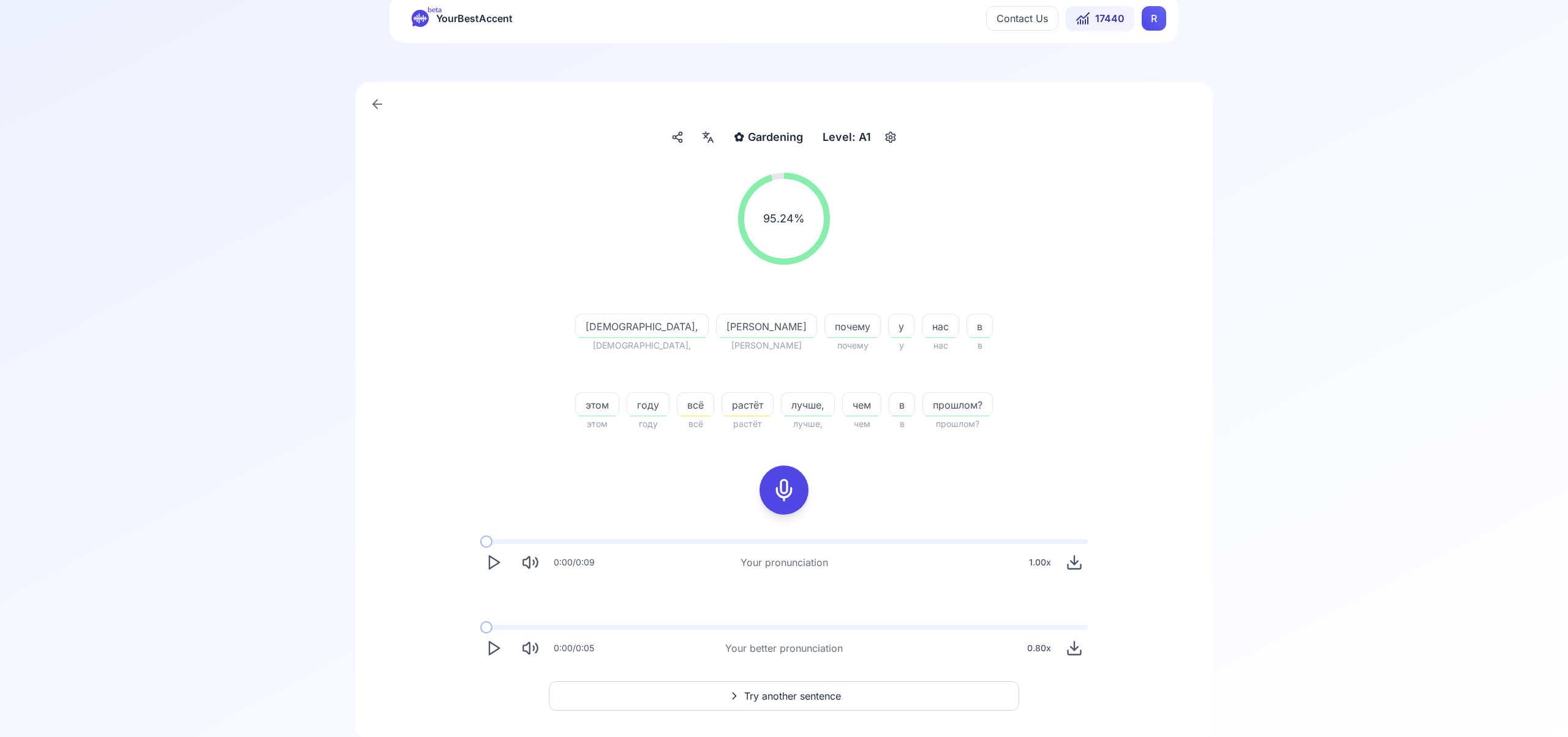
scroll to position [54, 0]
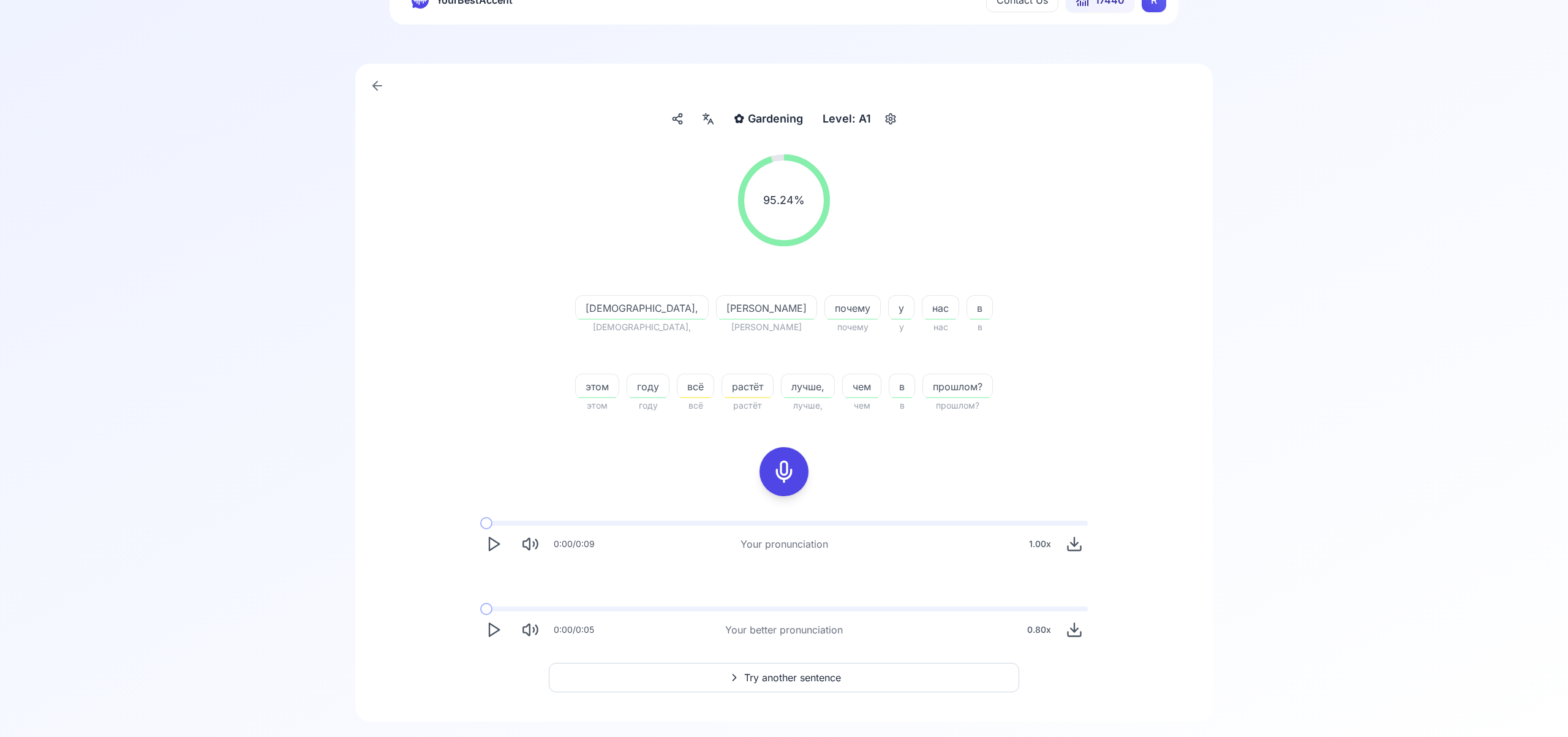
click at [818, 678] on span "Try another sentence" at bounding box center [793, 677] width 97 height 15
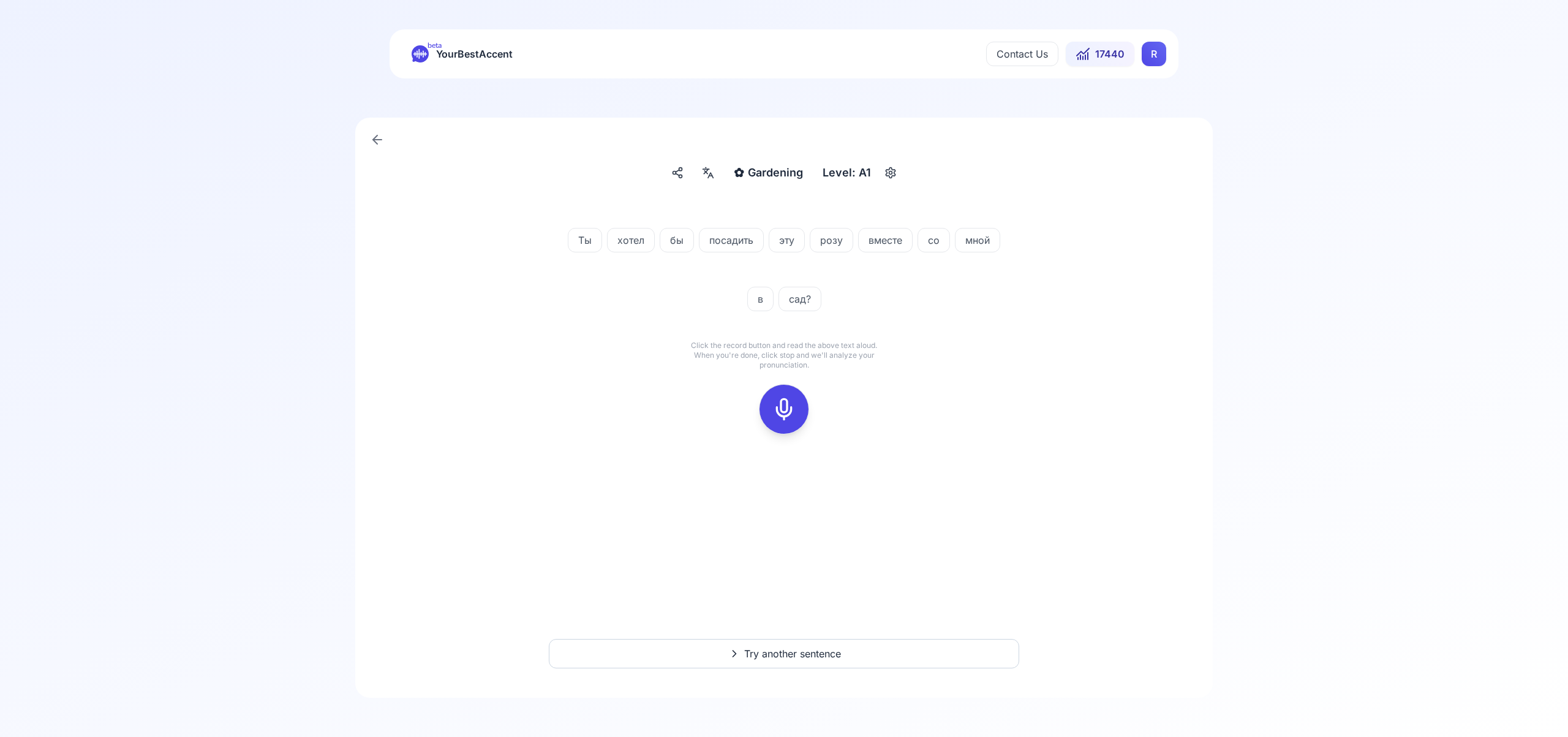
click at [789, 410] on icon at bounding box center [784, 408] width 25 height 25
click at [780, 403] on icon at bounding box center [784, 408] width 25 height 25
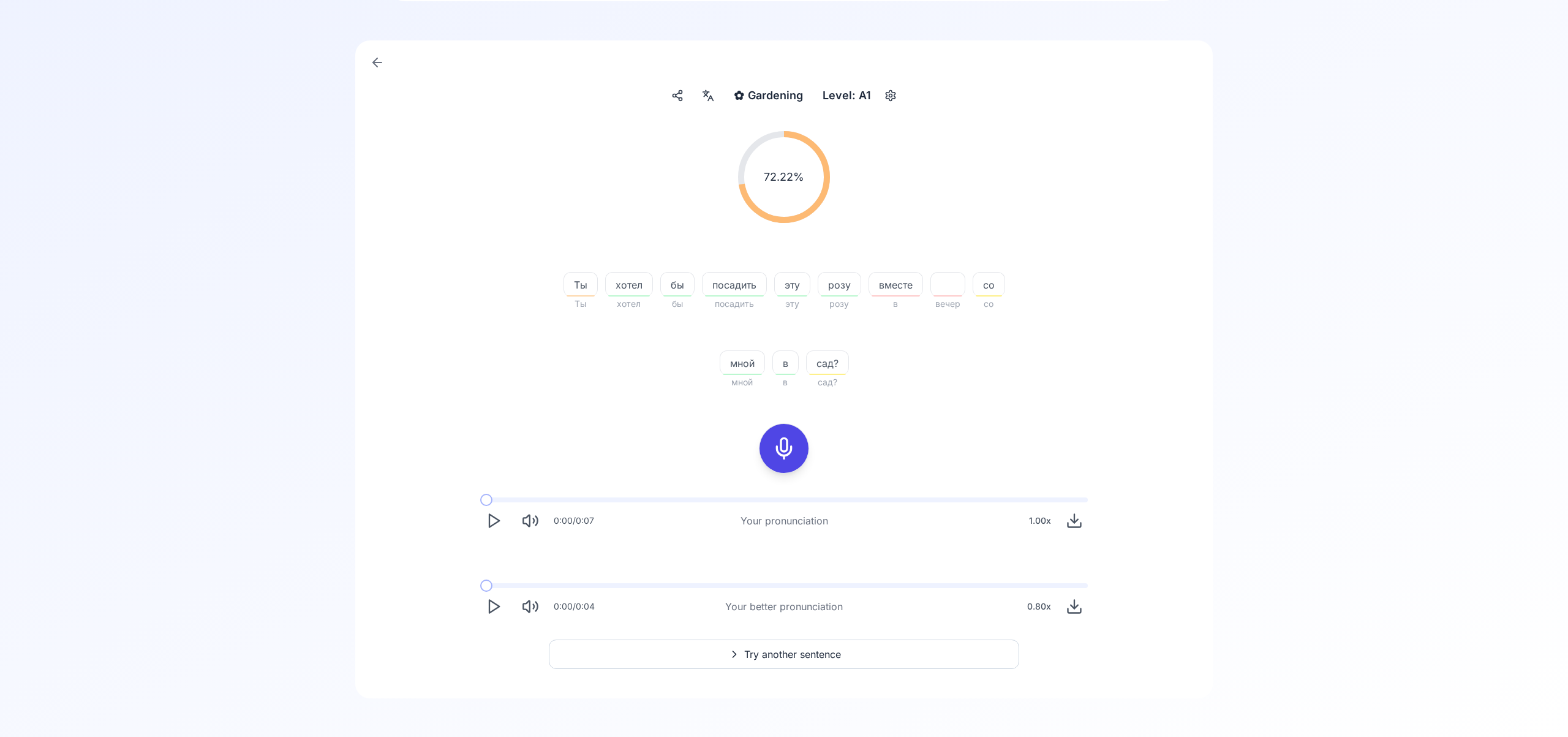
scroll to position [76, 0]
click at [810, 652] on span "Try another sentence" at bounding box center [793, 655] width 97 height 15
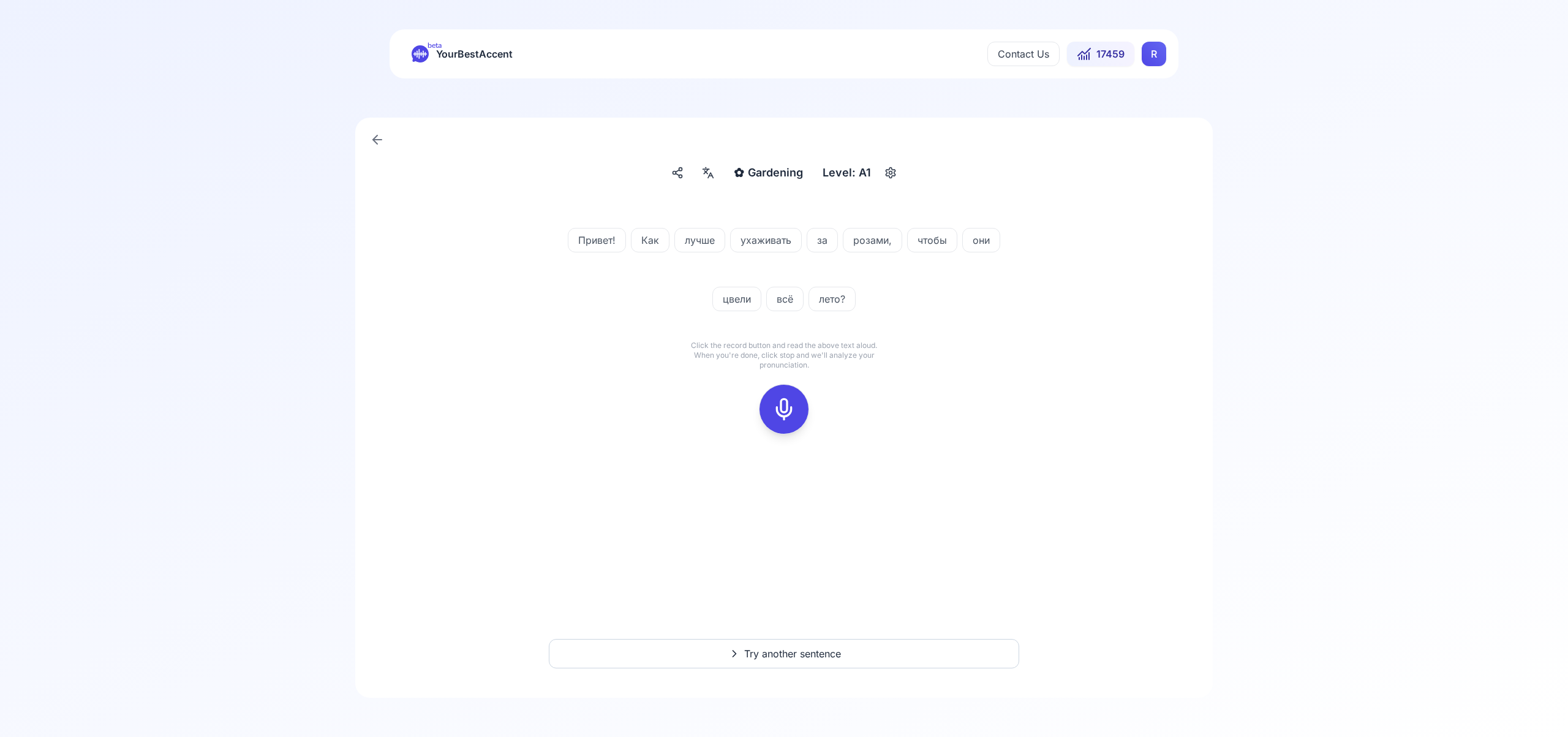
click at [783, 404] on icon at bounding box center [784, 408] width 25 height 25
click at [788, 404] on icon at bounding box center [784, 408] width 25 height 25
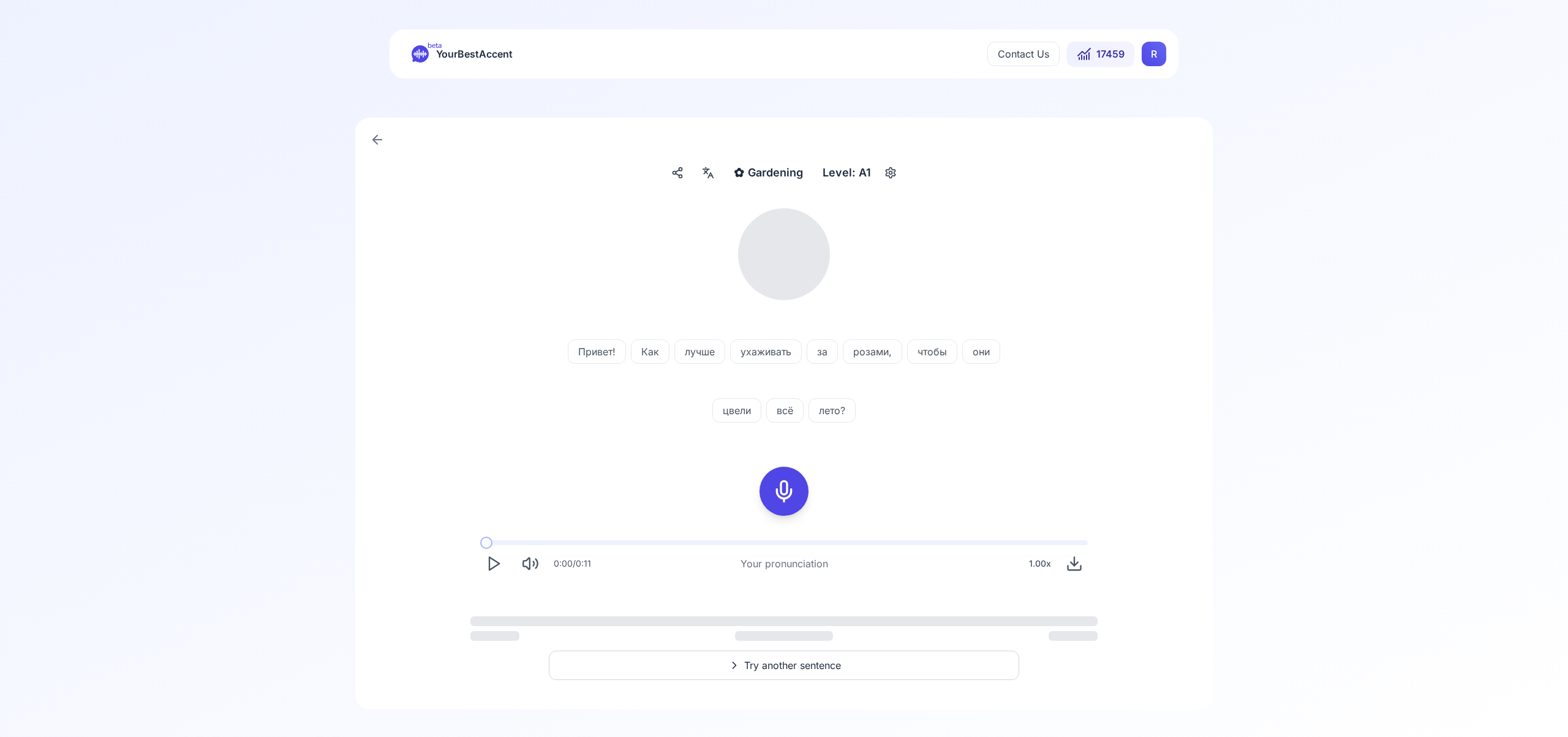
click at [707, 173] on icon at bounding box center [705, 172] width 3 height 3
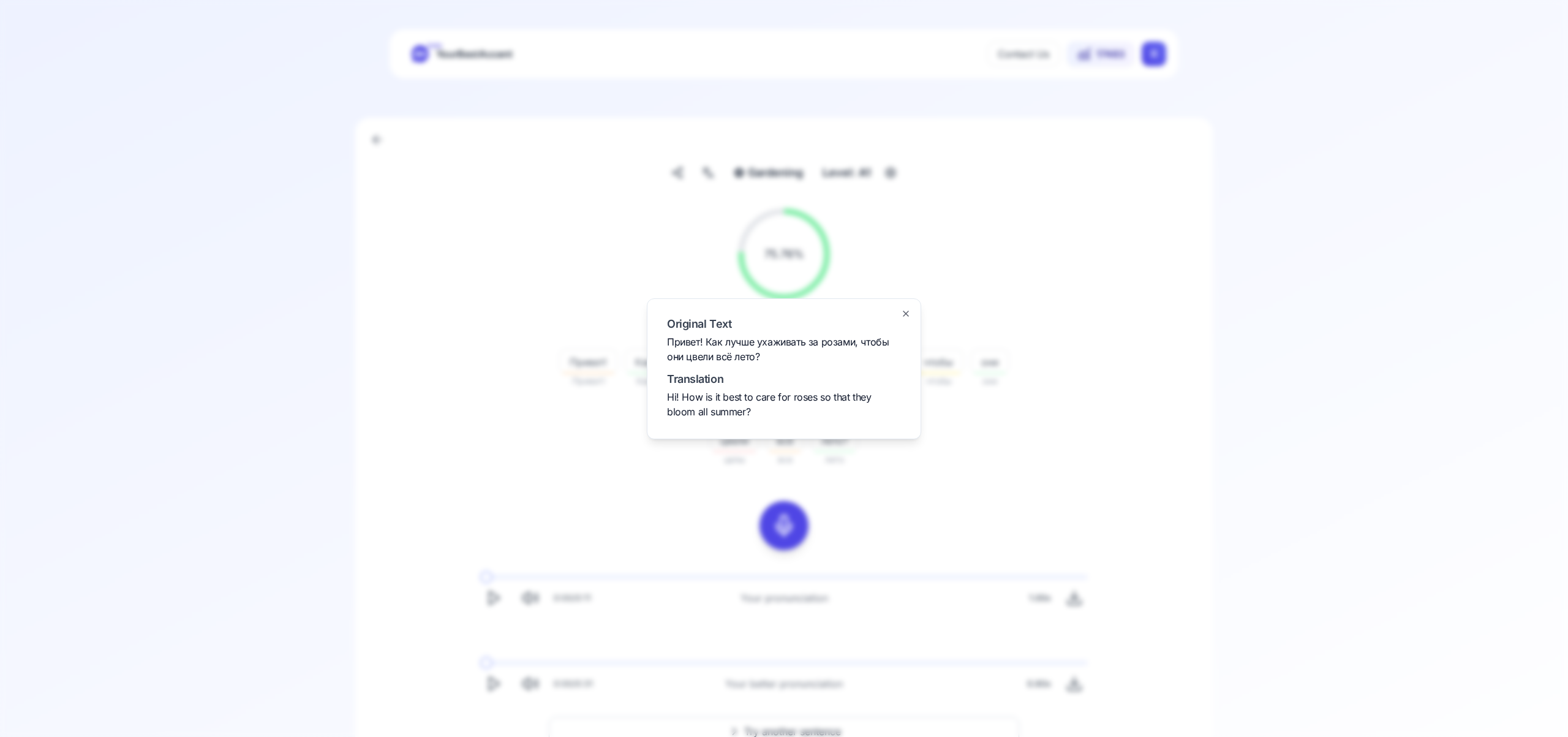
click at [906, 311] on icon "button" at bounding box center [906, 313] width 10 height 10
click at [793, 725] on span "Try another sentence" at bounding box center [793, 731] width 97 height 15
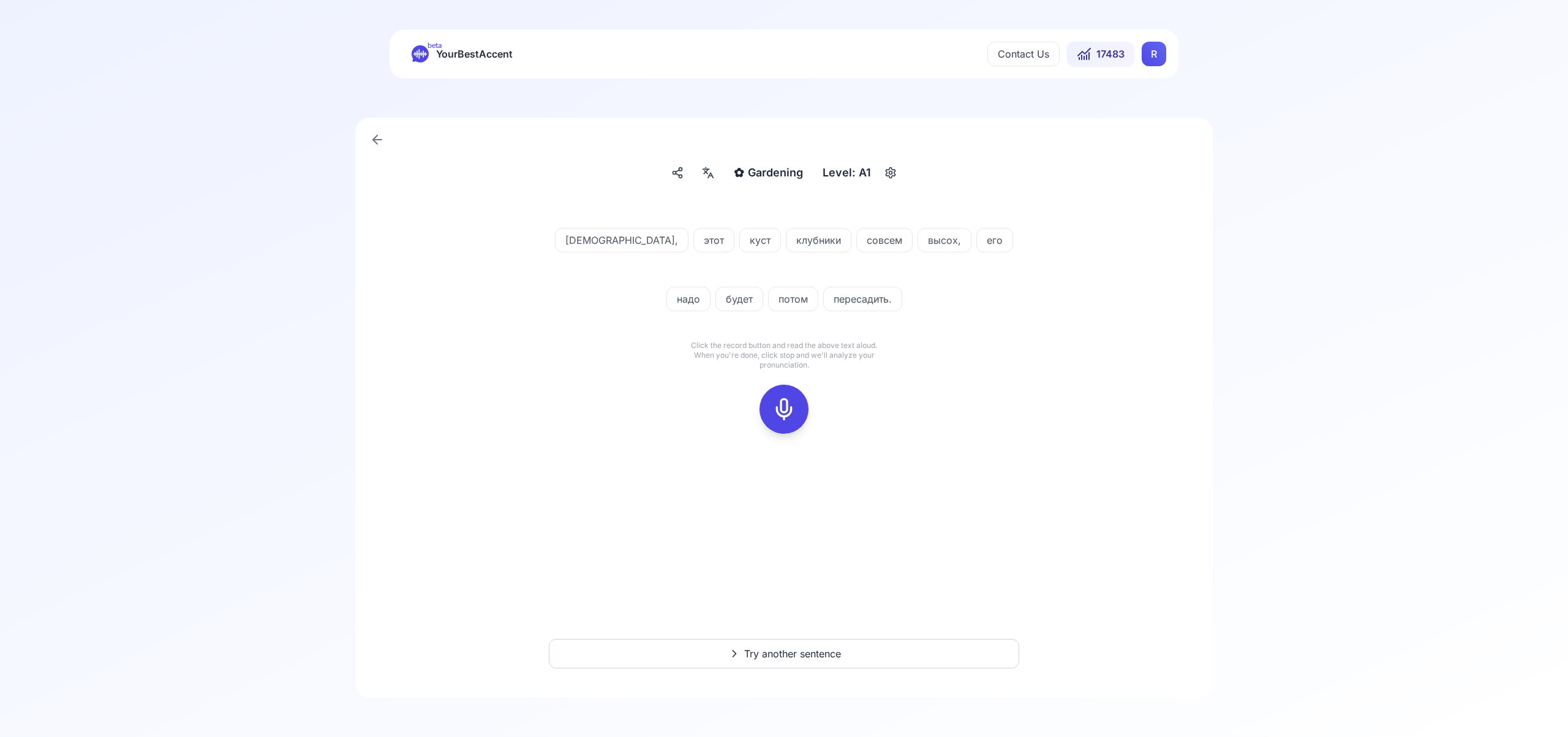
click at [781, 398] on icon at bounding box center [784, 408] width 25 height 25
click at [785, 408] on icon at bounding box center [784, 408] width 25 height 25
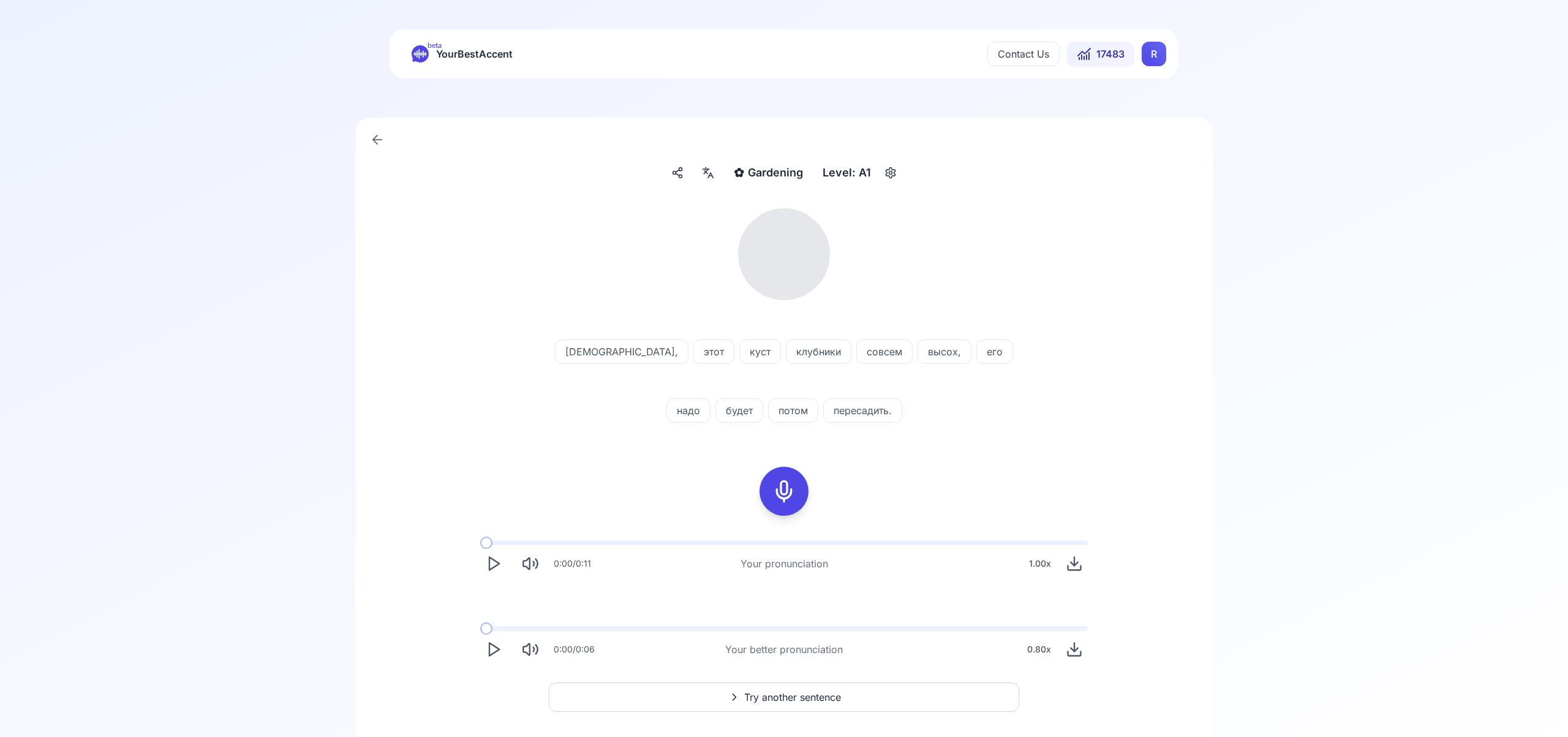
click at [713, 177] on icon at bounding box center [710, 174] width 5 height 5
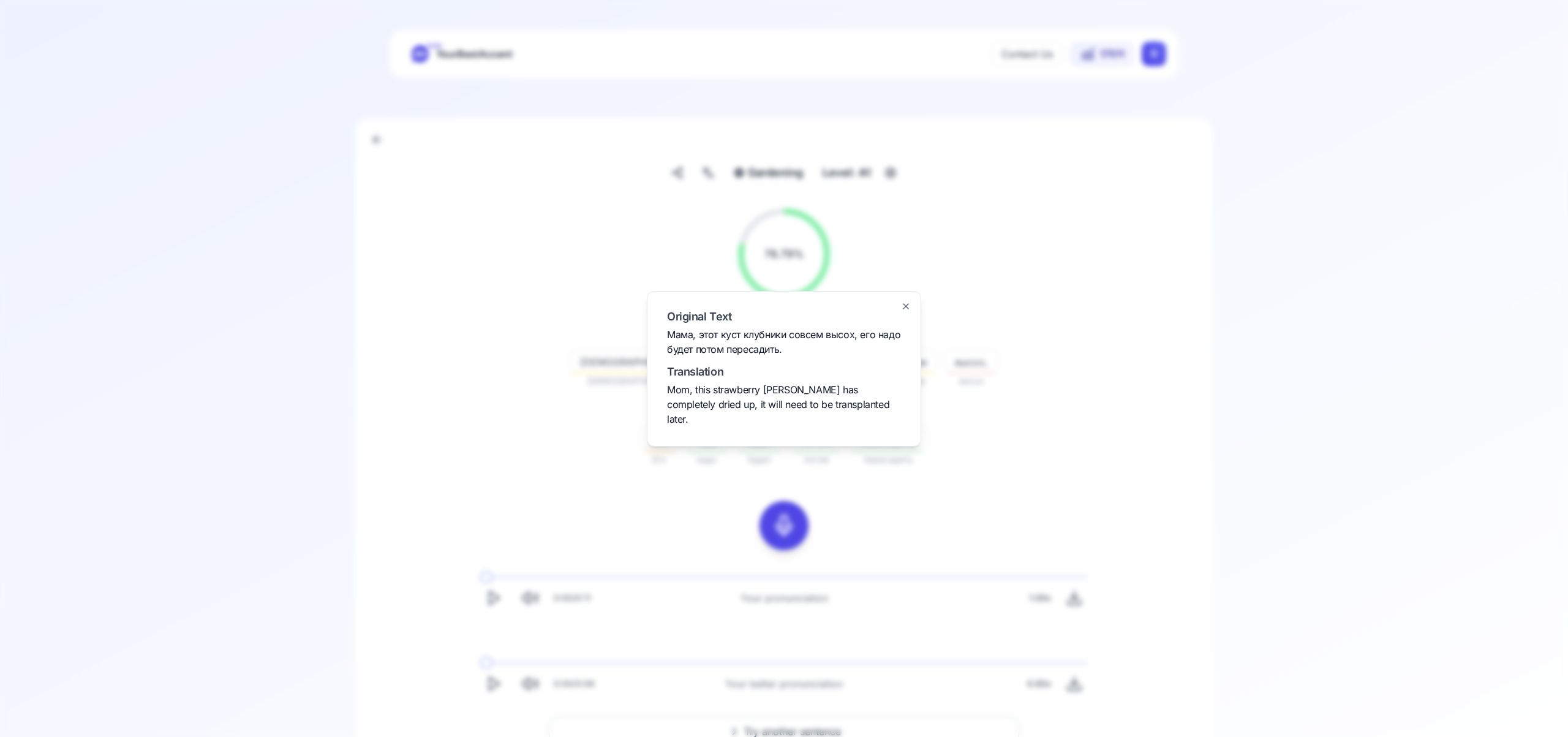
click at [906, 311] on icon "button" at bounding box center [906, 306] width 10 height 10
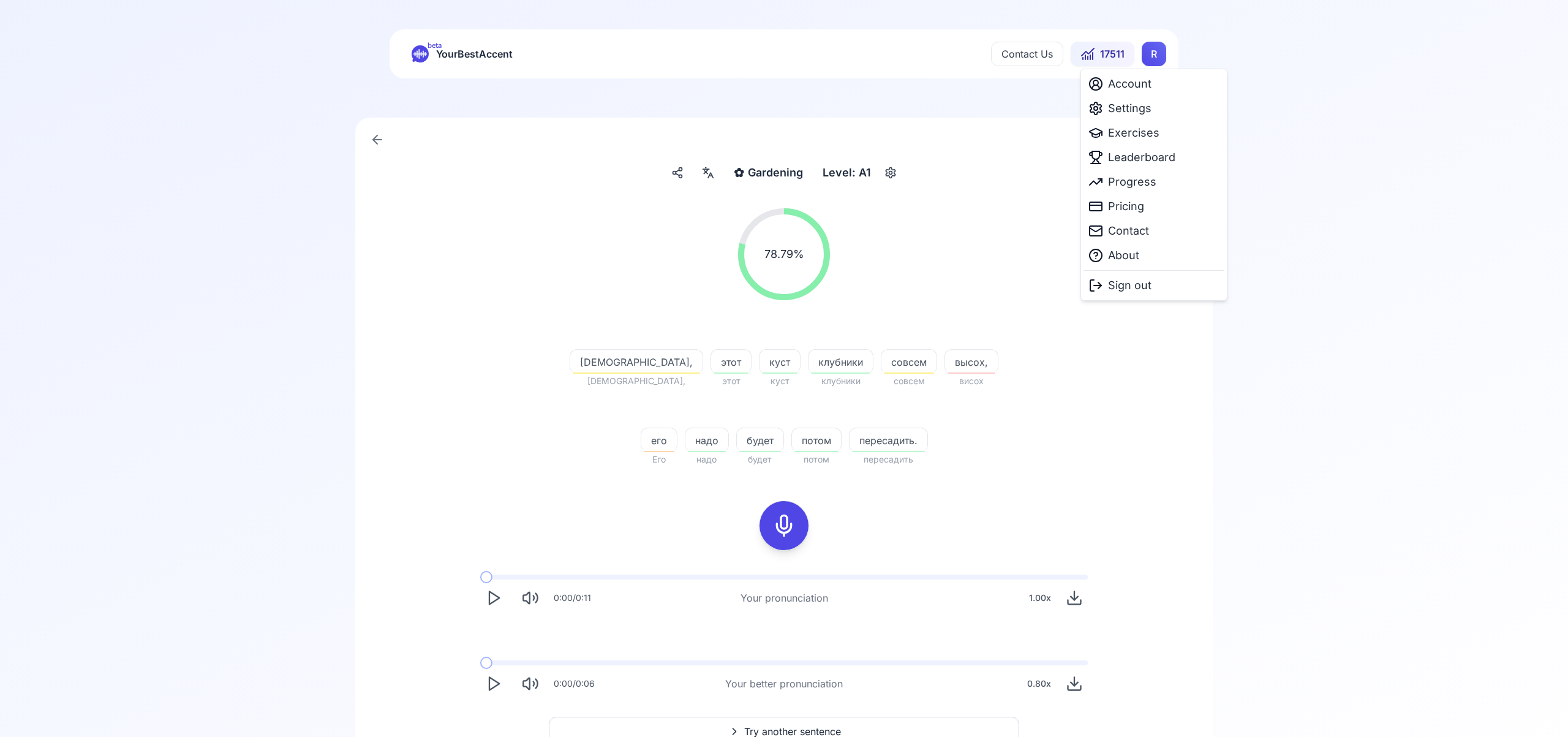
click at [1150, 56] on html "beta YourBestAccent Contact Us 17511 R ✿ Gardening Gardening Level: A1 78.79 % …" at bounding box center [784, 368] width 1568 height 737
click at [1146, 114] on span "Settings" at bounding box center [1130, 108] width 44 height 17
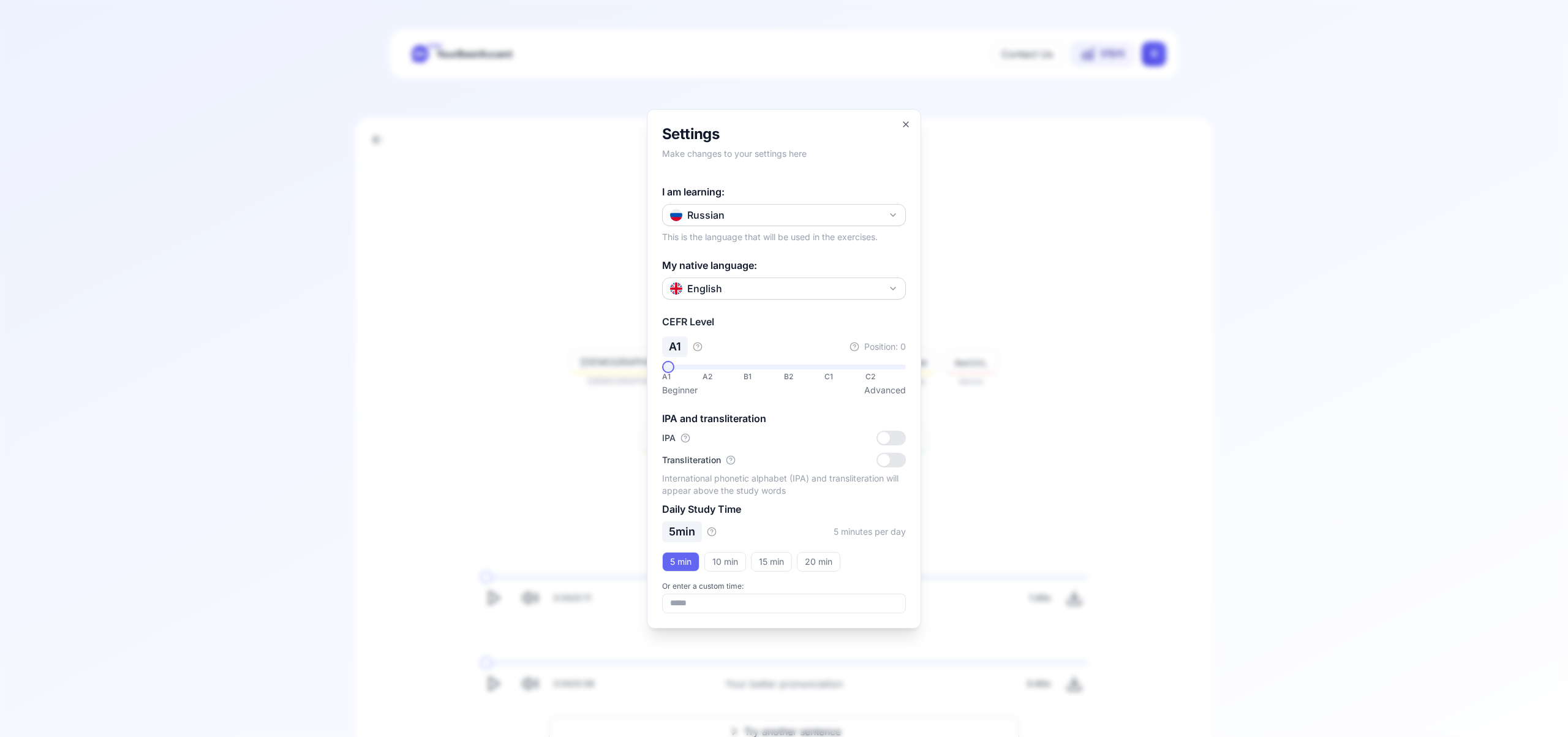
click at [891, 213] on icon "button" at bounding box center [893, 215] width 10 height 10
click at [800, 360] on div "Italian" at bounding box center [784, 353] width 238 height 22
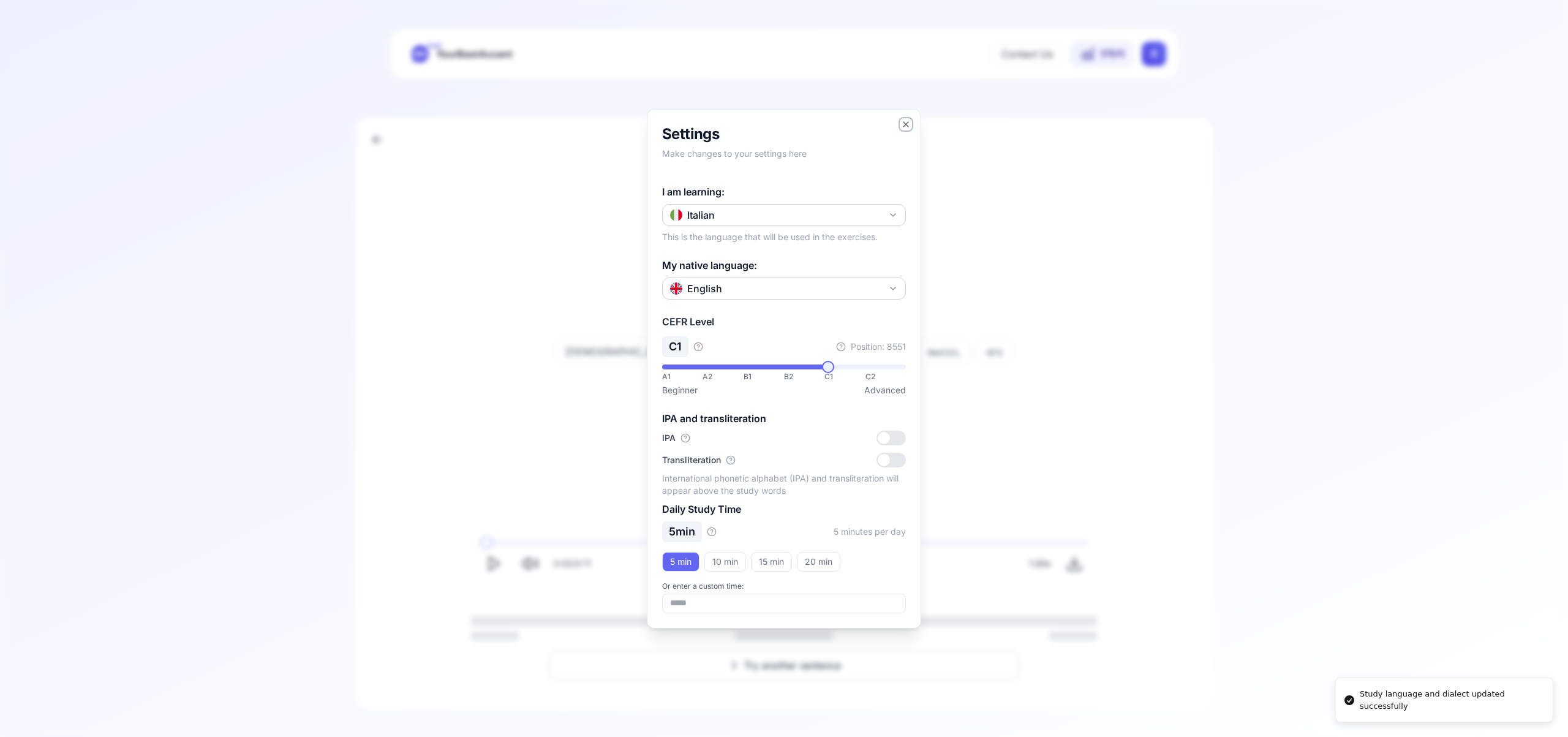
click at [904, 121] on icon "button" at bounding box center [906, 123] width 5 height 5
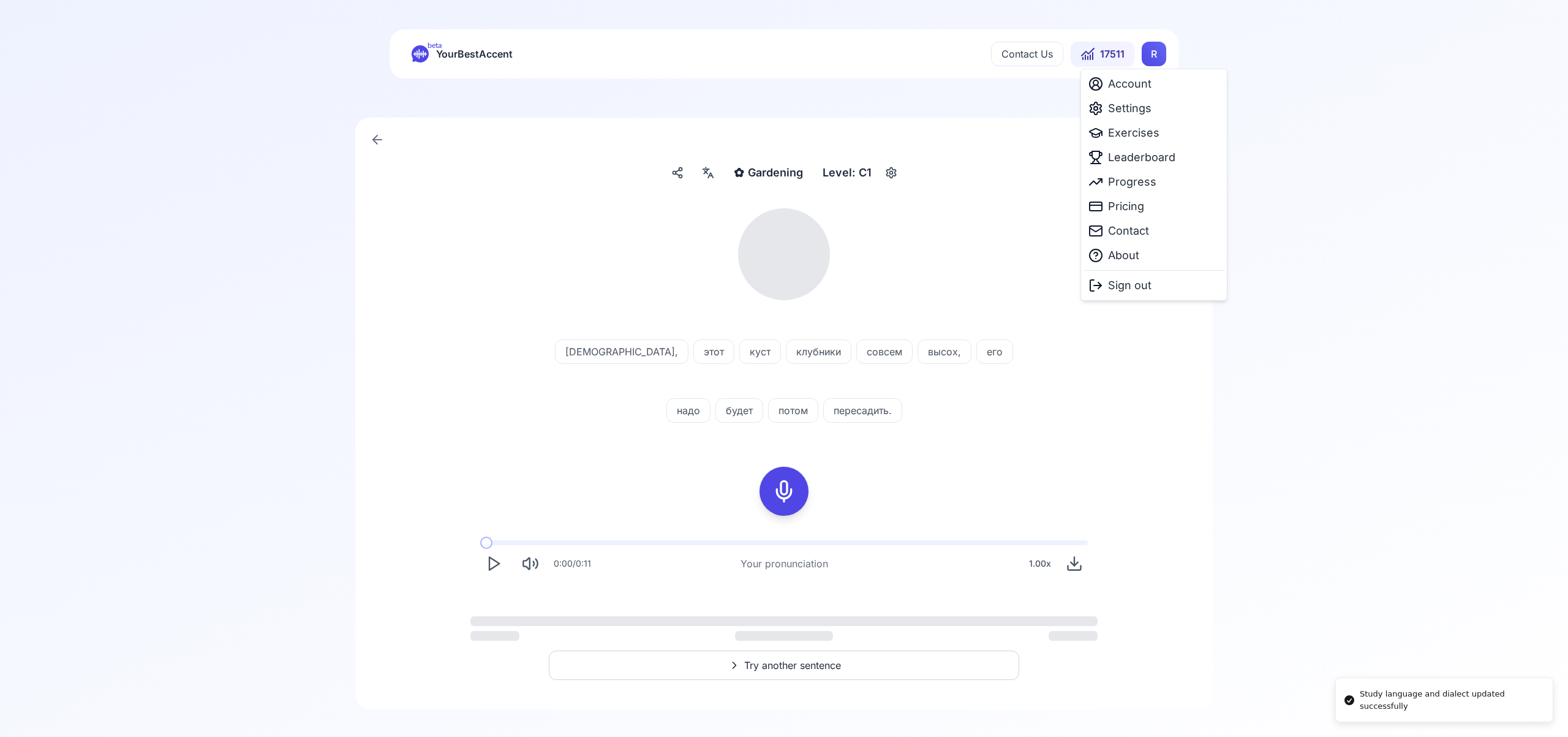
click at [1154, 58] on html "Study language and dialect updated successfully beta YourBestAccent Contact Us …" at bounding box center [784, 368] width 1568 height 737
click at [1142, 137] on span "Exercises" at bounding box center [1134, 132] width 51 height 17
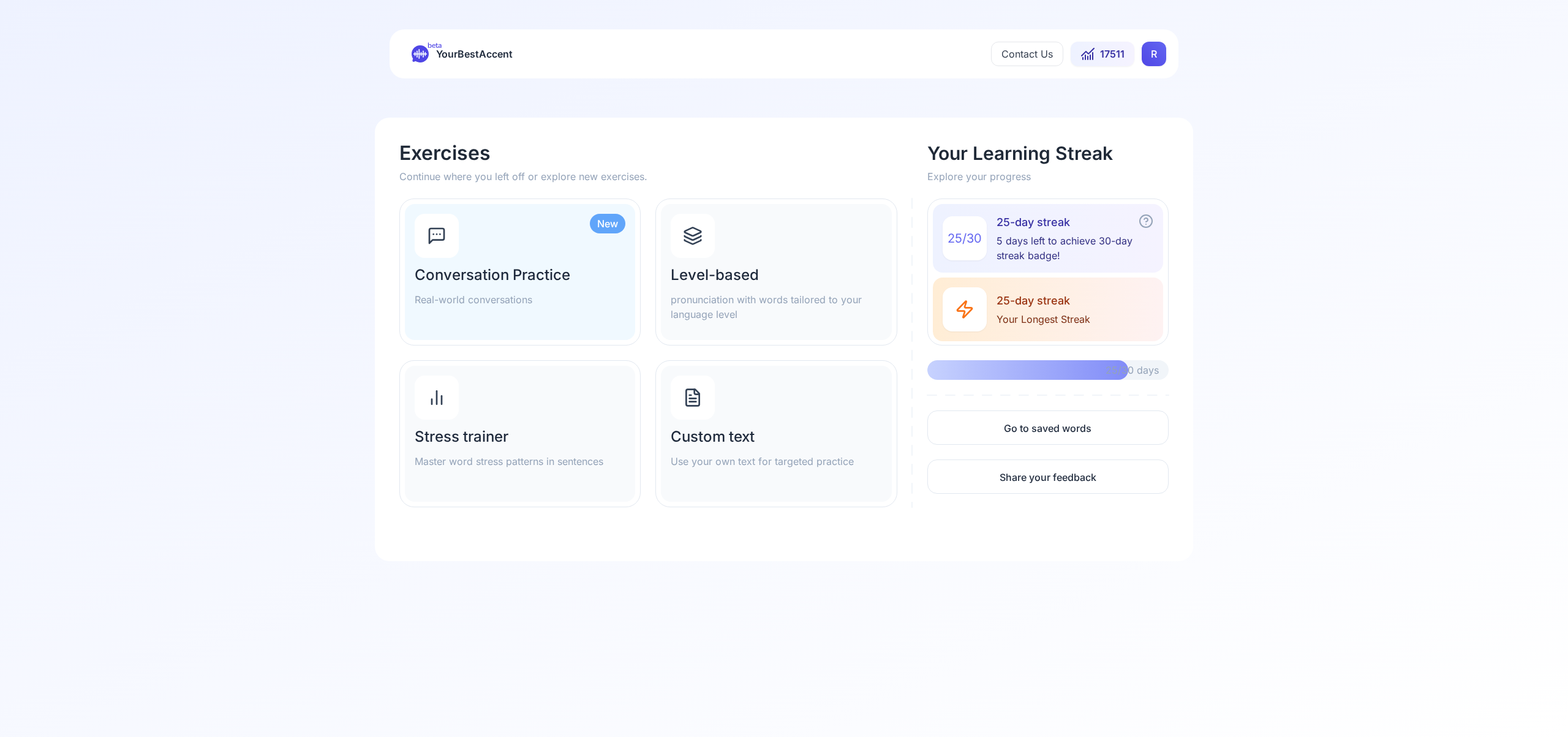
click at [696, 237] on icon at bounding box center [693, 235] width 19 height 19
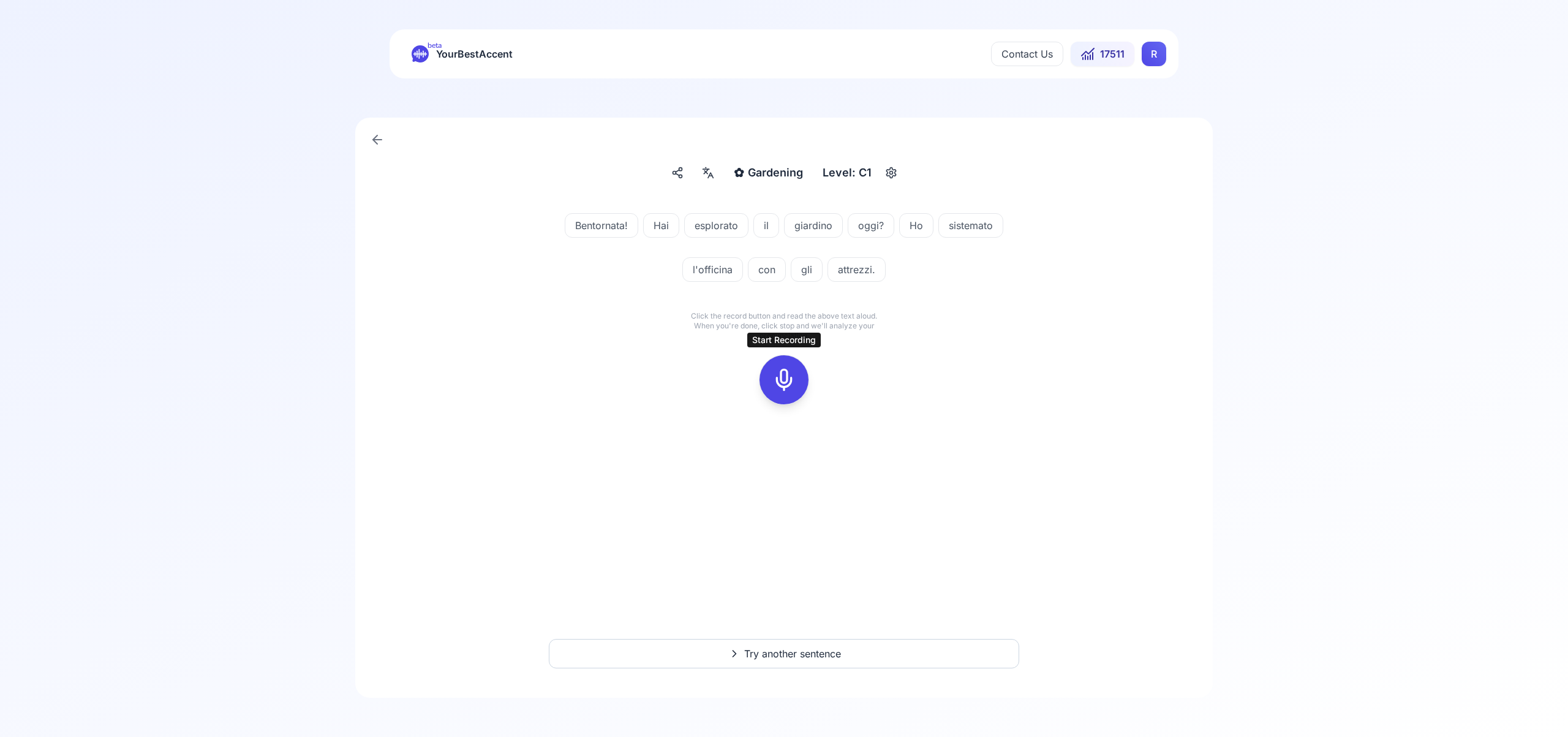
click at [789, 382] on icon at bounding box center [784, 379] width 25 height 25
click at [796, 384] on div at bounding box center [784, 380] width 29 height 49
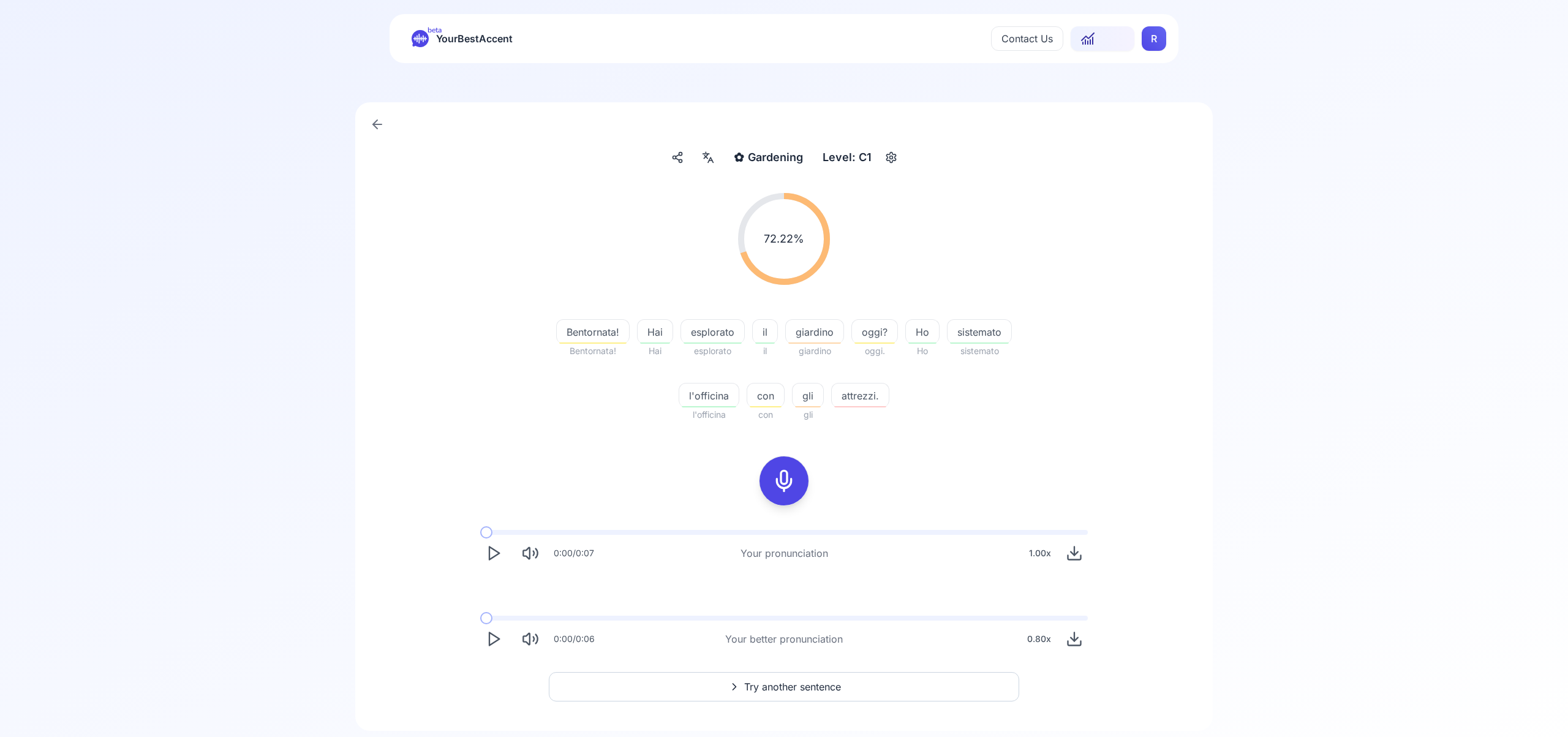
scroll to position [48, 0]
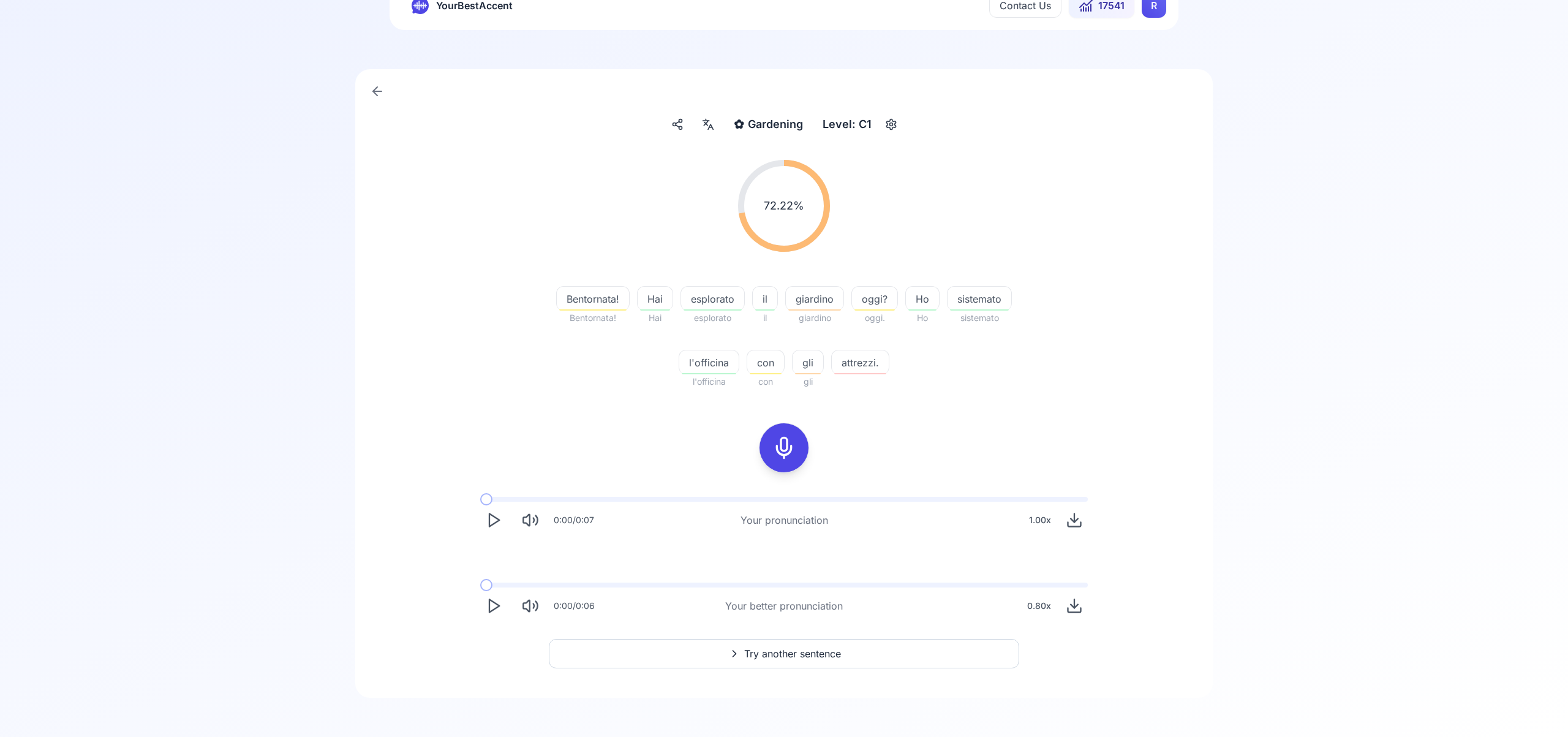
click at [805, 655] on span "Try another sentence" at bounding box center [793, 653] width 97 height 15
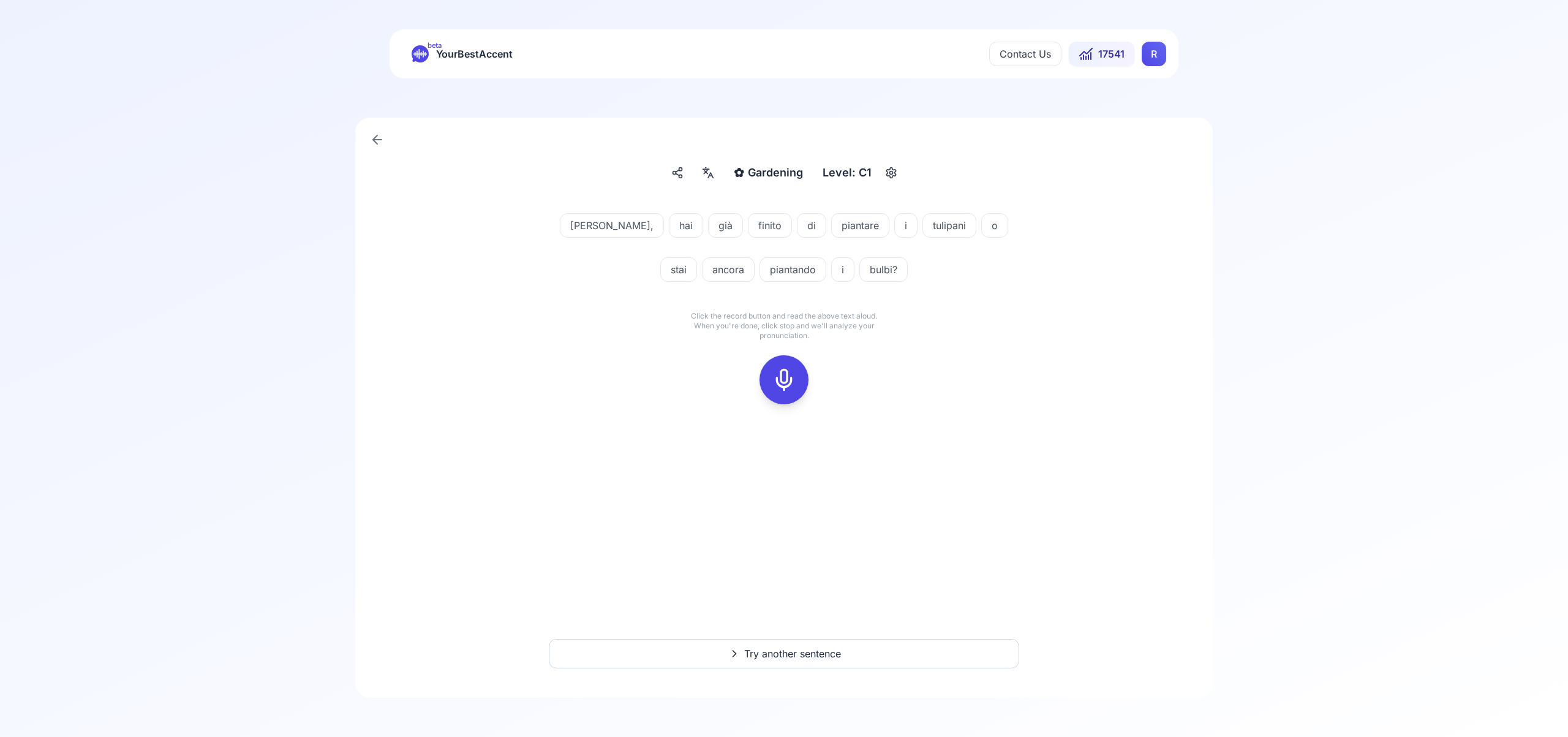
click at [780, 382] on icon at bounding box center [784, 379] width 25 height 25
click at [772, 382] on icon at bounding box center [784, 379] width 25 height 25
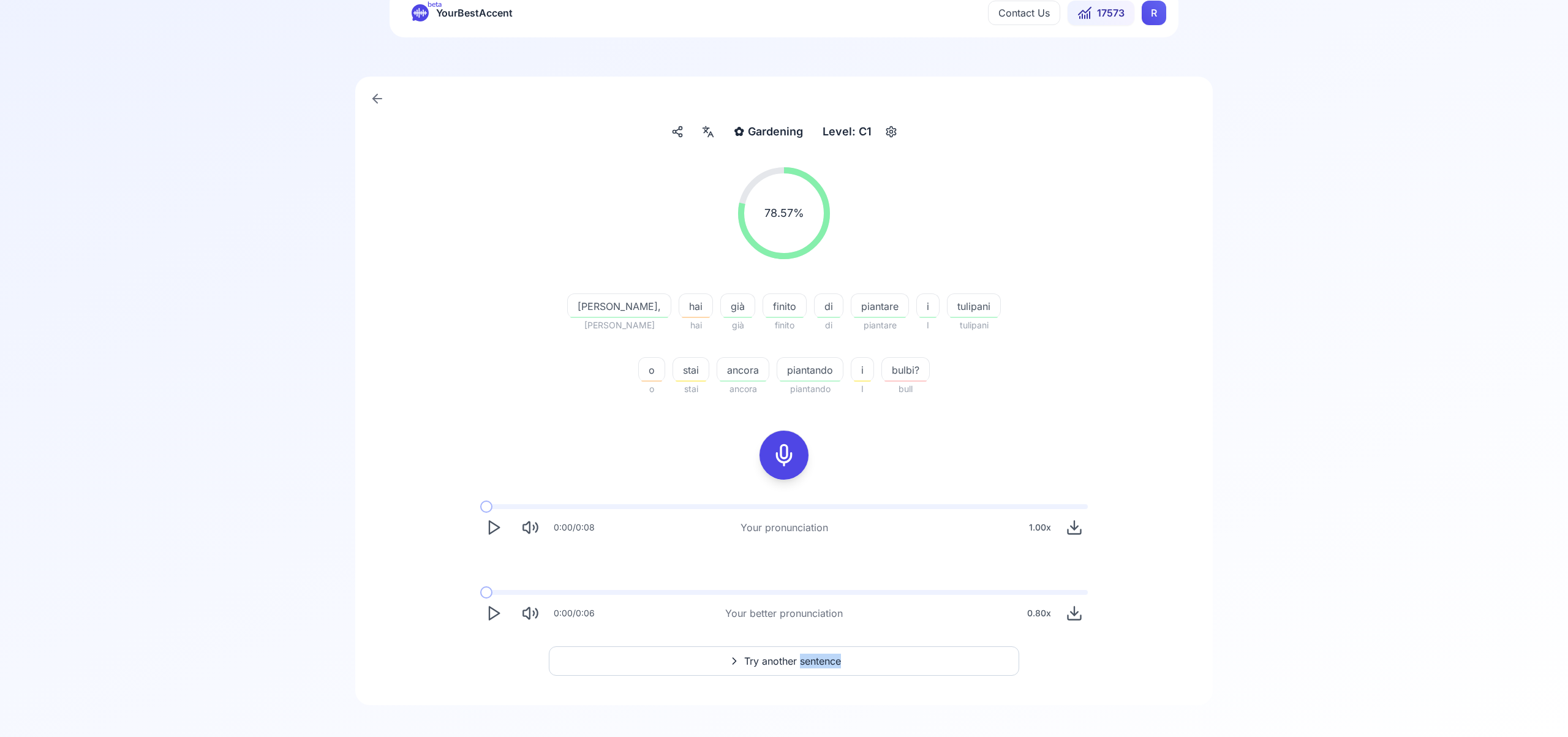
scroll to position [44, 0]
click at [770, 658] on span "Try another sentence" at bounding box center [793, 658] width 97 height 15
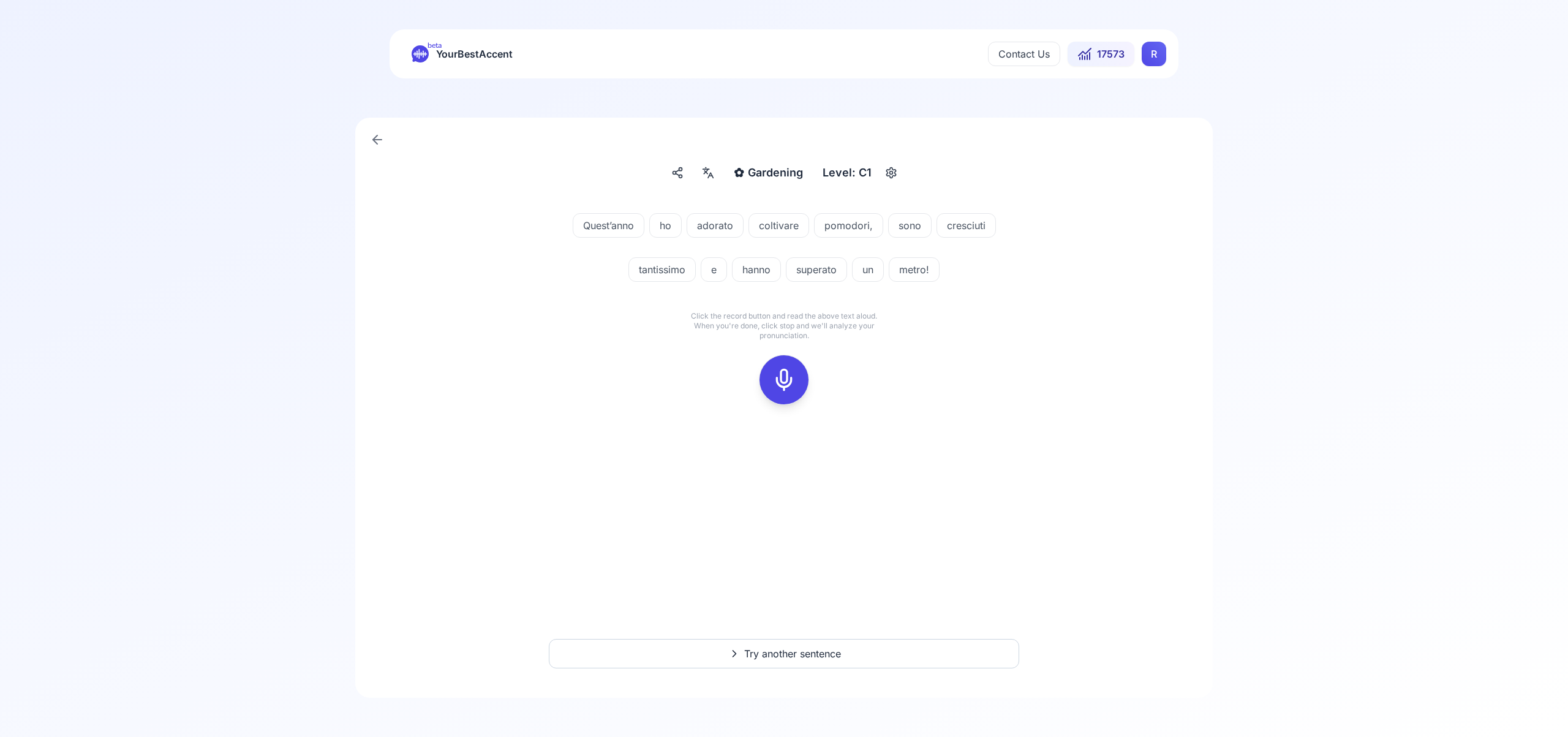
click at [785, 375] on icon at bounding box center [784, 379] width 25 height 25
click at [787, 375] on icon at bounding box center [784, 379] width 25 height 25
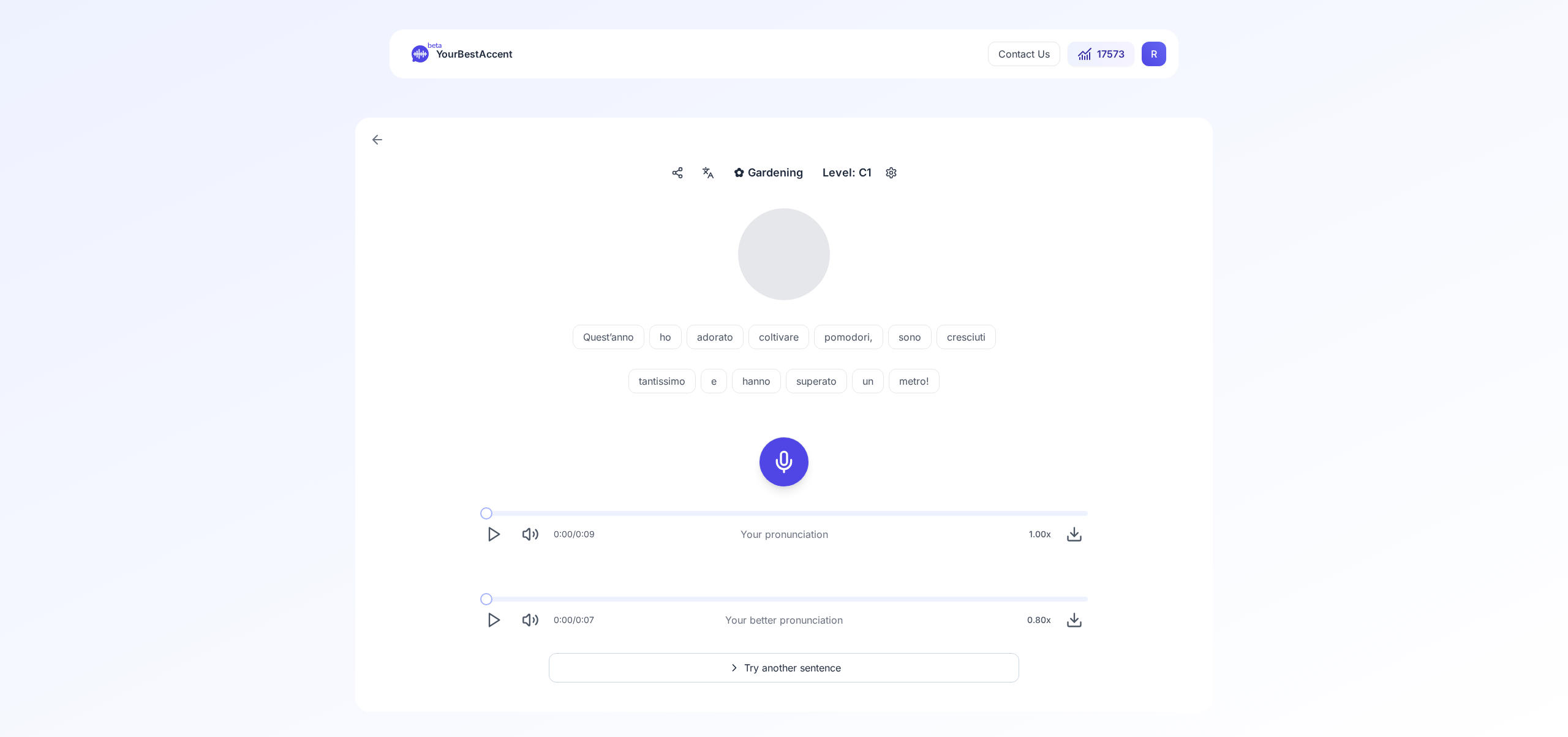
scroll to position [14, 0]
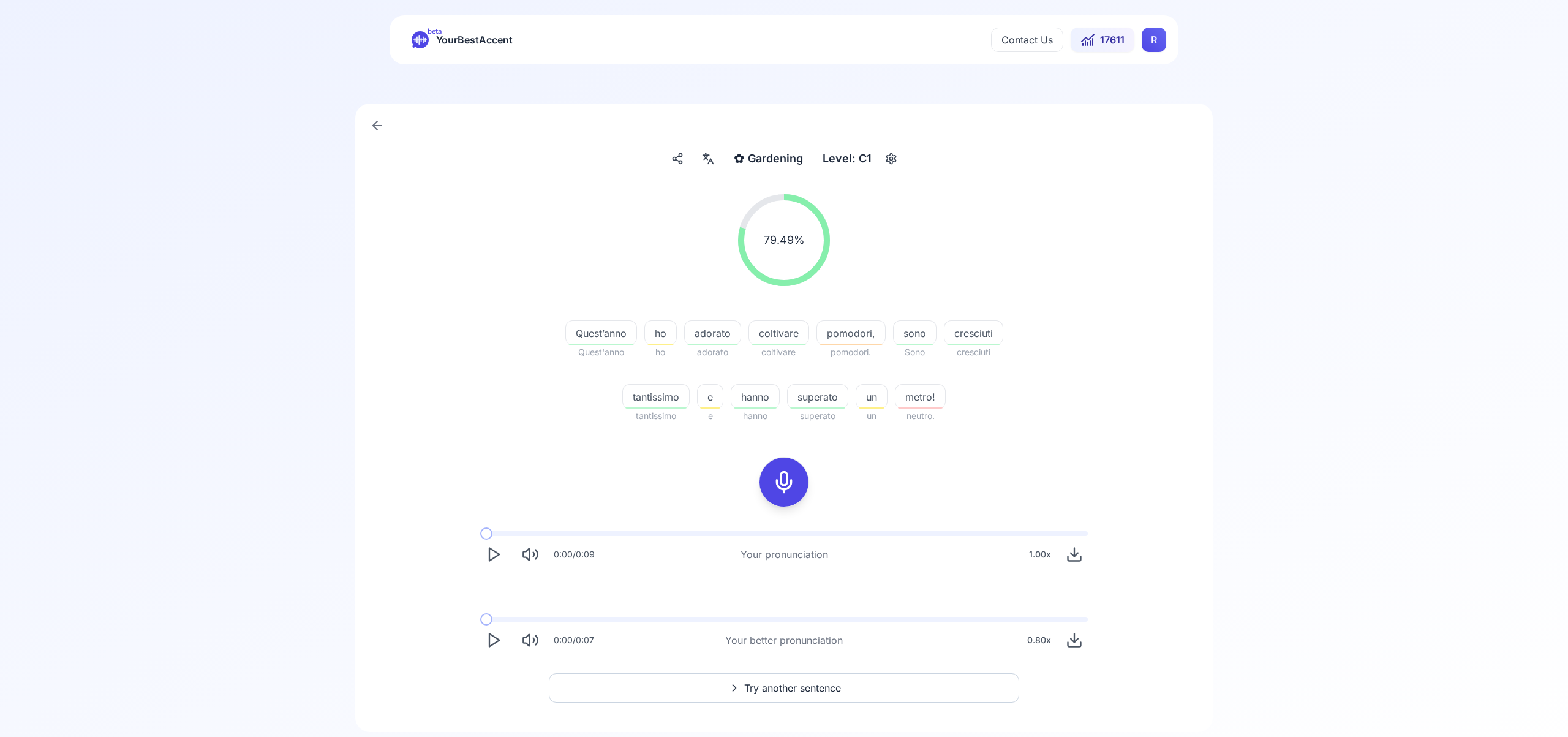
click at [810, 683] on span "Try another sentence" at bounding box center [793, 688] width 97 height 15
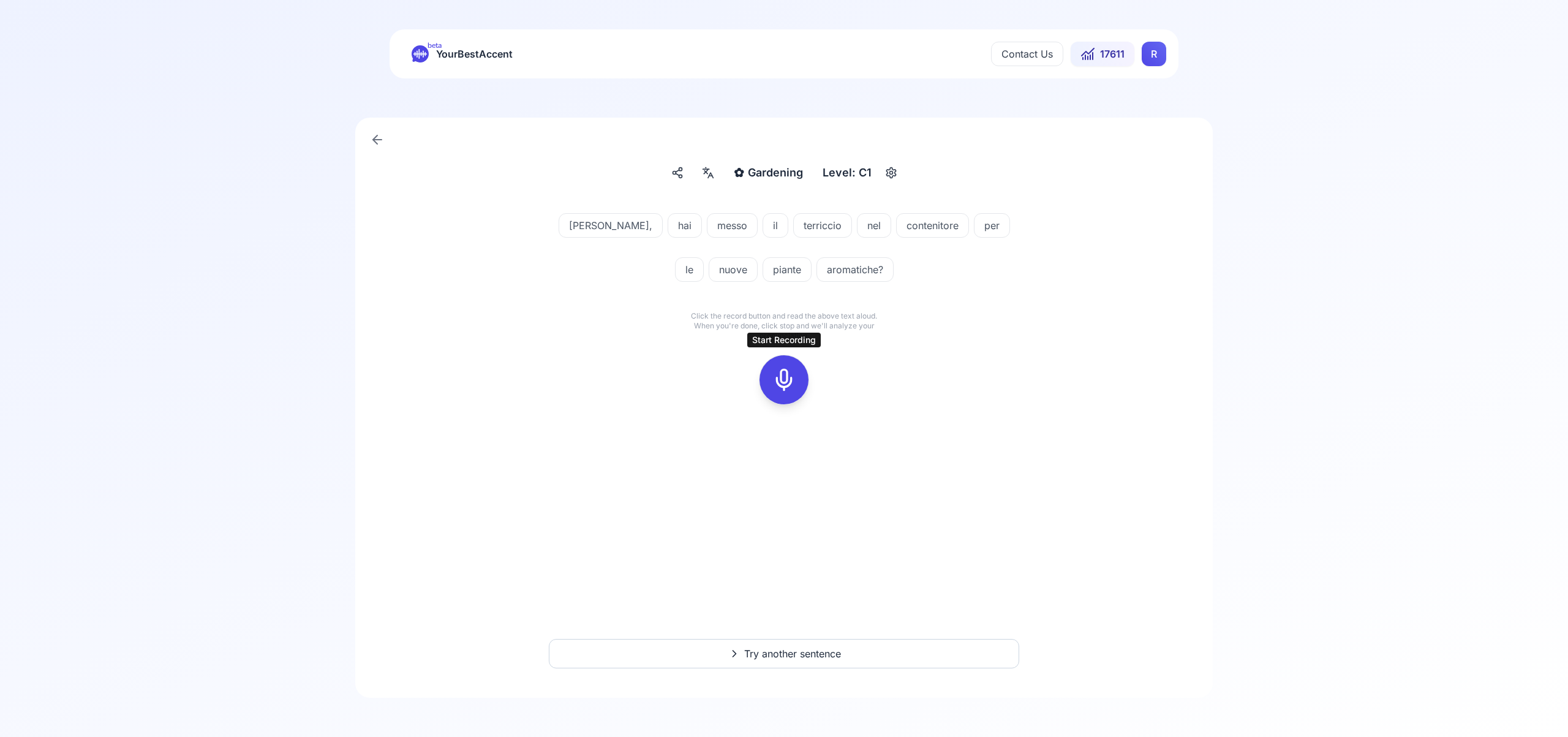
click at [783, 380] on icon at bounding box center [784, 379] width 25 height 25
click at [789, 385] on icon at bounding box center [784, 379] width 25 height 25
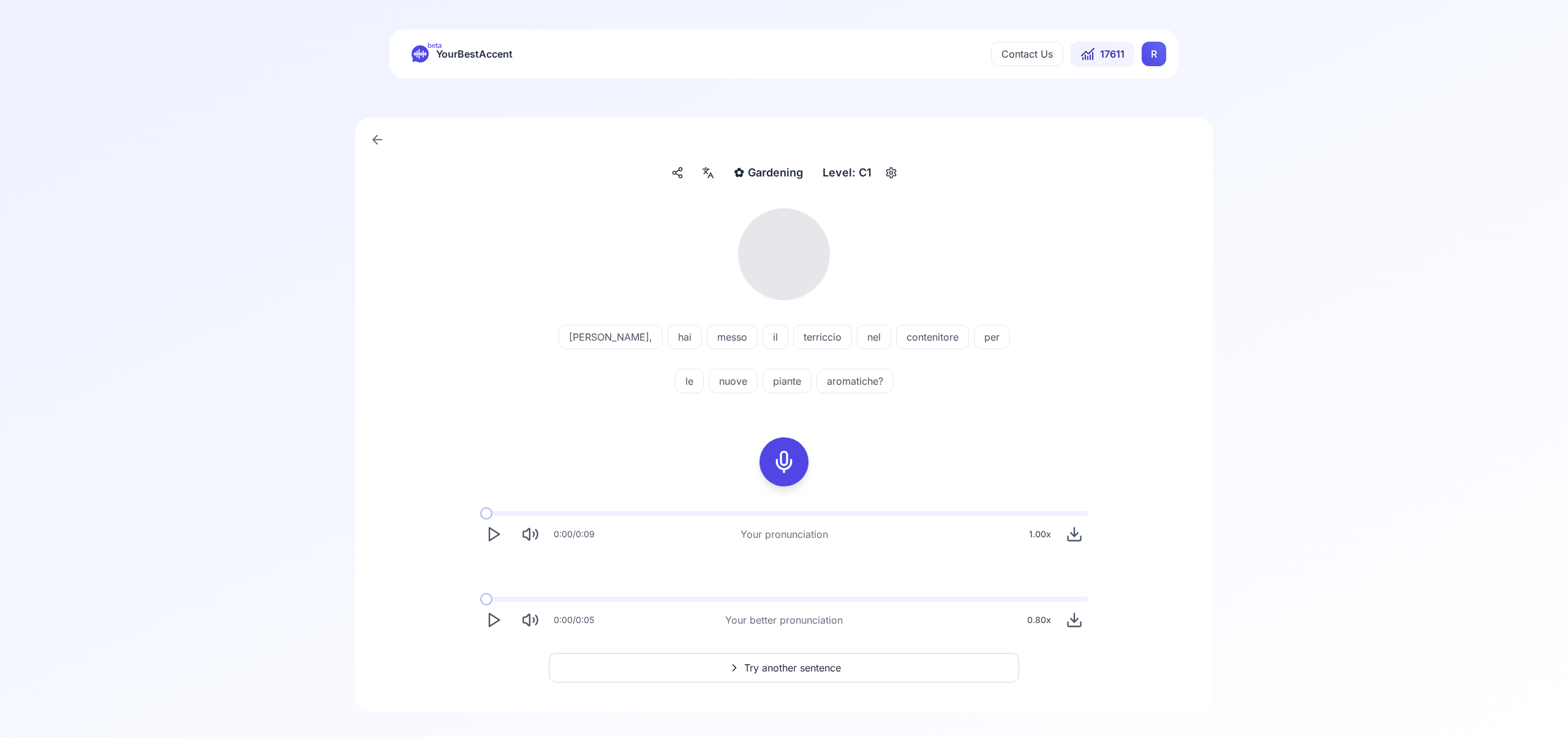
click at [709, 171] on icon at bounding box center [708, 172] width 15 height 12
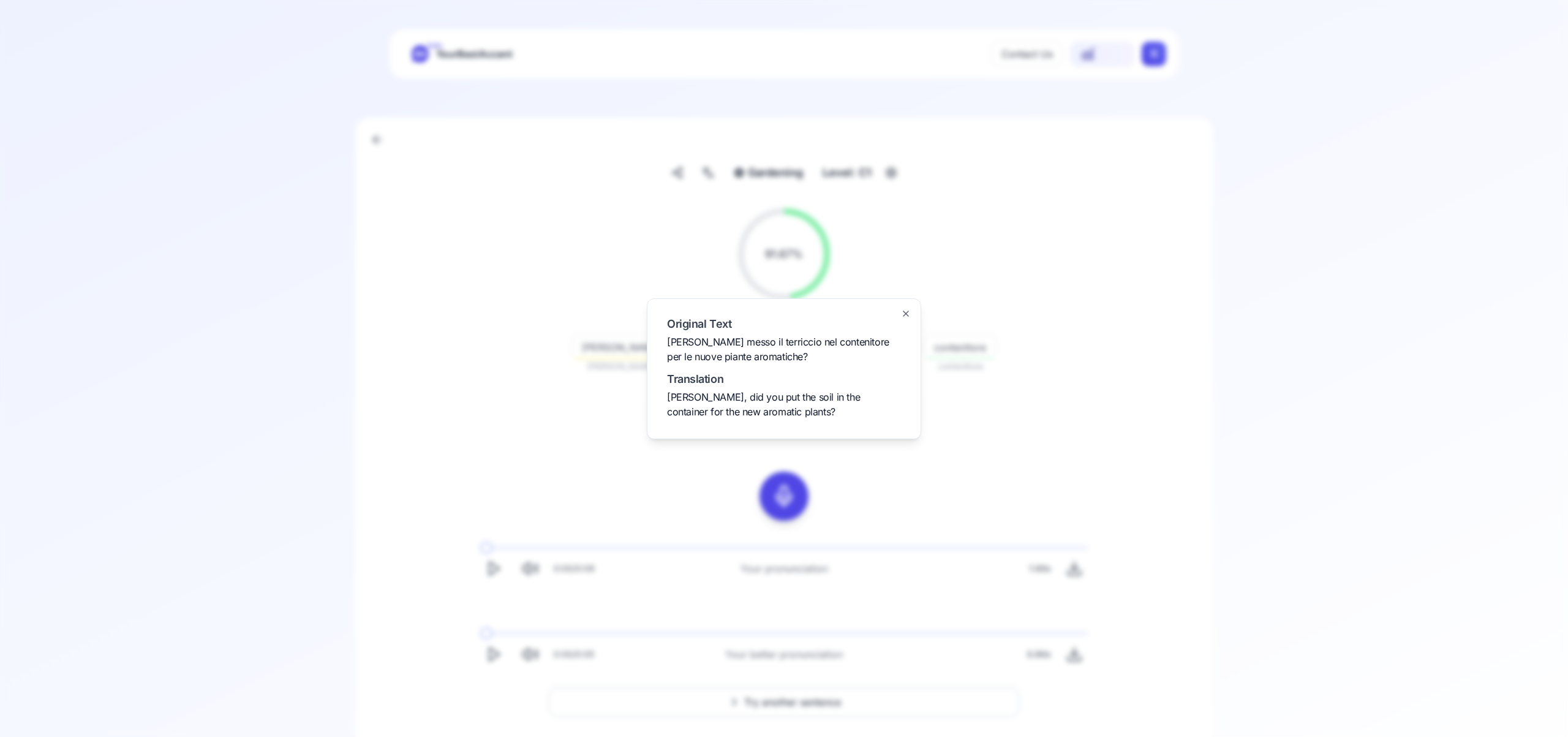
click at [903, 311] on icon "button" at bounding box center [906, 313] width 10 height 10
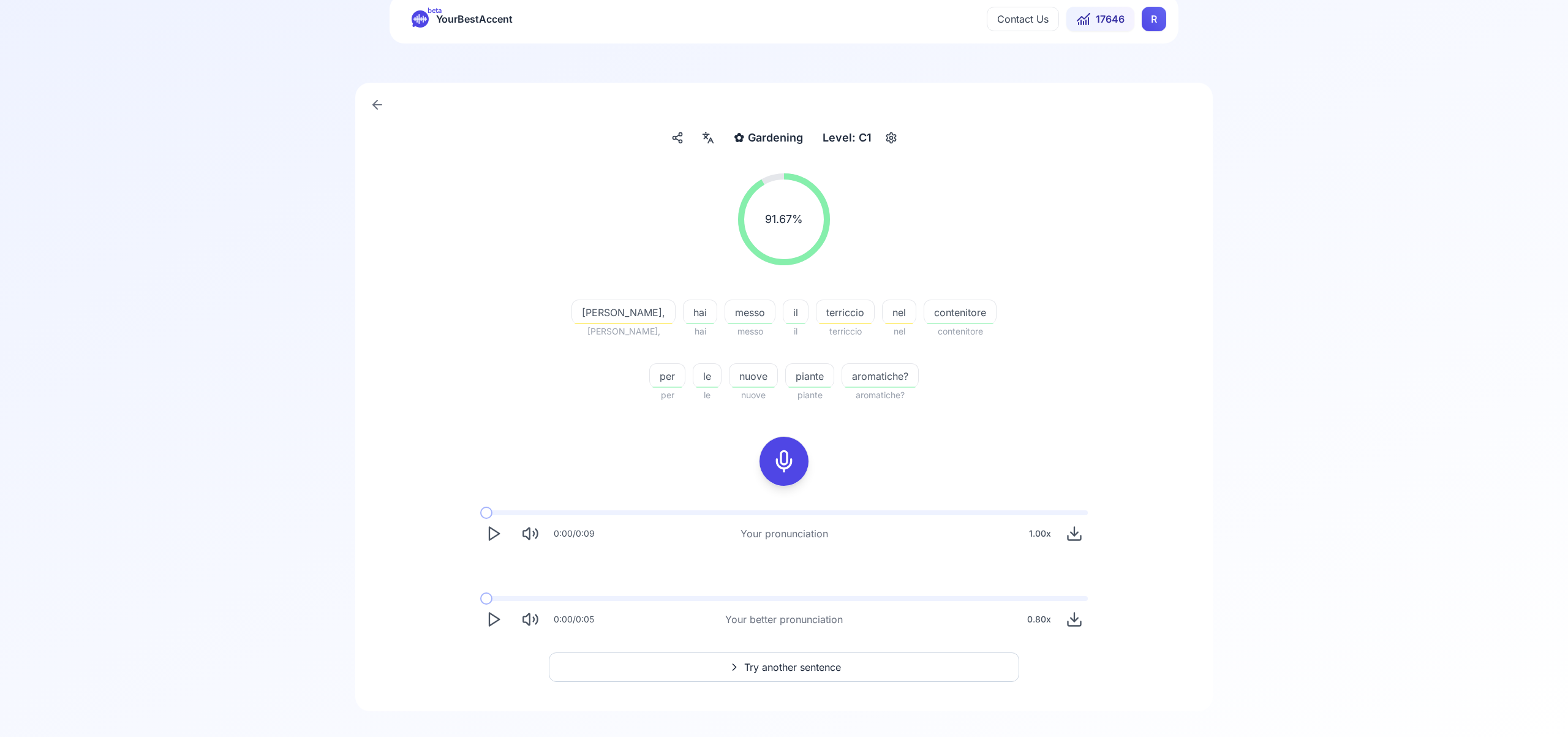
scroll to position [48, 0]
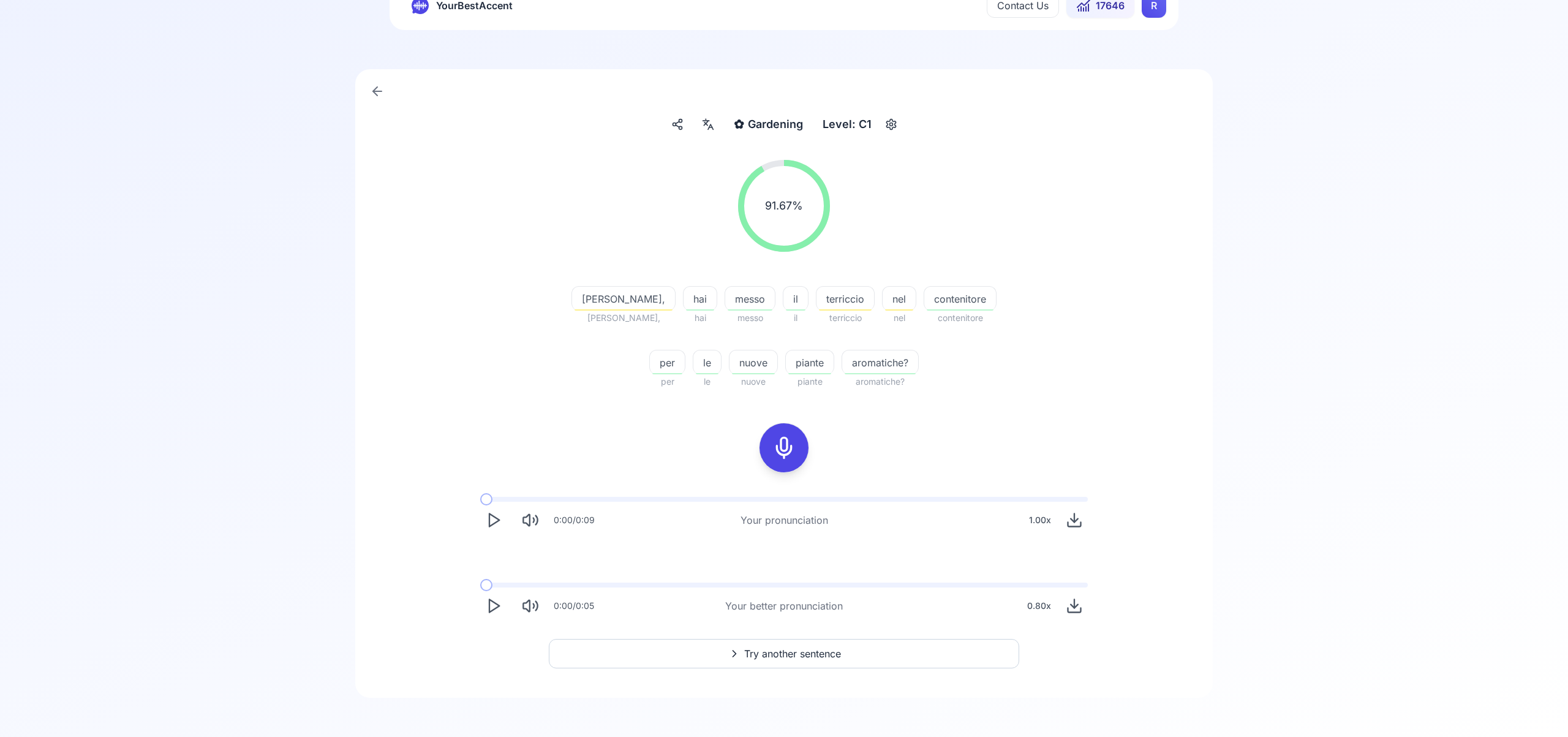
click at [810, 654] on span "Try another sentence" at bounding box center [793, 653] width 97 height 15
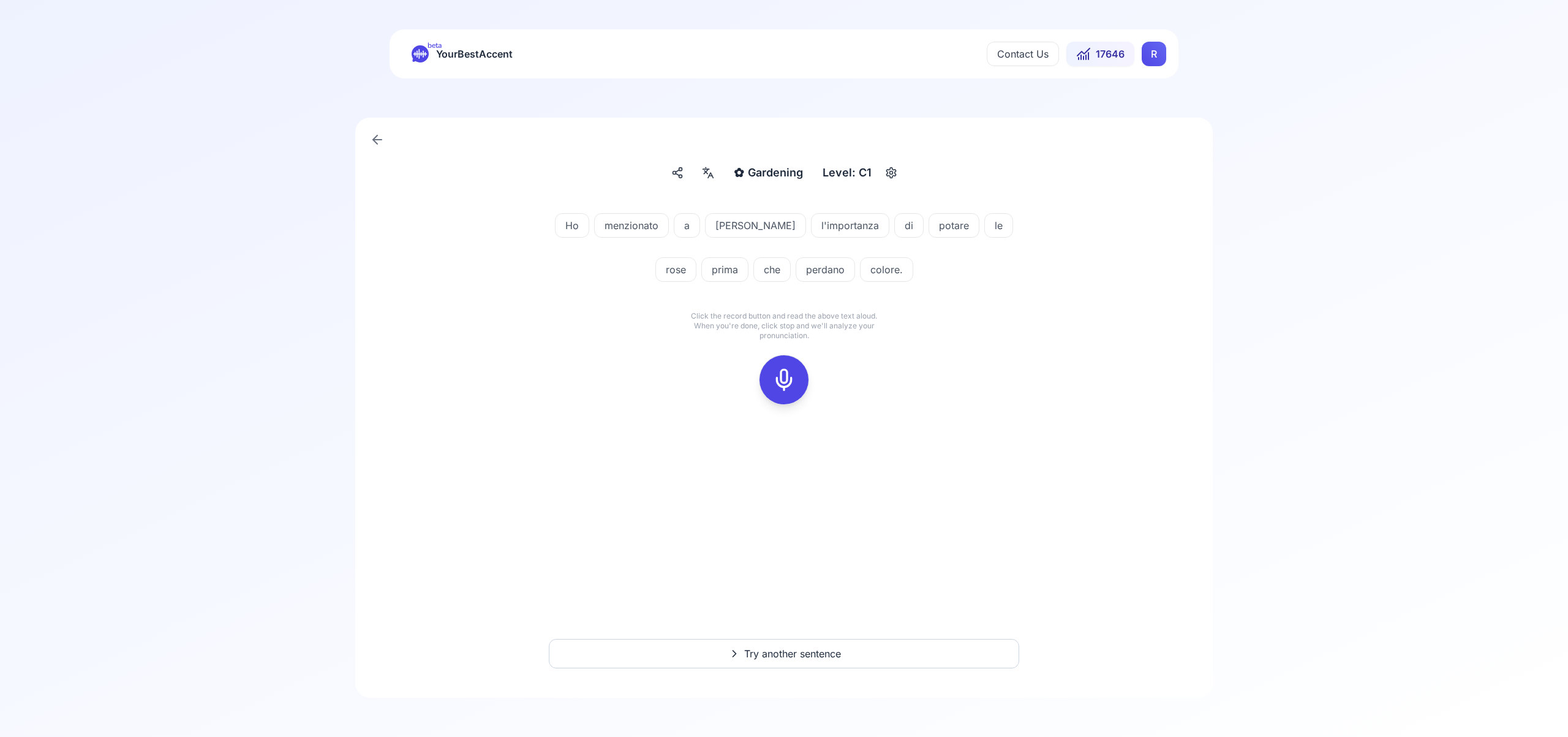
click at [790, 380] on icon at bounding box center [784, 379] width 25 height 25
click at [789, 378] on icon at bounding box center [784, 379] width 25 height 25
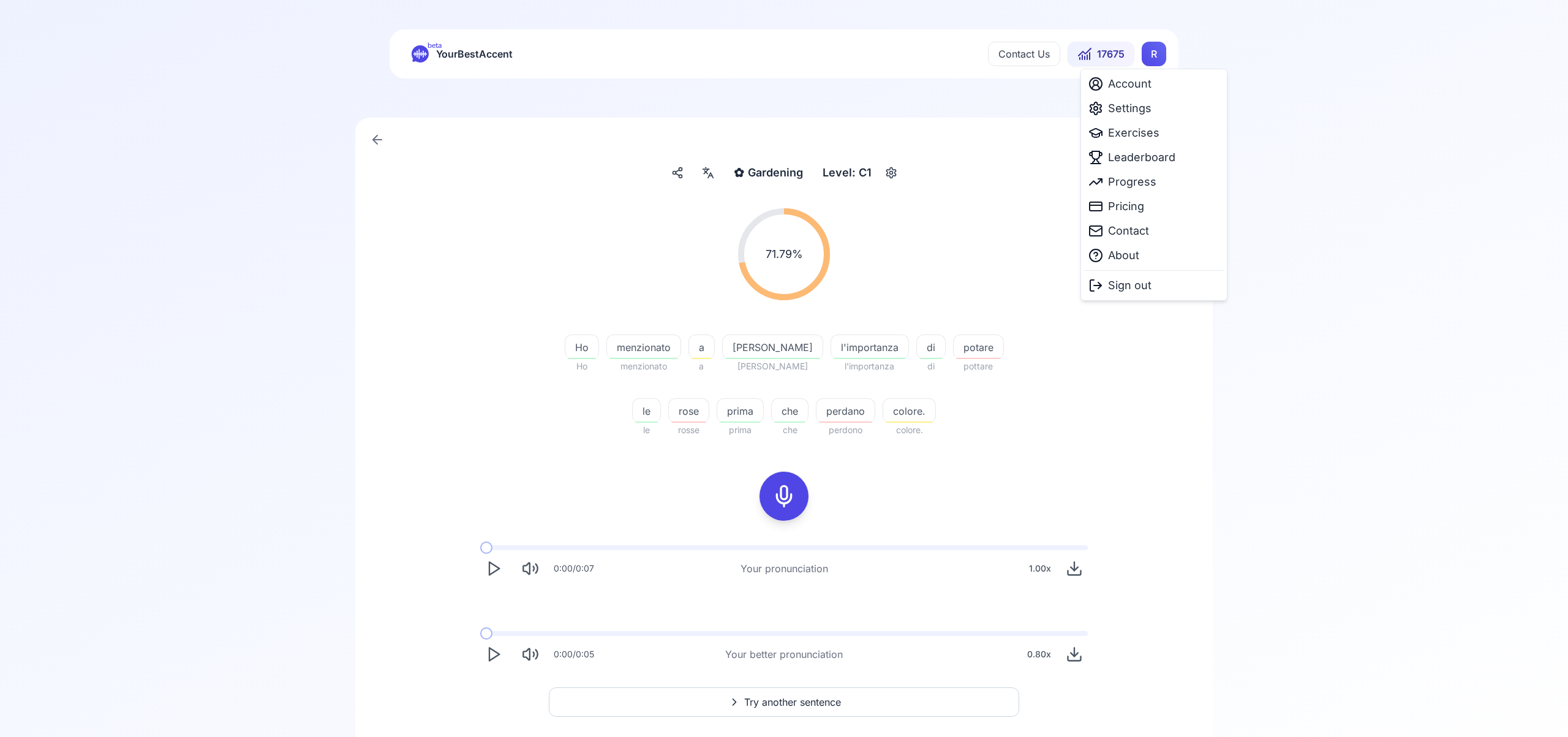
click at [1150, 57] on html "beta YourBestAccent Contact Us 17675 R ✿ Gardening Gardening Level: C1 71.79 % …" at bounding box center [784, 368] width 1568 height 737
click at [1130, 157] on span "Leaderboard" at bounding box center [1142, 157] width 68 height 17
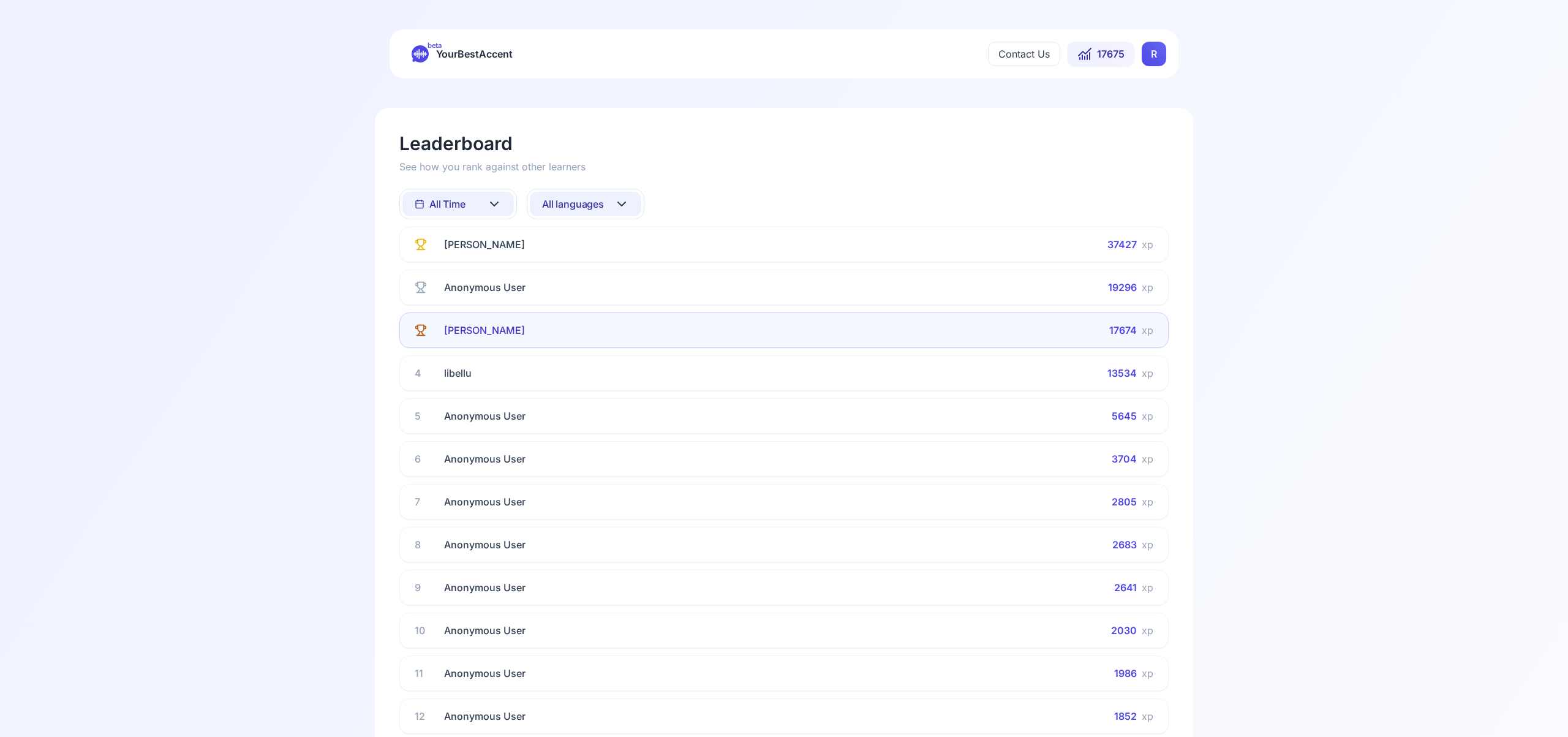
click at [620, 205] on icon at bounding box center [621, 204] width 7 height 4
click at [600, 304] on div "Spanish" at bounding box center [586, 302] width 111 height 22
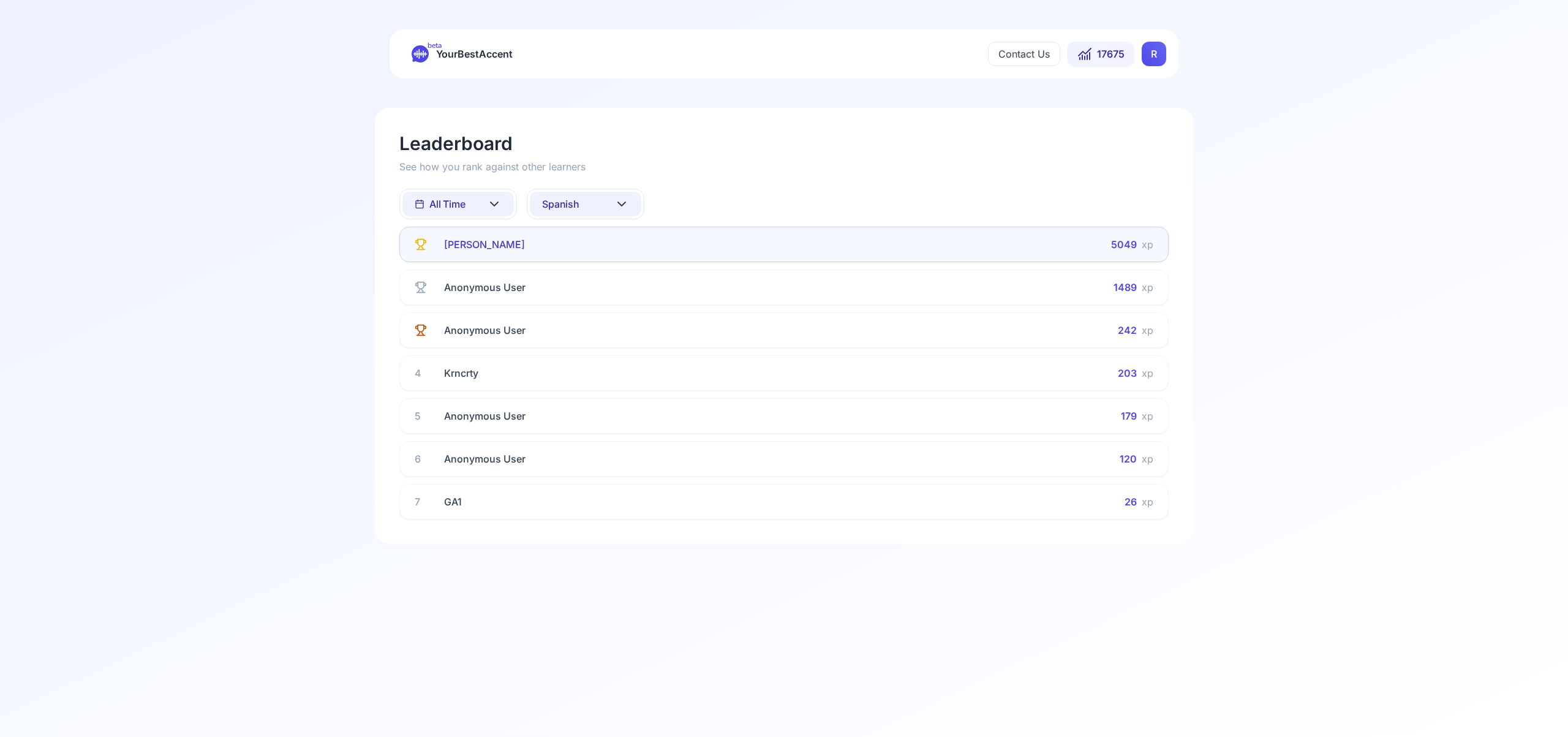
click at [625, 198] on icon at bounding box center [621, 204] width 15 height 15
click at [617, 326] on div "French" at bounding box center [586, 324] width 111 height 22
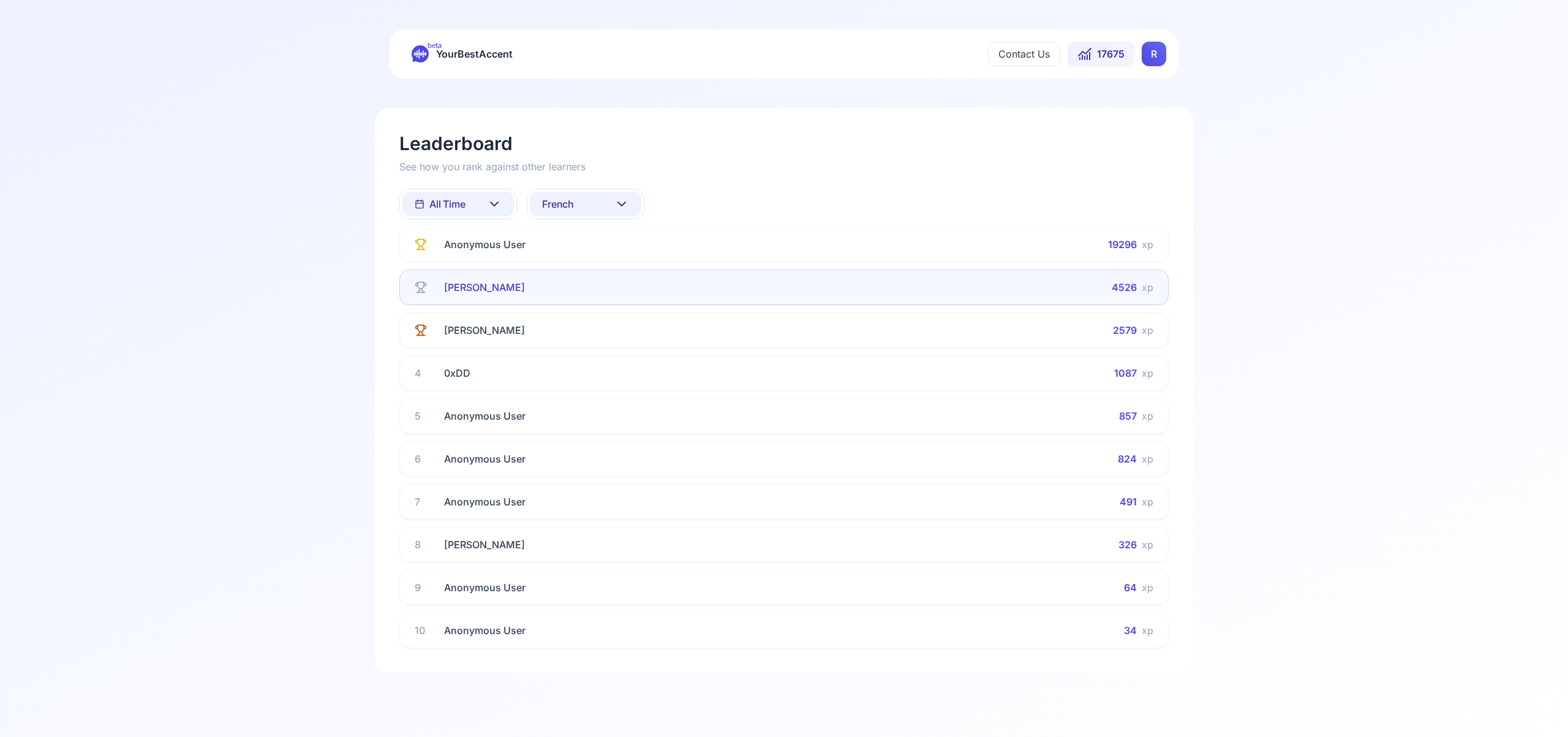
click at [620, 205] on icon at bounding box center [621, 204] width 15 height 15
click at [599, 335] on div "Italian" at bounding box center [586, 335] width 111 height 22
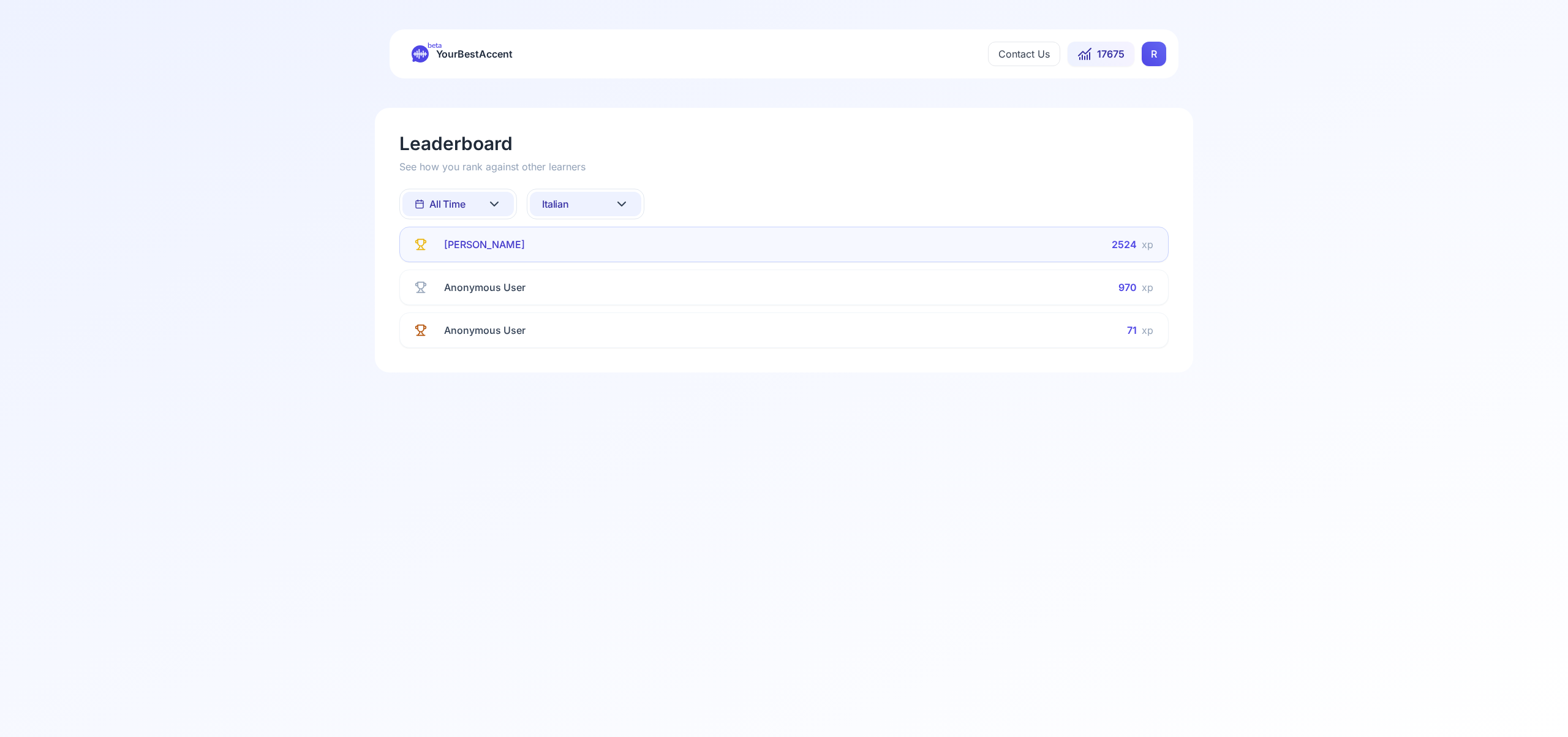
click at [620, 200] on icon at bounding box center [621, 204] width 15 height 15
click at [592, 322] on div "Portuguese" at bounding box center [568, 326] width 63 height 12
click at [623, 205] on icon at bounding box center [621, 204] width 15 height 15
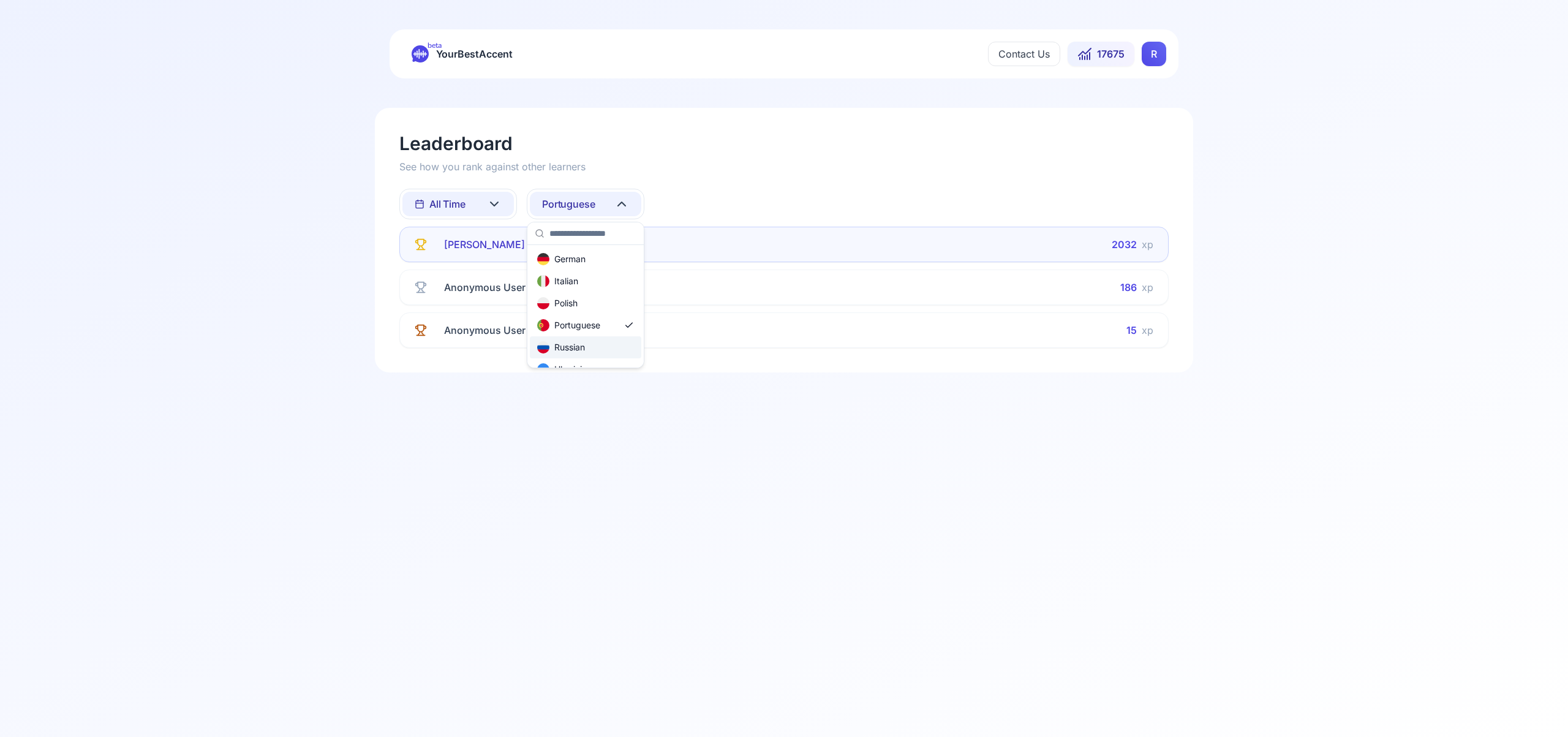
click at [599, 342] on div "Russian" at bounding box center [586, 347] width 111 height 22
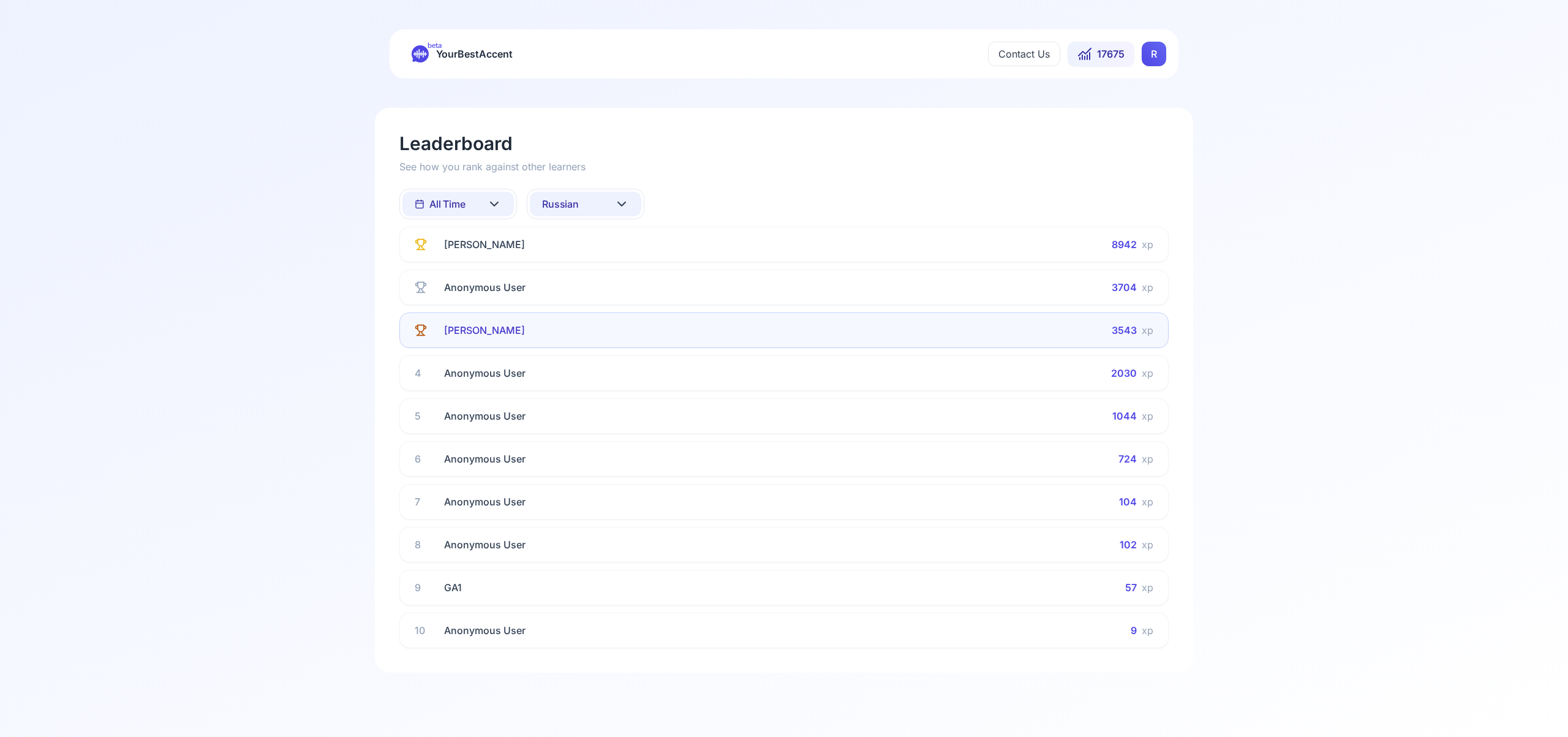
click at [620, 202] on icon at bounding box center [621, 204] width 15 height 15
click at [599, 350] on div "German" at bounding box center [586, 346] width 111 height 22
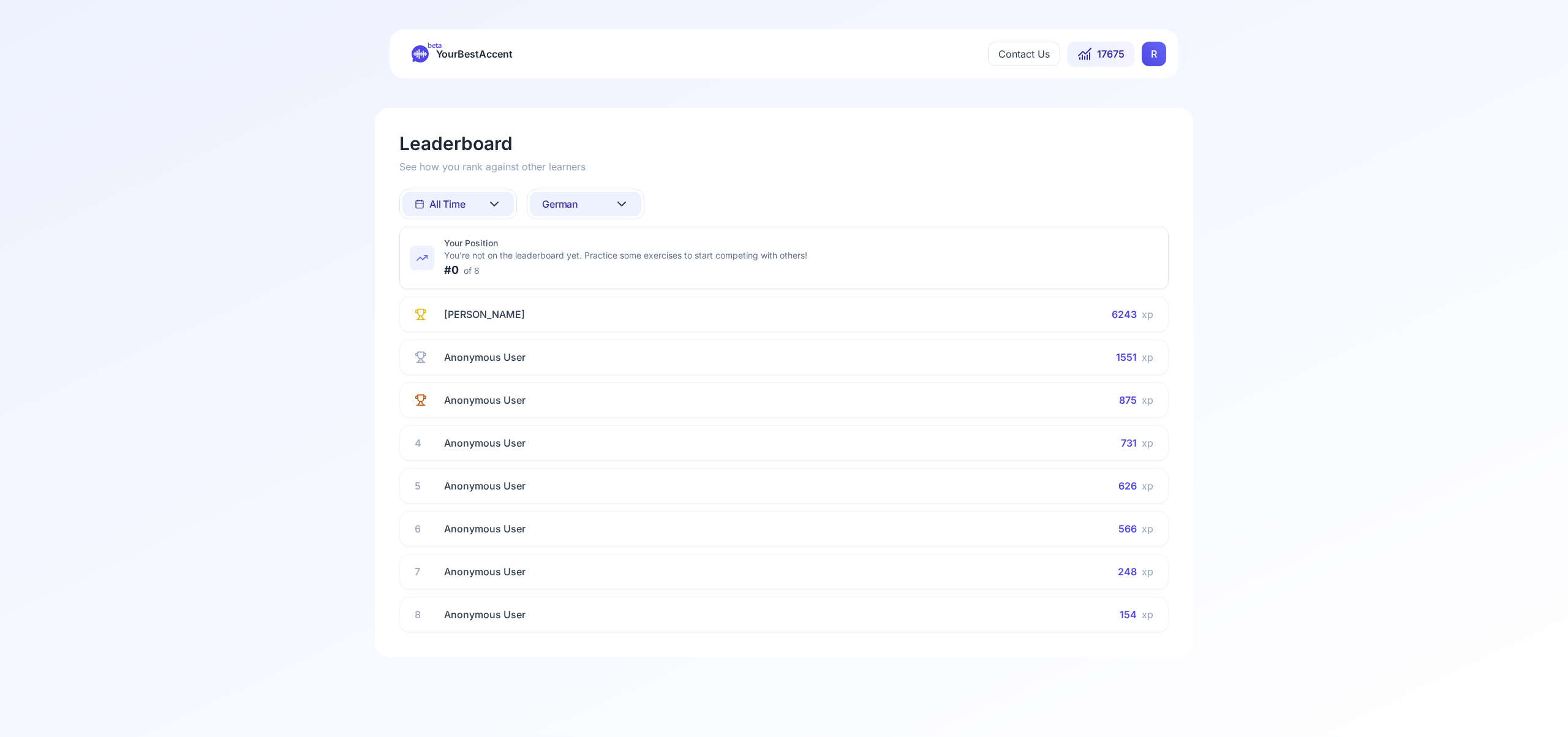
click at [616, 201] on icon at bounding box center [621, 204] width 15 height 15
click at [598, 341] on div "Polish" at bounding box center [586, 335] width 111 height 22
click at [625, 202] on icon at bounding box center [621, 204] width 15 height 15
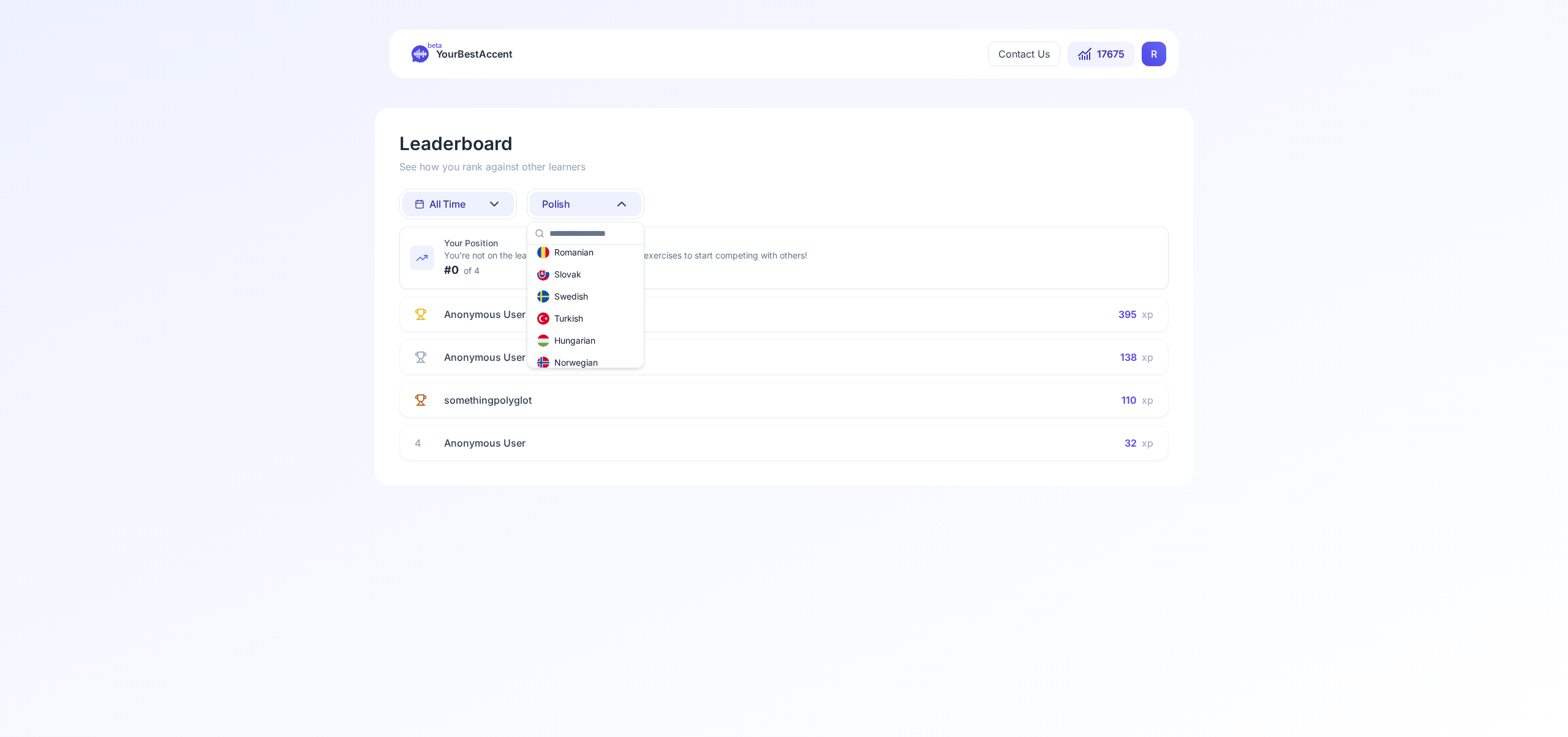
scroll to position [367, 0]
click at [622, 204] on html "beta YourBestAccent Contact Us 17675 R Leaderboard See how you rank against oth…" at bounding box center [784, 368] width 1568 height 737
click at [622, 204] on icon at bounding box center [621, 204] width 7 height 4
click at [606, 258] on div "All languages" at bounding box center [586, 258] width 111 height 22
